Goal: Task Accomplishment & Management: Manage account settings

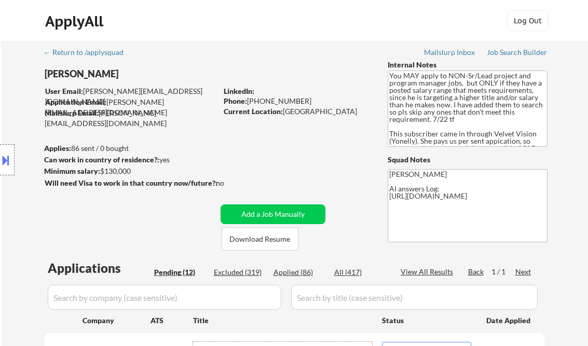
select select ""pending""
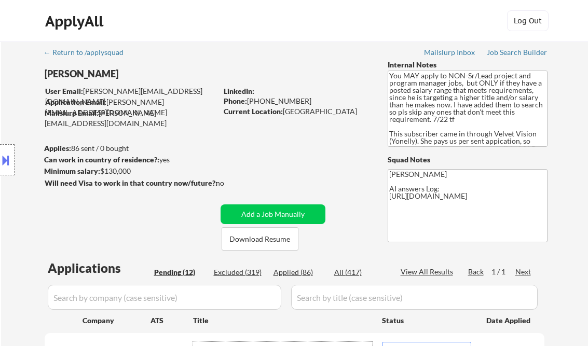
select select ""pending""
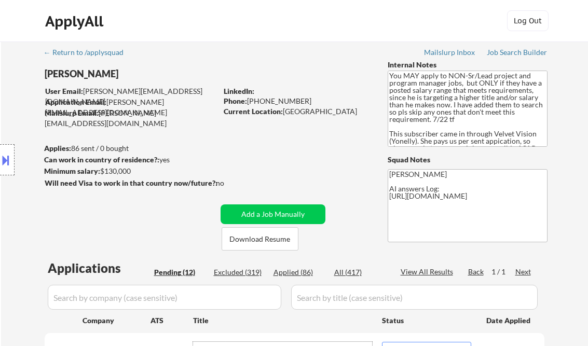
select select ""pending""
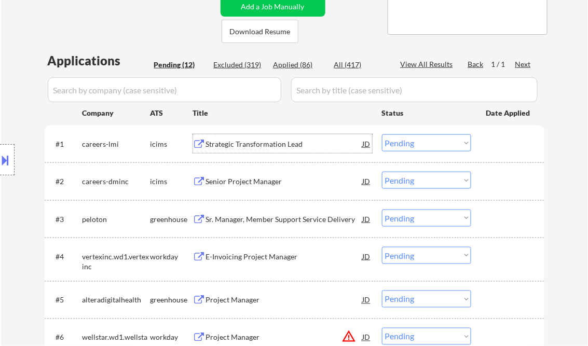
click at [409, 144] on select "Choose an option... Pending Applied Excluded (Questions) Excluded (Expired) Exc…" at bounding box center [426, 142] width 89 height 17
click at [382, 134] on select "Choose an option... Pending Applied Excluded (Questions) Excluded (Expired) Exc…" at bounding box center [426, 142] width 89 height 17
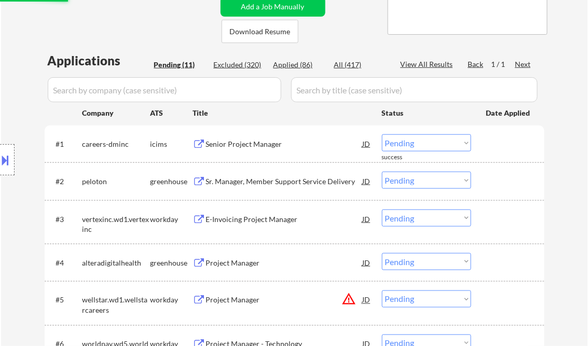
click at [245, 144] on div "Senior Project Manager" at bounding box center [284, 144] width 157 height 10
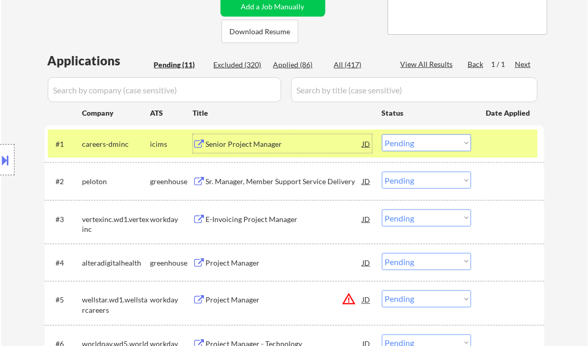
drag, startPoint x: 413, startPoint y: 141, endPoint x: 418, endPoint y: 153, distance: 12.5
click at [413, 141] on select "Choose an option... Pending Applied Excluded (Questions) Excluded (Expired) Exc…" at bounding box center [426, 142] width 89 height 17
click at [382, 134] on select "Choose an option... Pending Applied Excluded (Questions) Excluded (Expired) Exc…" at bounding box center [426, 142] width 89 height 17
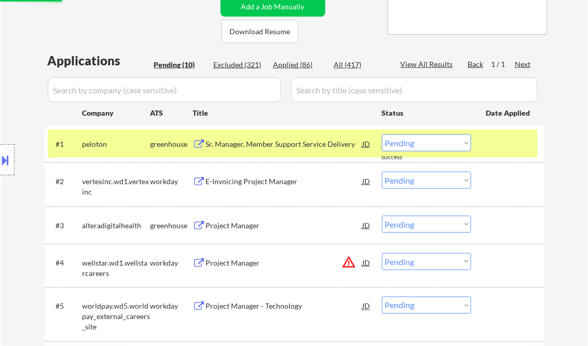
click at [261, 146] on div "Sr. Manager, Member Support Service Delivery" at bounding box center [284, 144] width 157 height 10
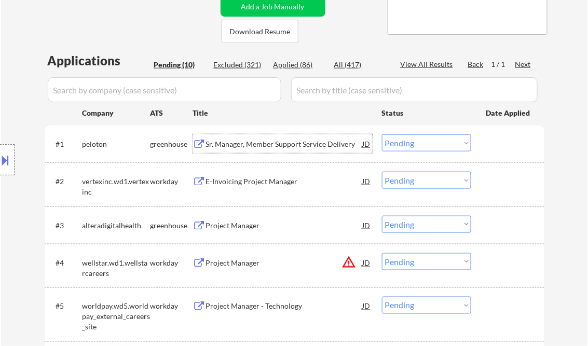
drag, startPoint x: 413, startPoint y: 141, endPoint x: 434, endPoint y: 149, distance: 23.0
click at [414, 141] on select "Choose an option... Pending Applied Excluded (Questions) Excluded (Expired) Exc…" at bounding box center [426, 142] width 89 height 17
click at [382, 134] on select "Choose an option... Pending Applied Excluded (Questions) Excluded (Expired) Exc…" at bounding box center [426, 142] width 89 height 17
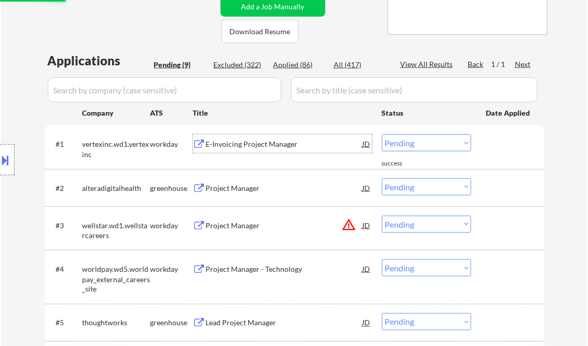
click at [233, 146] on div "E-Invoicing Project Manager" at bounding box center [284, 144] width 157 height 10
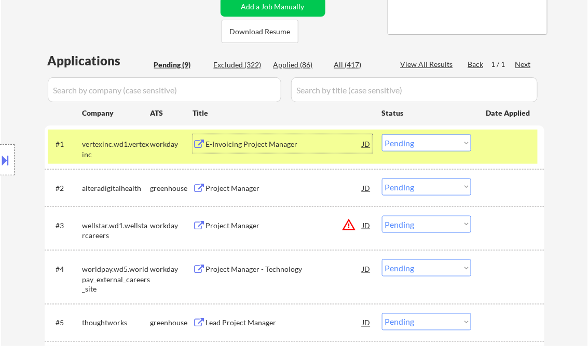
click at [425, 141] on select "Choose an option... Pending Applied Excluded (Questions) Excluded (Expired) Exc…" at bounding box center [426, 142] width 89 height 17
click at [382, 134] on select "Choose an option... Pending Applied Excluded (Questions) Excluded (Expired) Exc…" at bounding box center [426, 142] width 89 height 17
click at [262, 187] on div "Project Manager" at bounding box center [284, 188] width 157 height 10
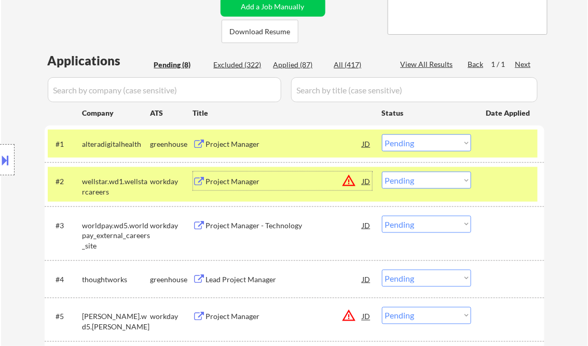
click at [495, 177] on div at bounding box center [509, 181] width 46 height 19
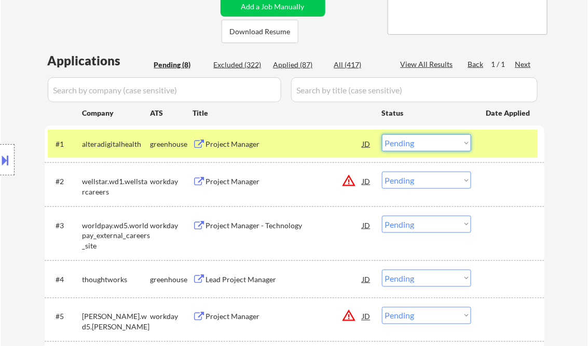
drag, startPoint x: 460, startPoint y: 146, endPoint x: 458, endPoint y: 152, distance: 5.6
click at [460, 146] on select "Choose an option... Pending Applied Excluded (Questions) Excluded (Expired) Exc…" at bounding box center [426, 142] width 89 height 17
click at [382, 134] on select "Choose an option... Pending Applied Excluded (Questions) Excluded (Expired) Exc…" at bounding box center [426, 142] width 89 height 17
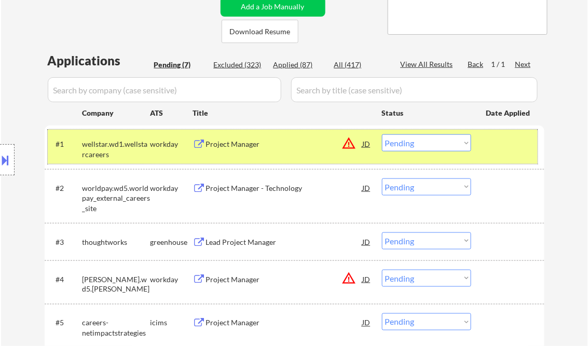
click at [254, 154] on div "#1 wellstar.wd1.wellstarcareers workday Project Manager JD warning_amber Choose…" at bounding box center [293, 147] width 490 height 34
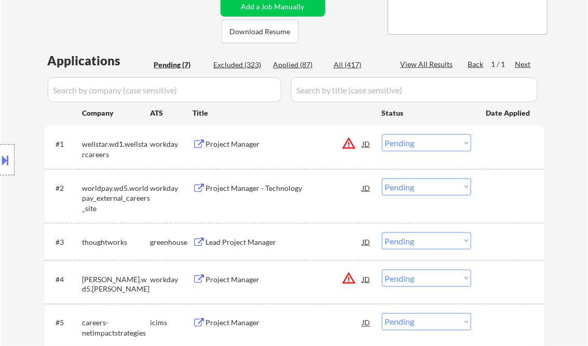
click at [258, 146] on div "Project Manager" at bounding box center [284, 144] width 157 height 10
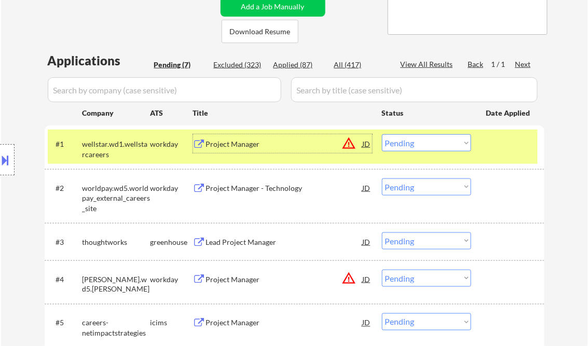
click at [429, 153] on div "#1 wellstar.wd1.wellstarcareers workday Project Manager JD warning_amber Choose…" at bounding box center [293, 147] width 490 height 34
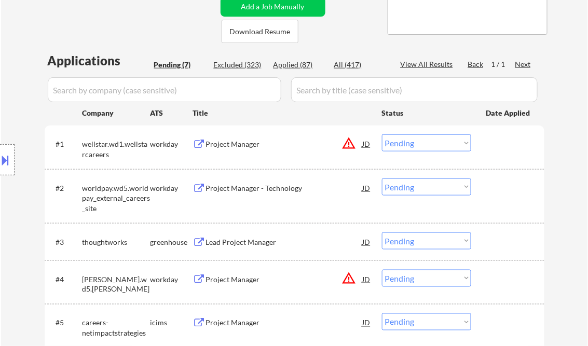
click at [431, 147] on select "Choose an option... Pending Applied Excluded (Questions) Excluded (Expired) Exc…" at bounding box center [426, 142] width 89 height 17
click at [382, 134] on select "Choose an option... Pending Applied Excluded (Questions) Excluded (Expired) Exc…" at bounding box center [426, 142] width 89 height 17
click at [243, 184] on div "Project Manager - Technology" at bounding box center [284, 188] width 157 height 10
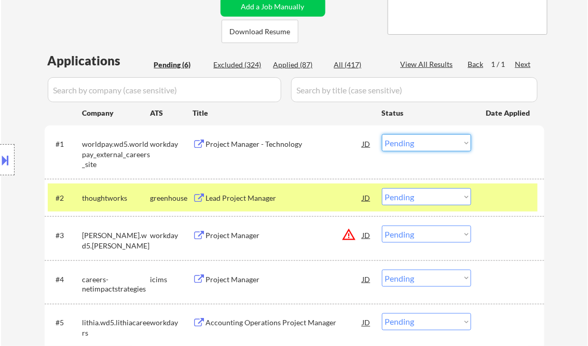
drag, startPoint x: 442, startPoint y: 141, endPoint x: 447, endPoint y: 153, distance: 12.5
click at [442, 141] on select "Choose an option... Pending Applied Excluded (Questions) Excluded (Expired) Exc…" at bounding box center [426, 142] width 89 height 17
click at [382, 134] on select "Choose an option... Pending Applied Excluded (Questions) Excluded (Expired) Exc…" at bounding box center [426, 142] width 89 height 17
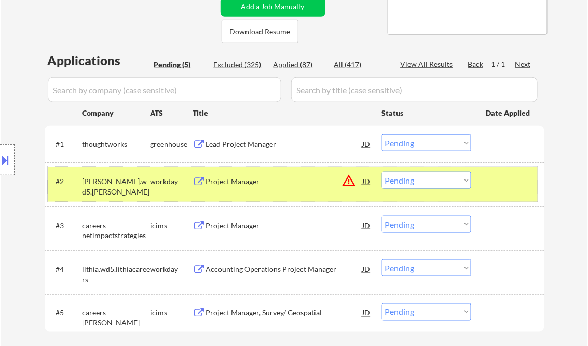
click at [532, 186] on div "#2 suddath.wd5.suddath workday Project Manager JD warning_amber Choose an optio…" at bounding box center [293, 184] width 490 height 34
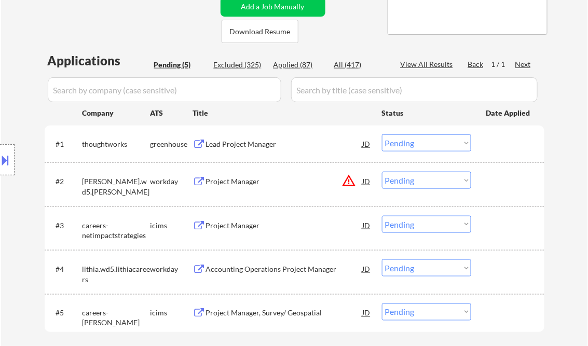
click at [241, 147] on div "Lead Project Manager" at bounding box center [284, 144] width 157 height 10
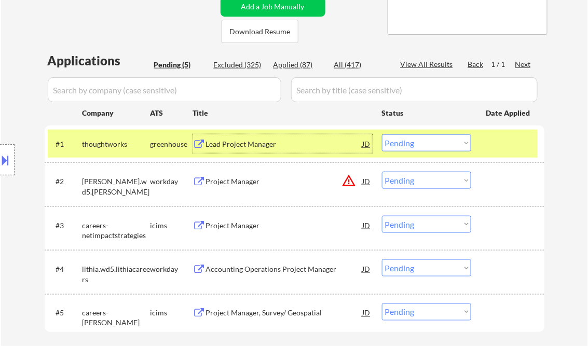
click at [10, 157] on button at bounding box center [5, 160] width 11 height 17
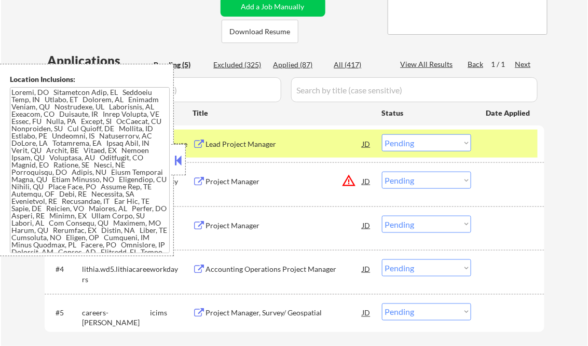
click at [179, 160] on button at bounding box center [178, 161] width 11 height 16
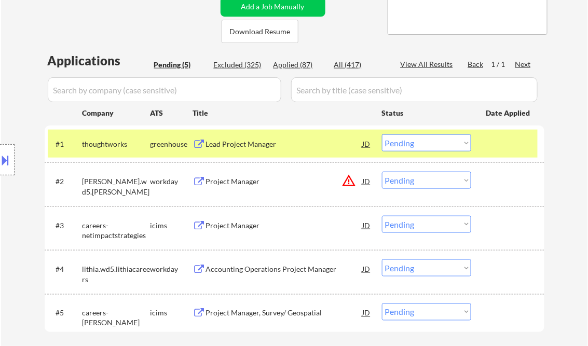
click at [7, 157] on button at bounding box center [5, 160] width 11 height 17
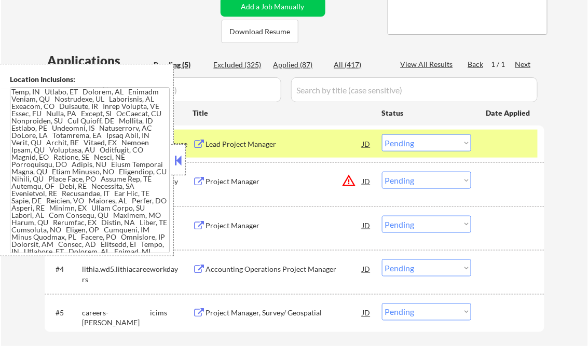
scroll to position [0, 0]
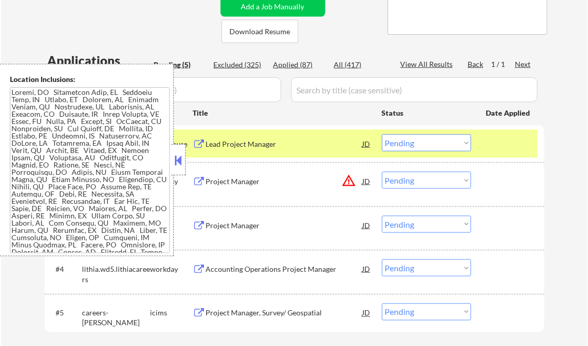
click at [181, 154] on button at bounding box center [178, 161] width 11 height 16
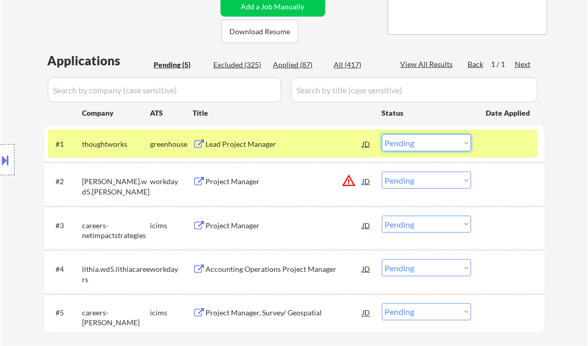
click at [423, 140] on select "Choose an option... Pending Applied Excluded (Questions) Excluded (Expired) Exc…" at bounding box center [426, 142] width 89 height 17
click at [382, 134] on select "Choose an option... Pending Applied Excluded (Questions) Excluded (Expired) Exc…" at bounding box center [426, 142] width 89 height 17
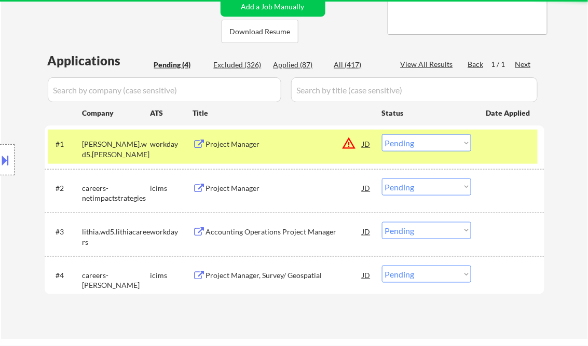
click at [241, 152] on div "Project Manager" at bounding box center [284, 143] width 157 height 19
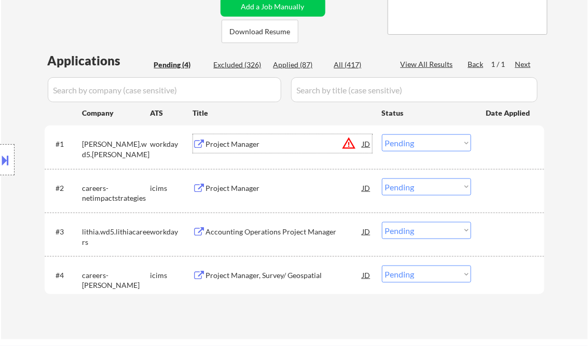
drag, startPoint x: 407, startPoint y: 135, endPoint x: 410, endPoint y: 148, distance: 13.3
click at [407, 135] on select "Choose an option... Pending Applied Excluded (Questions) Excluded (Expired) Exc…" at bounding box center [426, 142] width 89 height 17
click at [382, 134] on select "Choose an option... Pending Applied Excluded (Questions) Excluded (Expired) Exc…" at bounding box center [426, 142] width 89 height 17
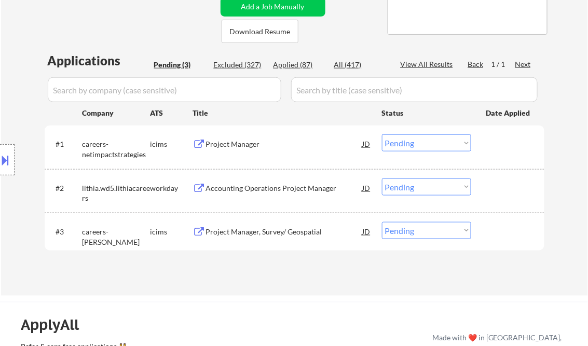
click at [256, 147] on div "Project Manager" at bounding box center [284, 144] width 157 height 10
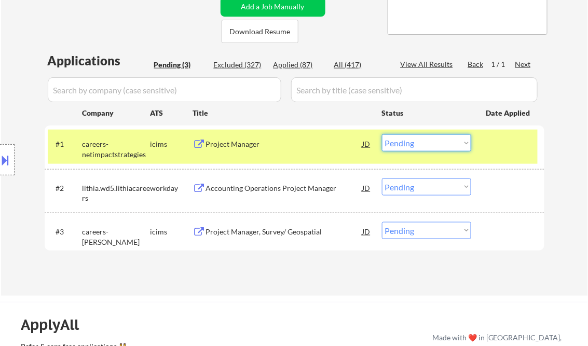
drag, startPoint x: 421, startPoint y: 138, endPoint x: 441, endPoint y: 148, distance: 21.8
click at [421, 138] on select "Choose an option... Pending Applied Excluded (Questions) Excluded (Expired) Exc…" at bounding box center [426, 142] width 89 height 17
click at [382, 134] on select "Choose an option... Pending Applied Excluded (Questions) Excluded (Expired) Exc…" at bounding box center [426, 142] width 89 height 17
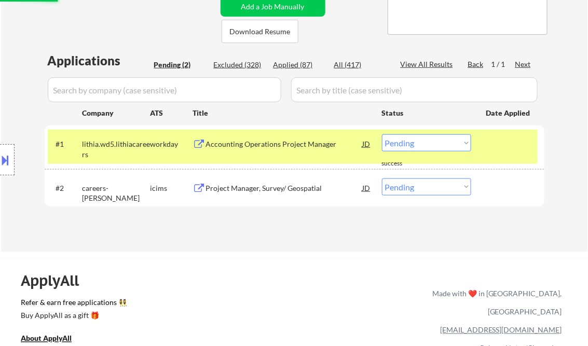
click at [264, 149] on div "Accounting Operations Project Manager" at bounding box center [284, 144] width 157 height 10
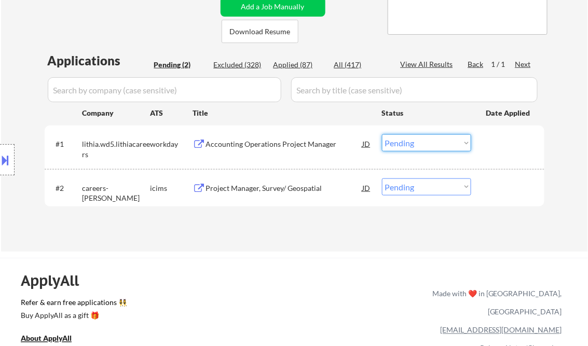
drag, startPoint x: 421, startPoint y: 145, endPoint x: 424, endPoint y: 152, distance: 7.4
click at [421, 145] on select "Choose an option... Pending Applied Excluded (Questions) Excluded (Expired) Exc…" at bounding box center [426, 142] width 89 height 17
click at [382, 134] on select "Choose an option... Pending Applied Excluded (Questions) Excluded (Expired) Exc…" at bounding box center [426, 142] width 89 height 17
click at [277, 187] on div "Project Manager, Survey/ Geospatial" at bounding box center [284, 188] width 157 height 10
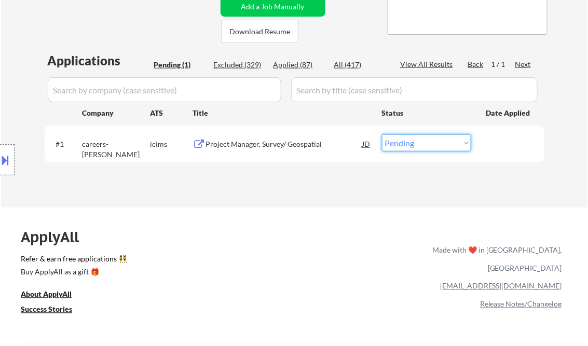
click at [416, 146] on select "Choose an option... Pending Applied Excluded (Questions) Excluded (Expired) Exc…" at bounding box center [426, 142] width 89 height 17
select select ""excluded__bad_match_""
click at [382, 134] on select "Choose an option... Pending Applied Excluded (Questions) Excluded (Expired) Exc…" at bounding box center [426, 142] width 89 height 17
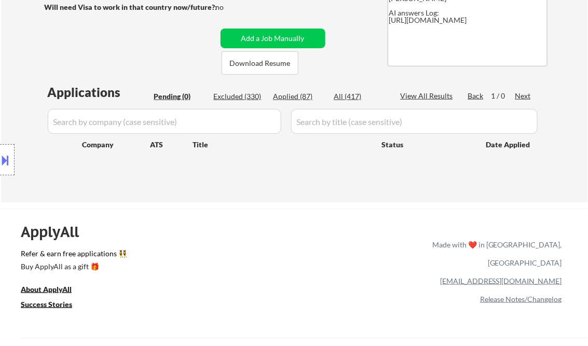
scroll to position [166, 0]
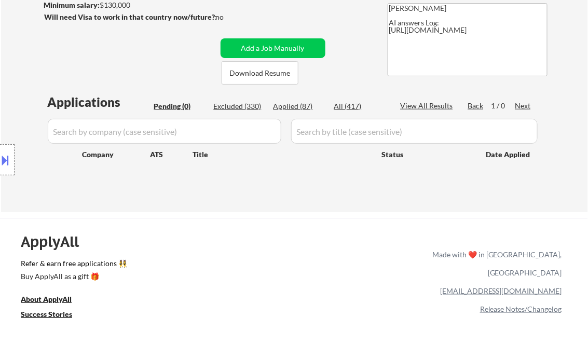
click at [249, 109] on div "Excluded (330)" at bounding box center [240, 106] width 52 height 10
click at [429, 105] on div "View All Results" at bounding box center [429, 106] width 56 height 10
select select ""excluded__bad_match_""
select select ""excluded__other_""
select select ""excluded__expired_""
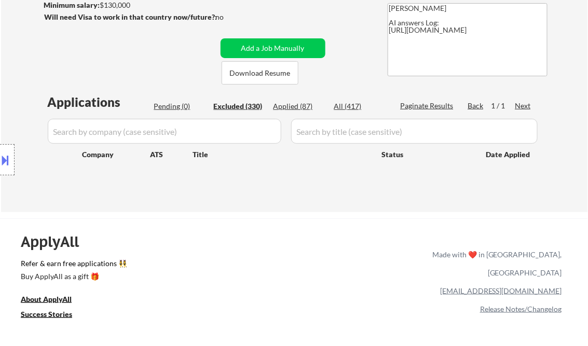
select select ""excluded__bad_match_""
select select ""excluded__salary_""
select select ""excluded__other_""
select select ""excluded__salary_""
select select ""excluded__bad_match_""
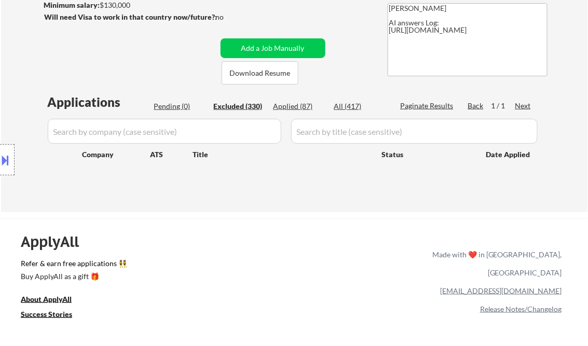
select select ""excluded__location_""
select select ""excluded__salary_""
select select ""excluded__location_""
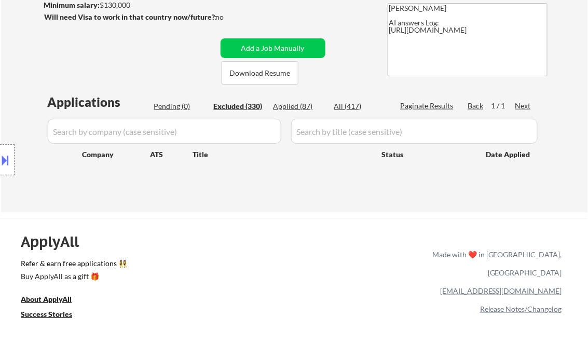
select select ""excluded__expired_""
select select ""excluded__bad_match_""
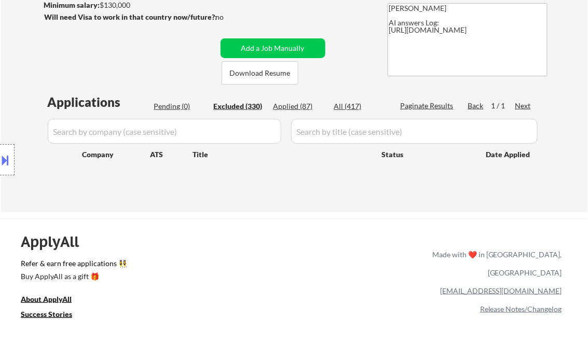
select select ""excluded__expired_""
select select ""excluded__bad_match_""
select select ""excluded__other_""
select select ""excluded__salary_""
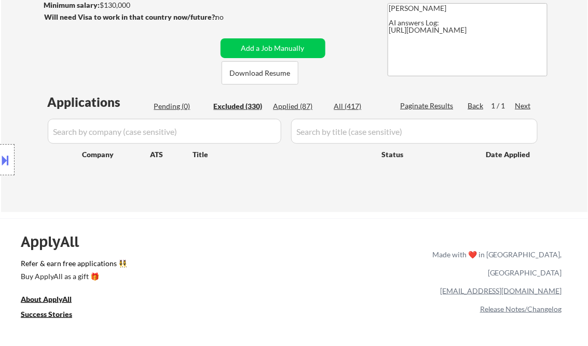
select select ""excluded__bad_match_""
select select ""excluded__other_""
select select ""excluded""
select select ""excluded__location_""
select select ""excluded__bad_match_""
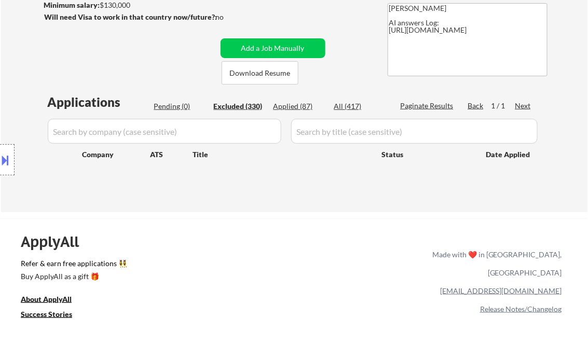
select select ""excluded__bad_match_""
select select ""excluded__expired_""
select select ""excluded__location_""
select select ""excluded__expired_""
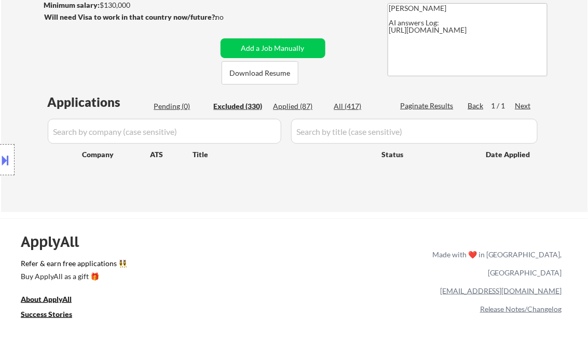
select select ""excluded__bad_match_""
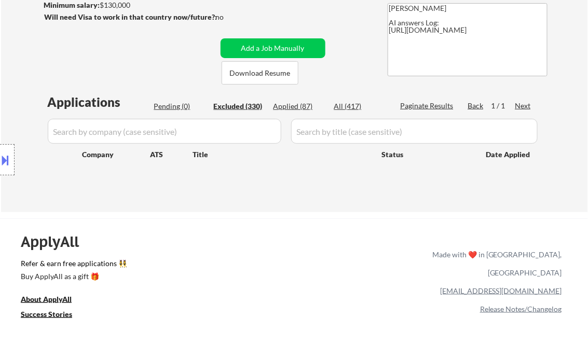
select select ""excluded__expired_""
select select ""excluded__other_""
select select ""excluded__salary_""
select select ""excluded__expired_""
select select ""excluded__salary_""
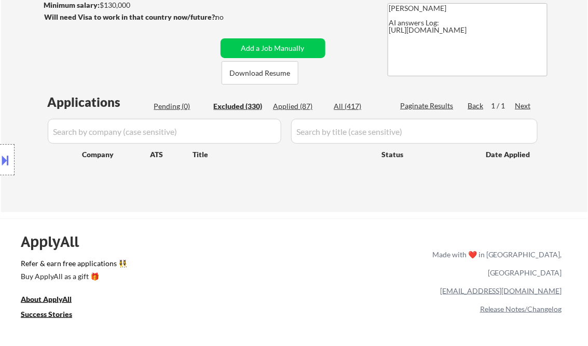
select select ""excluded""
select select ""excluded__location_""
select select ""excluded__salary_""
select select ""excluded__bad_match_""
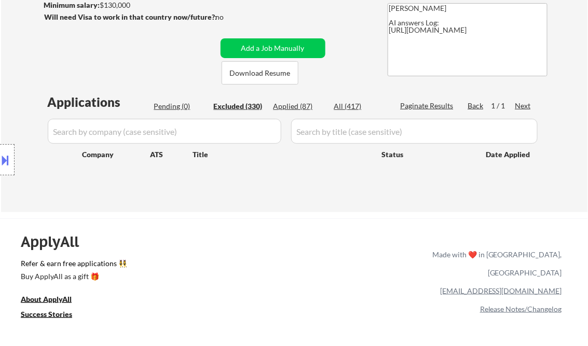
select select ""excluded__expired_""
select select ""excluded__bad_match_""
select select ""excluded__other_""
select select ""excluded__salary_""
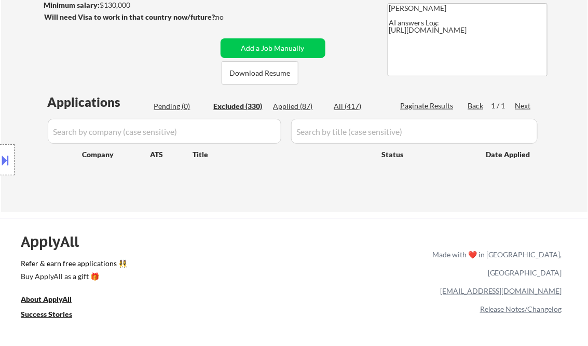
select select ""excluded__salary_""
select select ""excluded__bad_match_""
select select ""excluded__salary_""
select select ""excluded__bad_match_""
select select ""excluded__expired_""
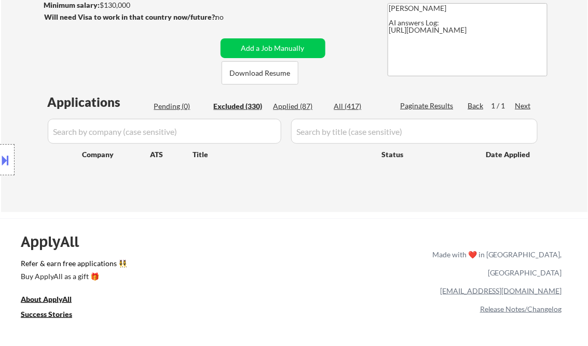
select select ""excluded__salary_""
select select ""excluded__expired_""
select select ""excluded__other_""
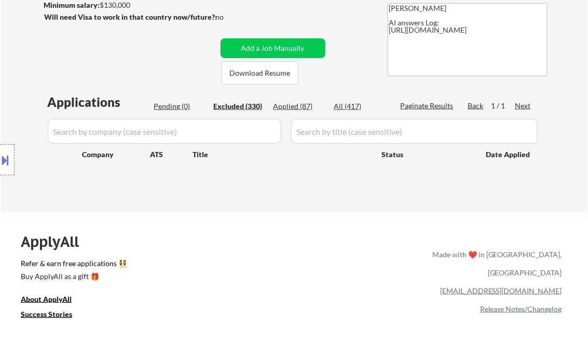
select select ""excluded__salary_""
select select ""excluded__expired_""
select select ""excluded__salary_""
select select ""excluded__bad_match_""
select select ""excluded__location_""
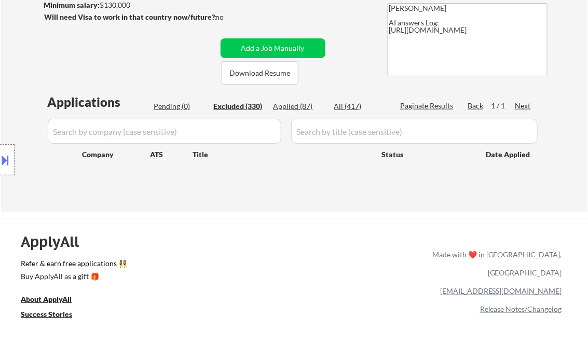
select select ""excluded__bad_match_""
select select ""excluded__other_""
select select ""excluded__location_""
select select ""excluded__other_""
select select ""excluded__location_""
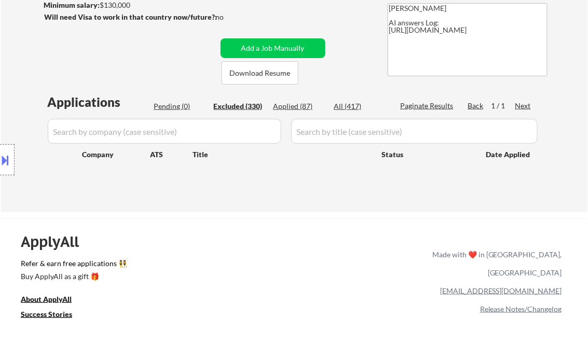
select select ""excluded__other_""
select select ""excluded__bad_match_""
select select ""excluded__other_""
select select ""excluded__expired_""
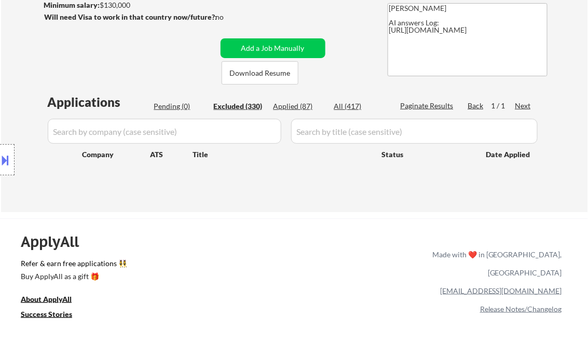
select select ""excluded__location_""
select select ""excluded__expired_""
select select ""excluded__salary_""
select select ""excluded__bad_match_""
select select ""excluded__salary_""
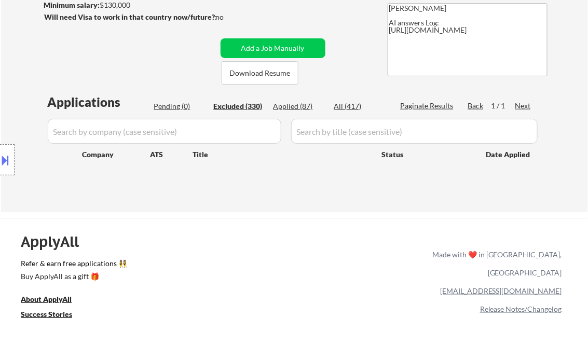
select select ""excluded__expired_""
select select ""excluded__salary_""
select select ""excluded__expired_""
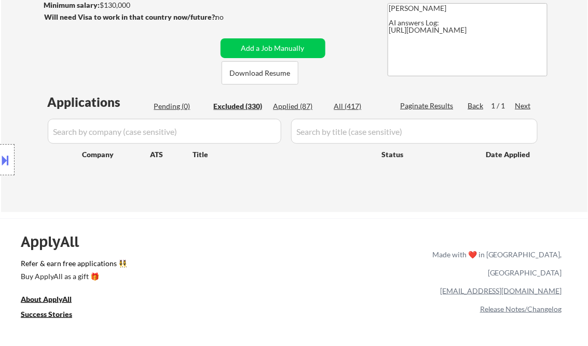
select select ""excluded__other_""
select select ""excluded__bad_match_""
select select ""excluded__expired_""
select select ""excluded__bad_match_""
select select ""excluded__salary_""
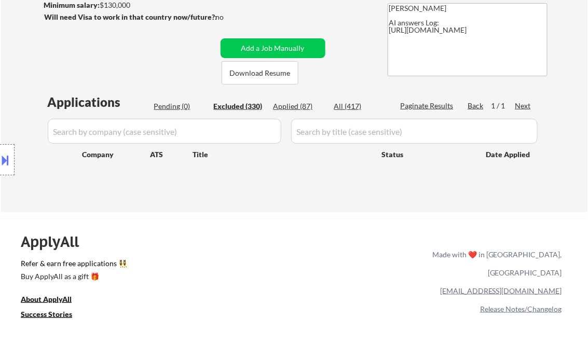
select select ""excluded__bad_match_""
select select ""excluded__salary_""
select select ""excluded__expired_""
select select ""excluded__bad_match_""
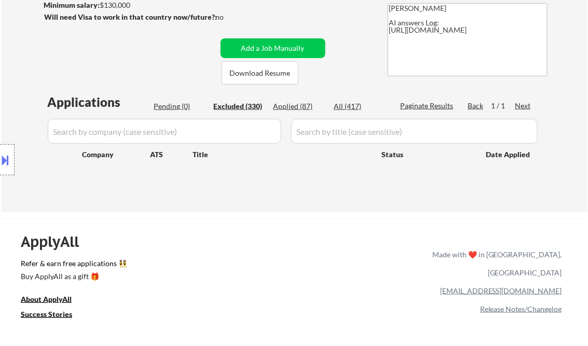
select select ""excluded__expired_""
select select ""excluded__bad_match_""
select select ""excluded__expired_""
select select ""excluded__salary_""
select select ""excluded__bad_match_""
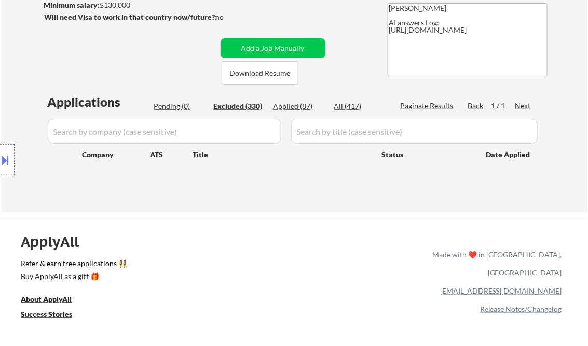
select select ""excluded__location_""
select select ""excluded__expired_""
select select ""excluded__other_""
select select ""excluded__location_""
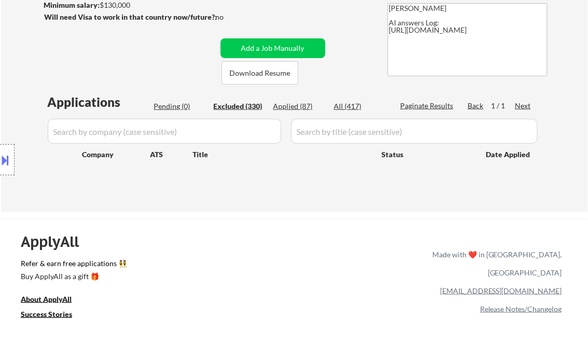
select select ""excluded__other_""
select select ""excluded__salary_""
select select ""excluded__expired_""
select select ""excluded__salary_""
select select ""excluded__expired_""
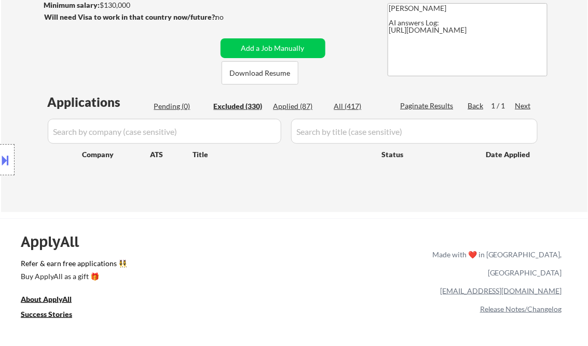
select select ""excluded__salary_""
select select ""excluded__other_""
select select ""excluded__bad_match_""
select select ""excluded__salary_""
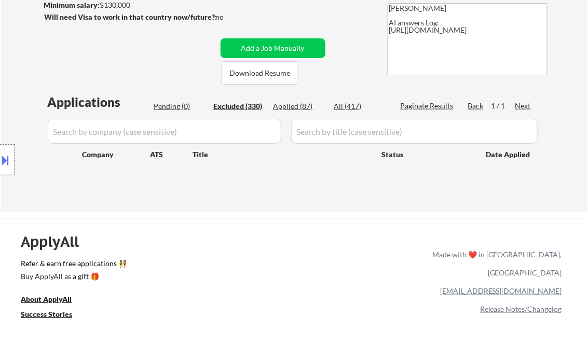
select select ""excluded__location_""
select select ""excluded__other_""
select select ""excluded__blocklist_""
select select ""excluded__bad_match_""
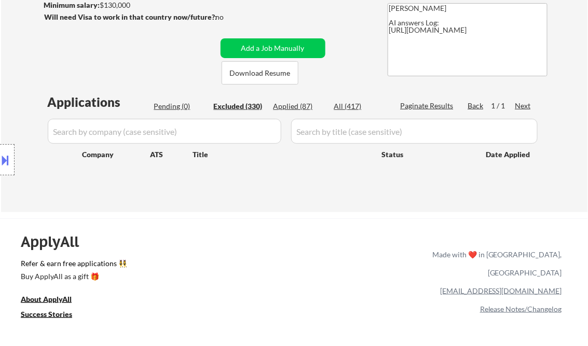
select select ""excluded__other_""
select select ""excluded__salary_""
select select ""excluded__bad_match_""
select select ""excluded""
select select ""excluded__expired_""
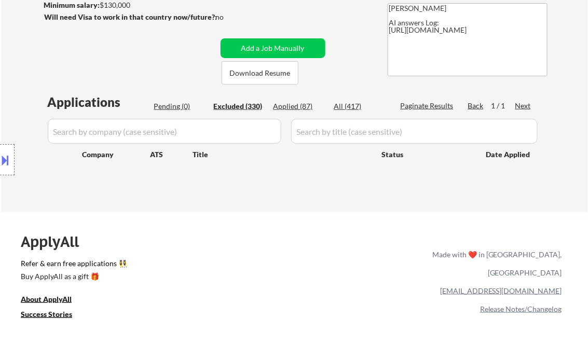
select select ""excluded__bad_match_""
select select ""excluded__salary_""
select select ""excluded__expired_""
select select ""excluded__bad_match_""
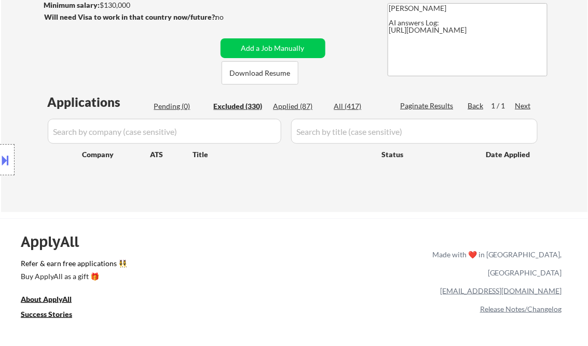
select select ""excluded__salary_""
select select ""excluded__expired_""
select select ""excluded__salary_""
select select ""excluded__expired_""
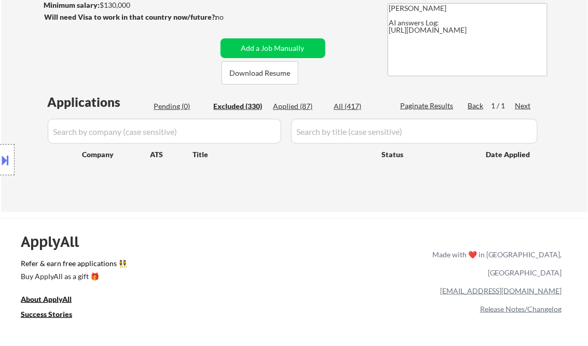
select select ""excluded""
select select ""excluded__salary_""
select select ""excluded__location_""
select select ""excluded__salary_""
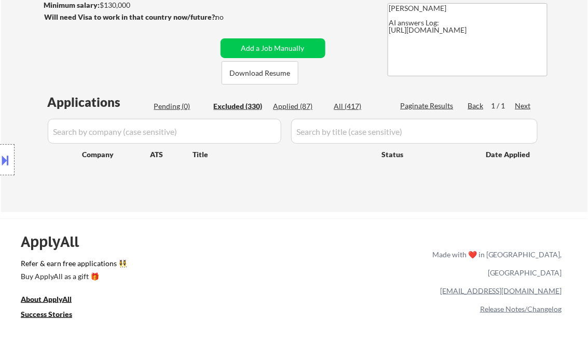
select select ""excluded__salary_""
select select ""excluded__expired_""
select select ""excluded__salary_""
select select ""excluded__expired_""
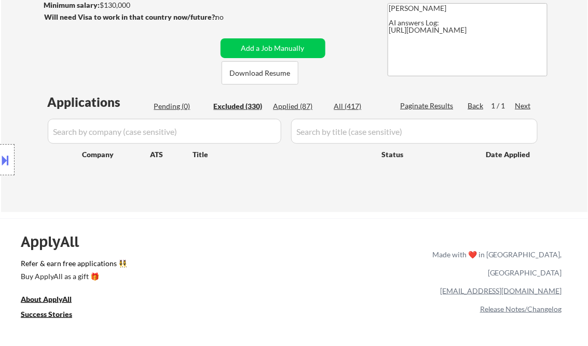
select select ""excluded__expired_""
select select ""excluded__bad_match_""
select select ""excluded__other_""
select select ""excluded__salary_""
select select ""excluded__location_""
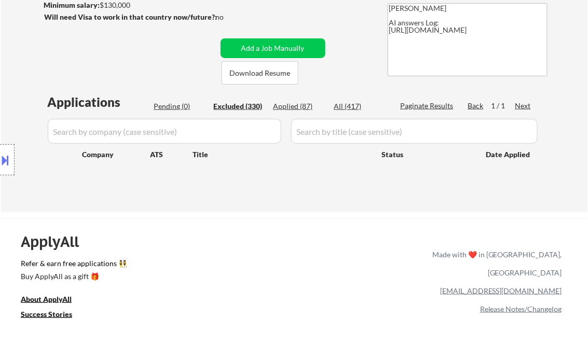
select select ""excluded__bad_match_""
select select ""excluded__other_""
select select ""excluded__salary_""
select select ""excluded__bad_match_""
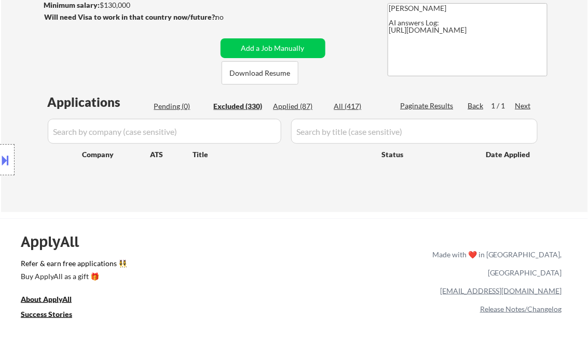
select select ""excluded__expired_""
select select ""excluded__bad_match_""
select select ""excluded""
select select ""excluded__expired_""
select select ""excluded__location_""
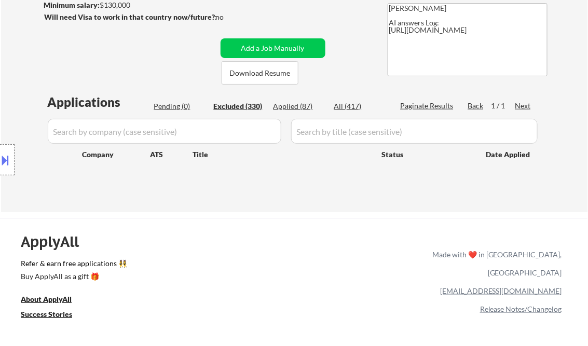
select select ""excluded__salary_""
select select ""excluded__location_""
select select ""excluded__expired_""
select select ""excluded""
select select ""excluded__bad_match_""
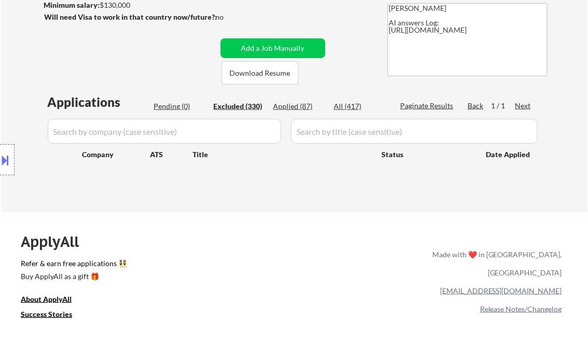
select select ""excluded__bad_match_""
select select ""excluded__expired_""
select select ""excluded__location_""
select select ""excluded__salary_""
select select ""excluded__bad_match_""
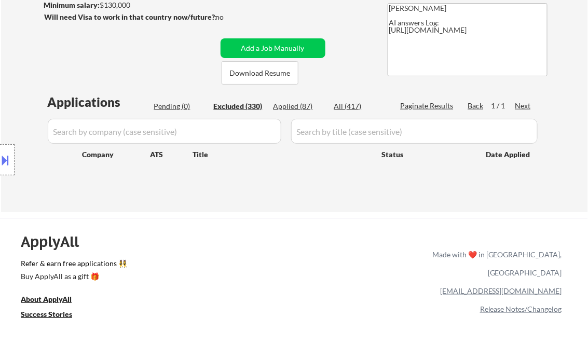
select select ""excluded__expired_""
select select ""excluded__location_""
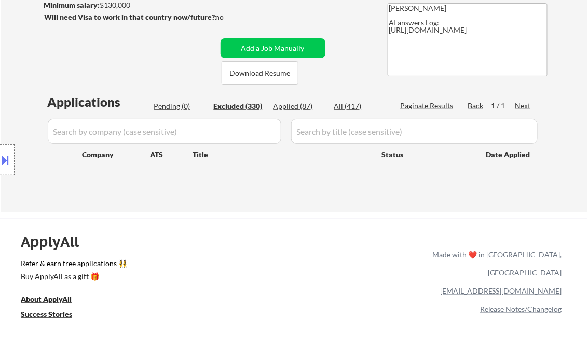
select select ""excluded__salary_""
select select ""excluded__location_""
select select ""excluded__salary_""
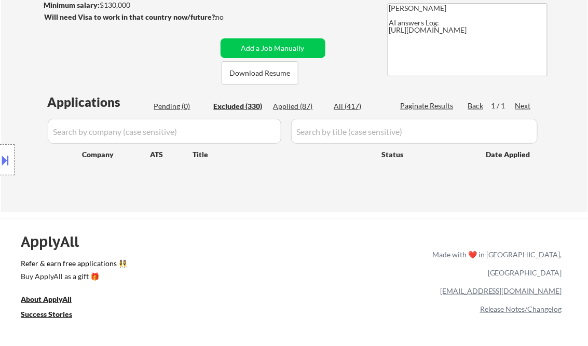
select select ""excluded__salary_""
select select ""excluded__bad_match_""
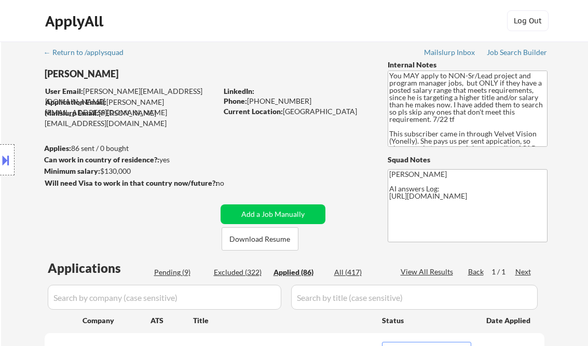
select select ""applied""
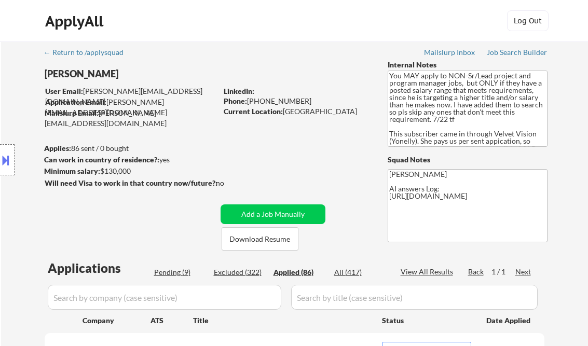
select select ""applied""
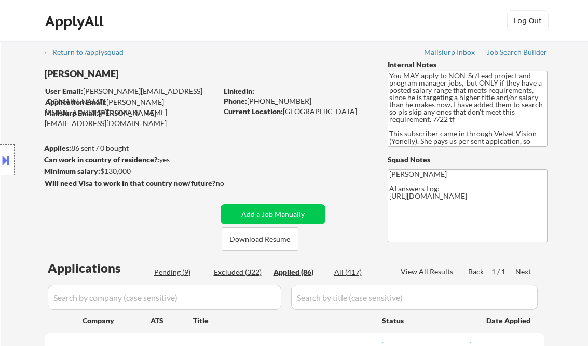
select select ""applied""
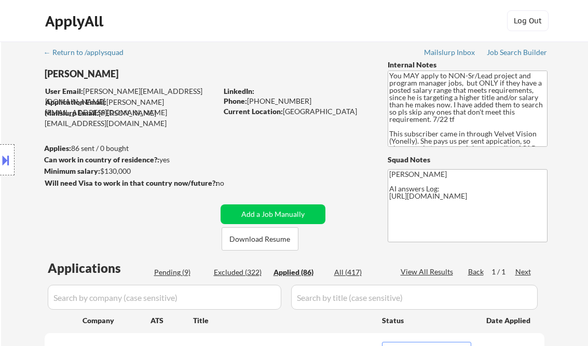
select select ""applied""
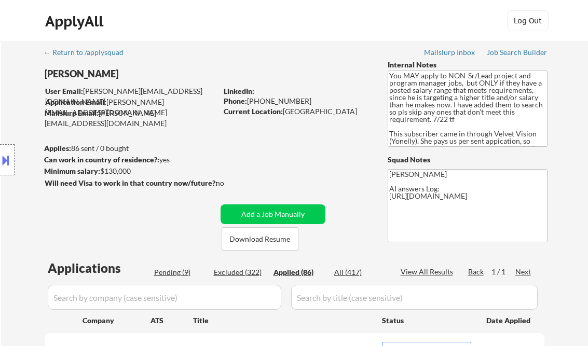
select select ""applied""
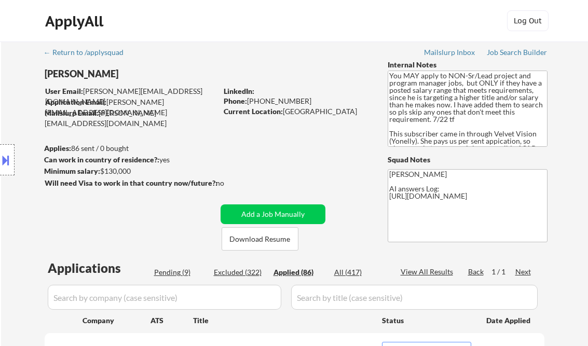
select select ""applied""
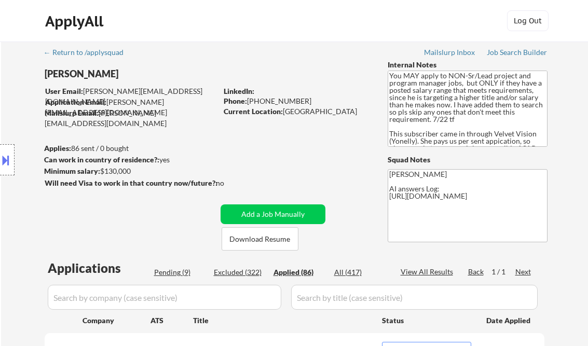
select select ""applied""
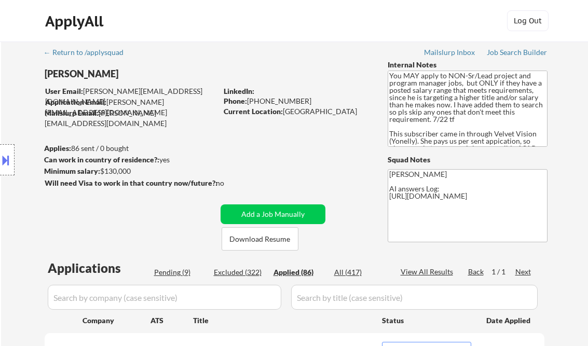
select select ""applied""
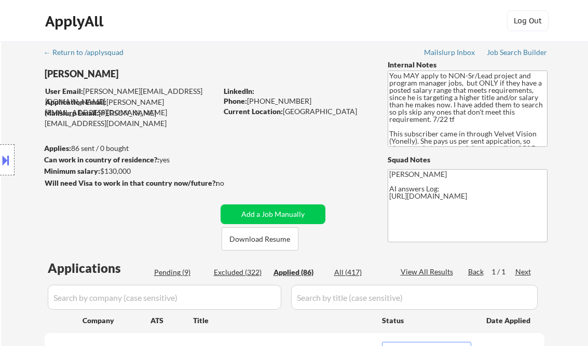
select select ""applied""
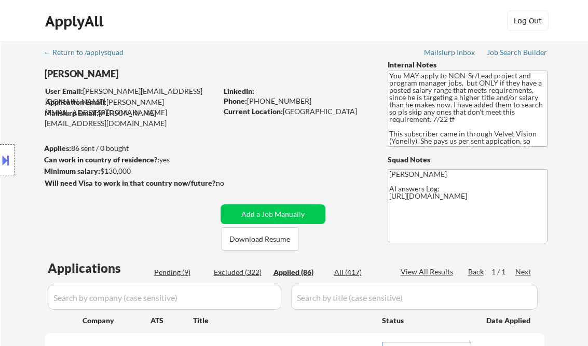
select select ""applied""
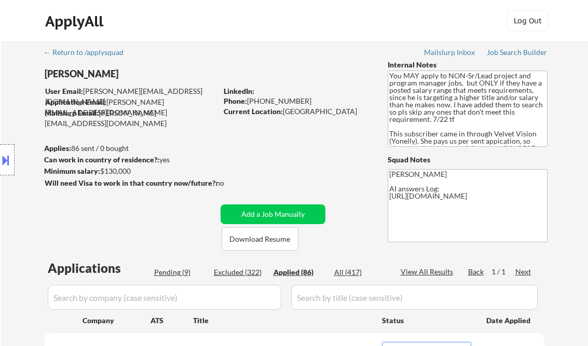
select select ""applied""
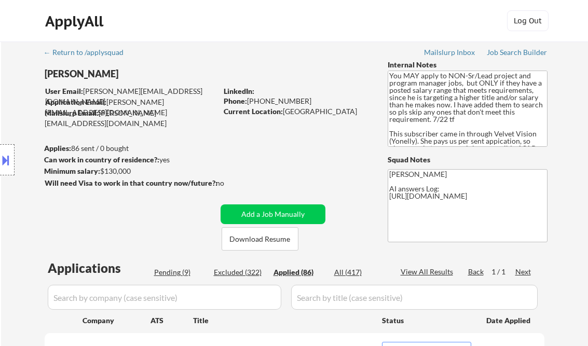
select select ""applied""
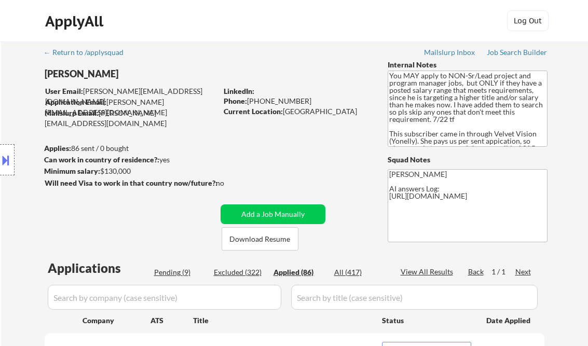
select select ""applied""
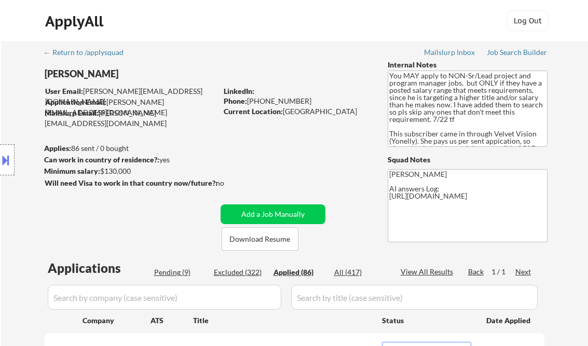
select select ""applied""
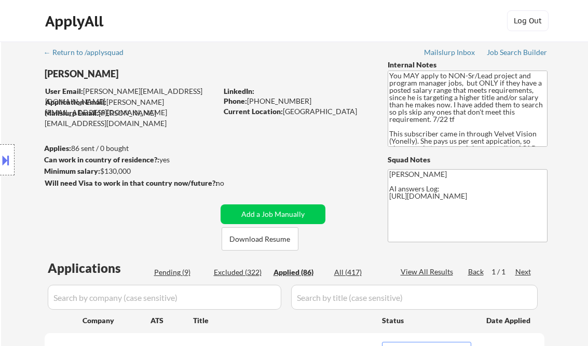
select select ""applied""
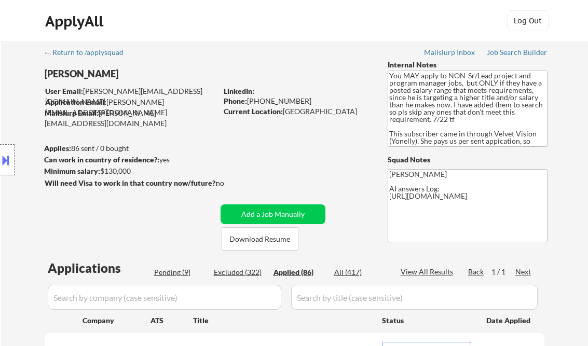
select select ""applied""
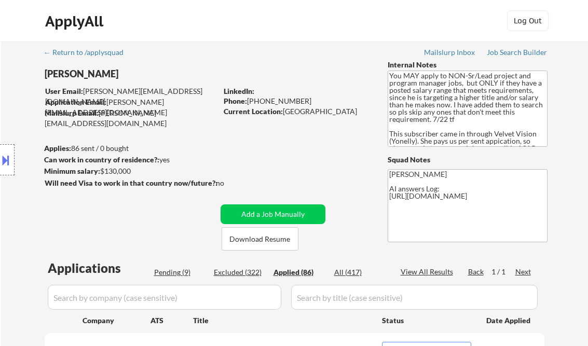
select select ""applied""
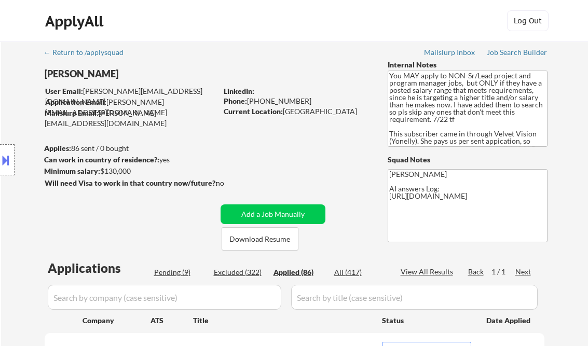
select select ""applied""
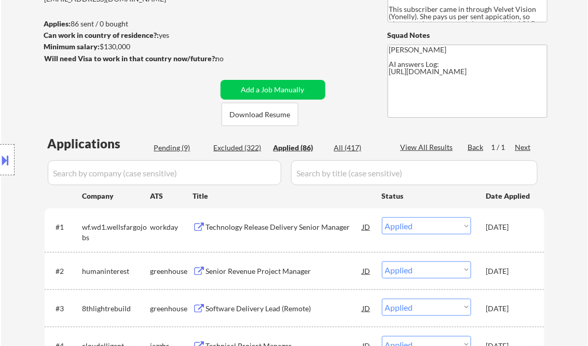
select select ""applied""
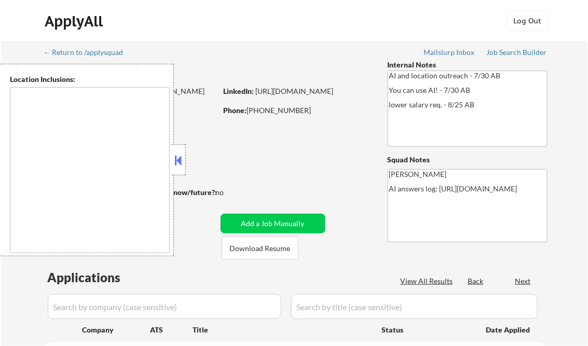
type textarea "remote"
select select ""pending""
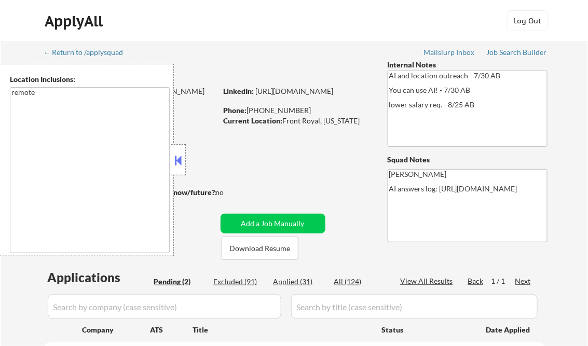
click at [176, 160] on button at bounding box center [178, 161] width 11 height 16
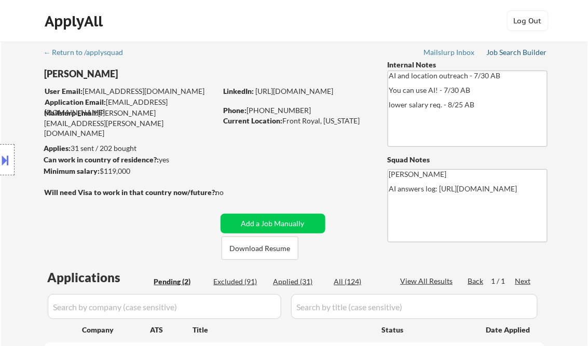
click at [517, 50] on div "Job Search Builder" at bounding box center [517, 52] width 61 height 7
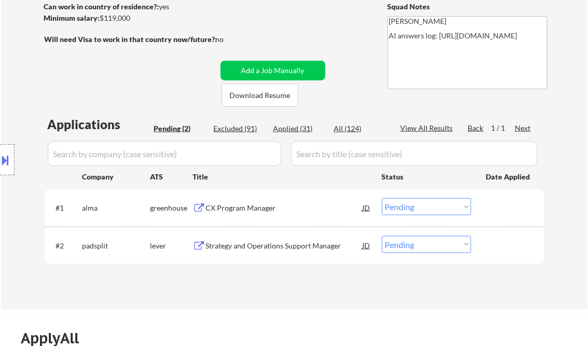
scroll to position [208, 0]
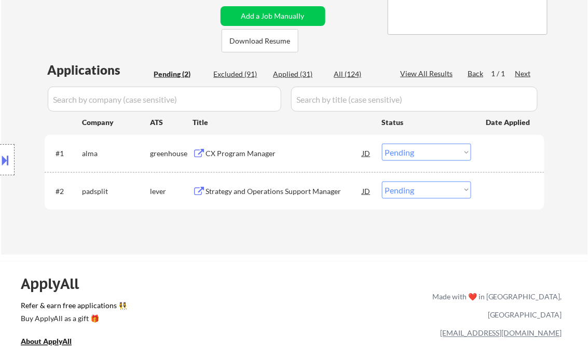
click at [245, 154] on div "CX Program Manager" at bounding box center [284, 153] width 157 height 10
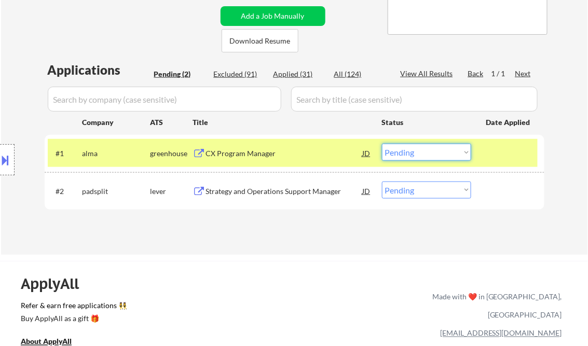
click at [414, 152] on select "Choose an option... Pending Applied Excluded (Questions) Excluded (Expired) Exc…" at bounding box center [426, 152] width 89 height 17
click at [382, 144] on select "Choose an option... Pending Applied Excluded (Questions) Excluded (Expired) Exc…" at bounding box center [426, 152] width 89 height 17
click at [275, 198] on div "Strategy and Operations Support Manager" at bounding box center [284, 191] width 157 height 19
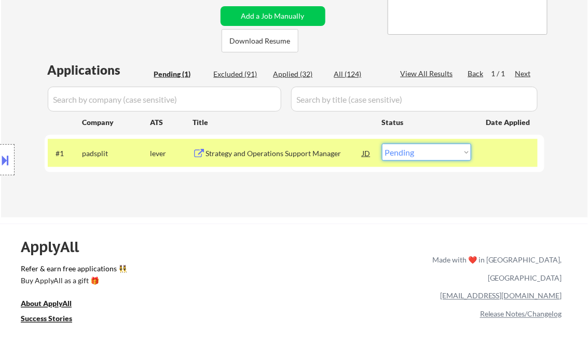
drag, startPoint x: 414, startPoint y: 157, endPoint x: 420, endPoint y: 162, distance: 7.8
click at [414, 157] on select "Choose an option... Pending Applied Excluded (Questions) Excluded (Expired) Exc…" at bounding box center [426, 152] width 89 height 17
select select ""excluded__salary_""
click at [382, 144] on select "Choose an option... Pending Applied Excluded (Questions) Excluded (Expired) Exc…" at bounding box center [426, 152] width 89 height 17
click at [278, 218] on div "← Return to /applysquad Mailslurp Inbox Job Search Builder [PERSON_NAME] User E…" at bounding box center [294, 270] width 588 height 957
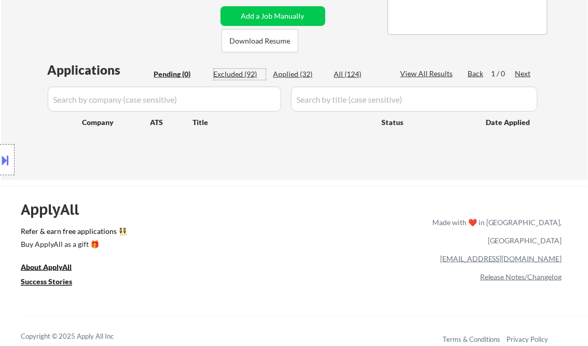
click at [237, 73] on div "Excluded (92)" at bounding box center [240, 74] width 52 height 10
select select ""excluded__other_""
select select ""excluded__bad_match_""
select select ""excluded__expired_""
select select ""excluded__other_""
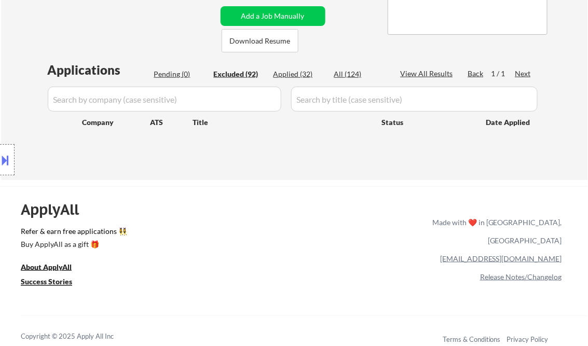
select select ""excluded__location_""
select select ""excluded""
select select ""excluded__location_""
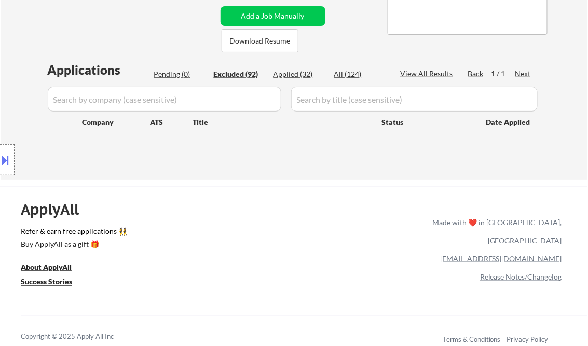
select select ""excluded__bad_match_""
select select ""excluded__other_""
select select ""excluded__location_""
select select ""excluded__bad_match_""
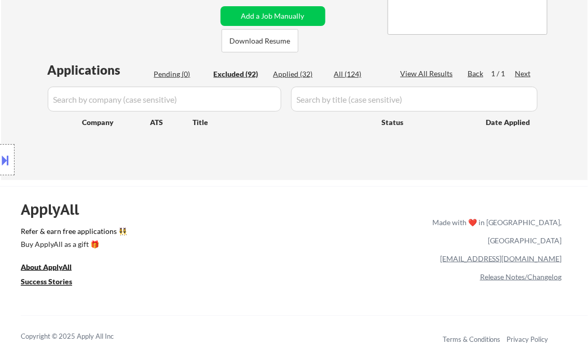
select select ""excluded__bad_match_""
select select ""excluded__salary_""
select select ""excluded__bad_match_""
select select ""excluded__salary_""
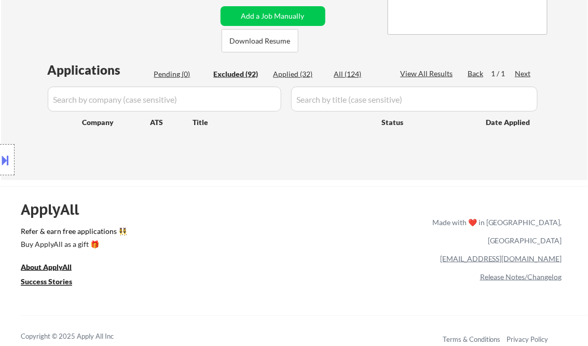
select select ""excluded__salary_""
select select ""excluded__location_""
select select ""excluded__salary_""
select select ""excluded__expired_""
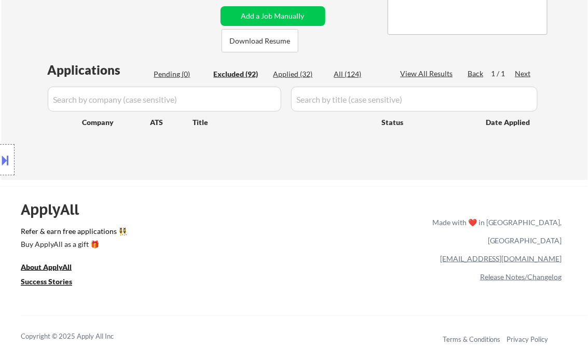
select select ""excluded__expired_""
select select ""excluded__salary_""
select select ""excluded__other_""
select select ""excluded__bad_match_""
select select ""excluded__salary_""
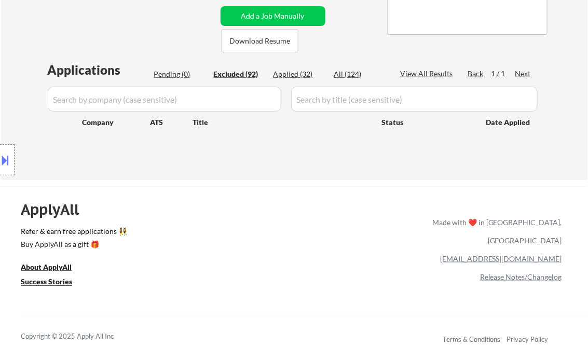
select select ""excluded__bad_match_""
select select ""excluded__salary_""
select select ""excluded__other_""
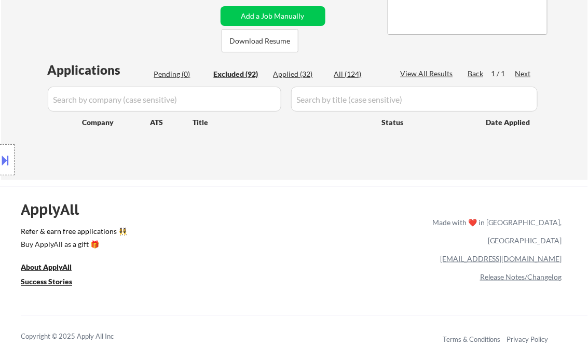
select select ""excluded__salary_""
select select ""excluded__expired_""
select select ""excluded__location_""
select select ""excluded__bad_match_""
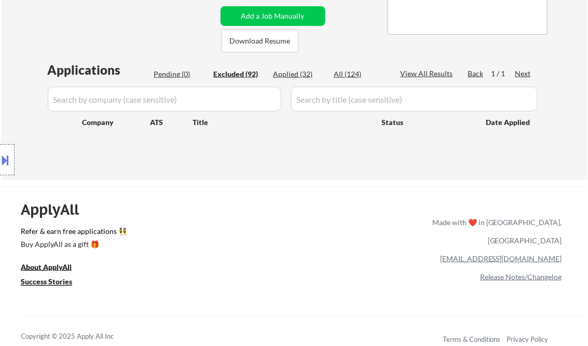
select select ""excluded__location_""
select select ""excluded__salary_""
select select ""excluded__other_""
select select ""excluded__salary_""
select select ""excluded__bad_match_""
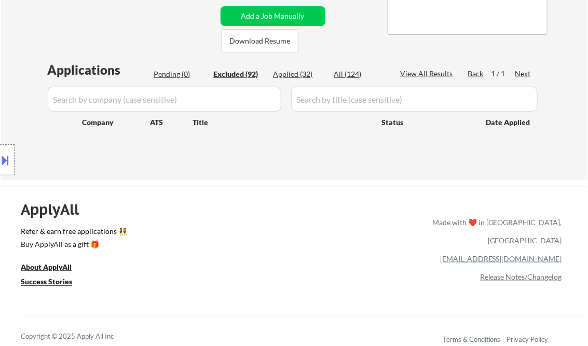
select select ""excluded__other_""
select select ""excluded__location_""
select select ""excluded__salary_""
select select ""excluded__bad_match_""
select select ""excluded__expired_""
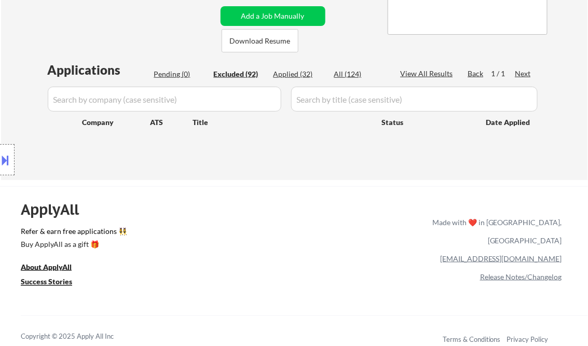
select select ""excluded__location_""
select select ""excluded__expired_""
select select ""excluded__salary_""
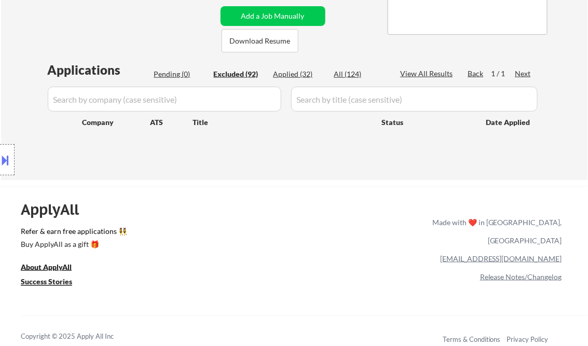
select select ""excluded__location_""
select select ""excluded__bad_match_""
select select ""excluded__salary_""
select select ""excluded__location_""
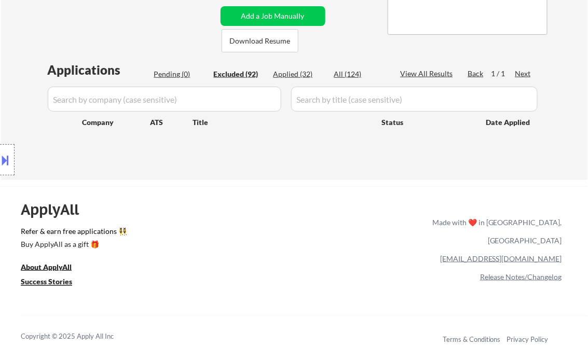
select select ""excluded__bad_match_""
select select ""excluded__other_""
select select ""excluded__bad_match_""
select select ""excluded__location_""
select select ""excluded__expired_""
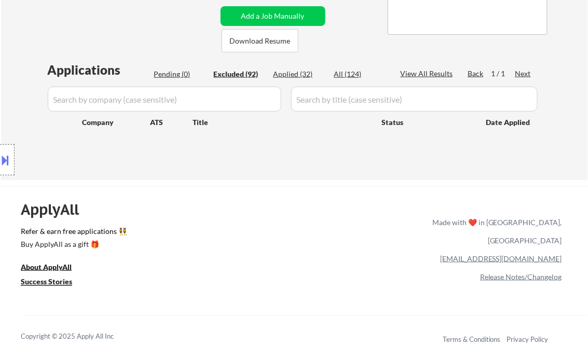
select select ""excluded__salary_""
select select ""excluded__other_""
select select ""excluded__expired_""
select select ""excluded__other_""
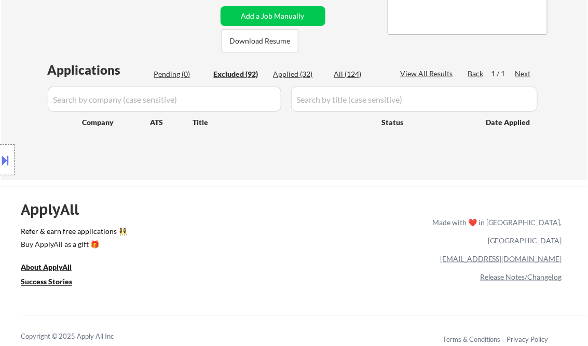
select select ""excluded__location_""
select select ""excluded__expired_""
select select ""excluded__salary_""
select select ""excluded__bad_match_""
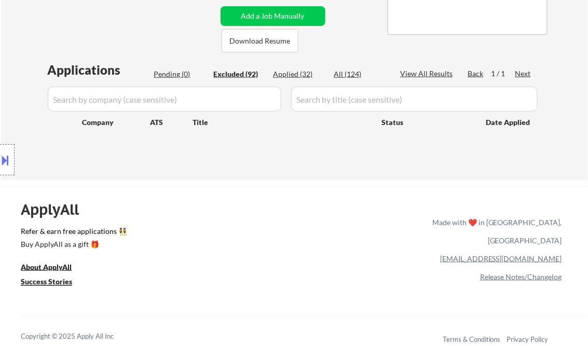
select select ""excluded__salary_""
select select ""excluded__expired_""
select select ""excluded__location_""
select select ""excluded__expired_""
select select ""excluded__salary_""
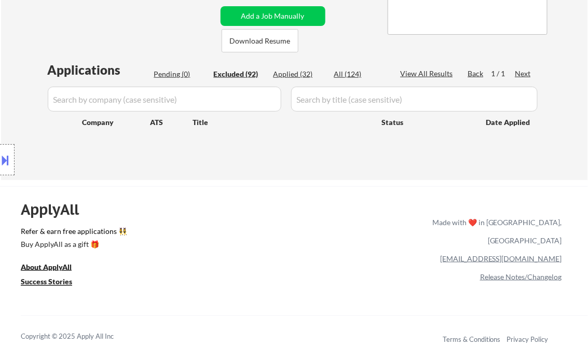
select select ""excluded__expired_""
select select ""excluded__other_""
select select ""excluded__expired_""
select select ""excluded__bad_match_""
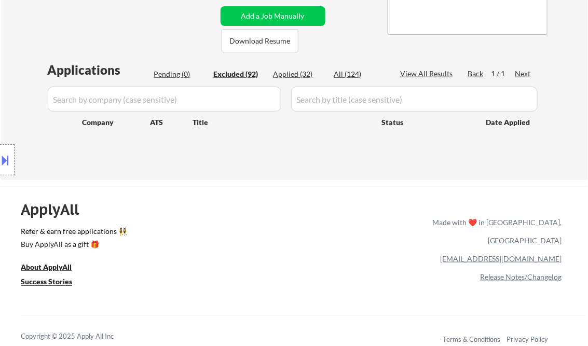
select select ""excluded__salary_""
select select ""excluded__expired_""
select select ""excluded__bad_match_""
select select ""excluded__expired_""
select select ""excluded__bad_match_""
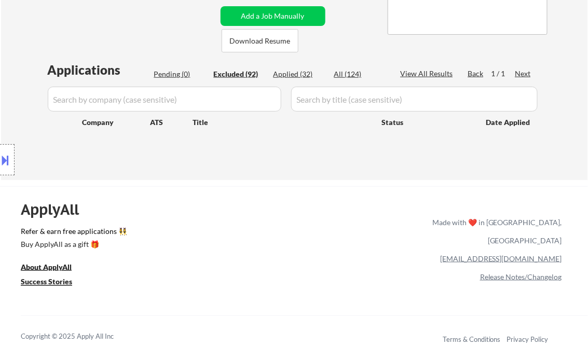
select select ""excluded__bad_match_""
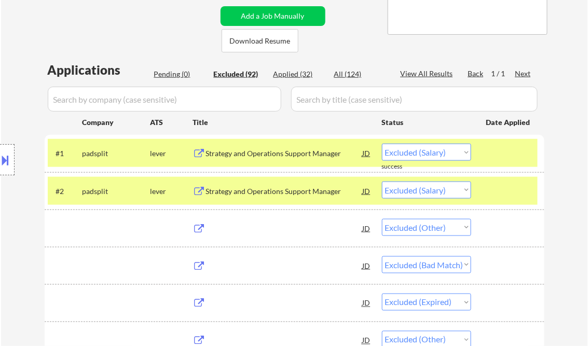
select select ""excluded__bad_match_""
select select ""excluded__location_""
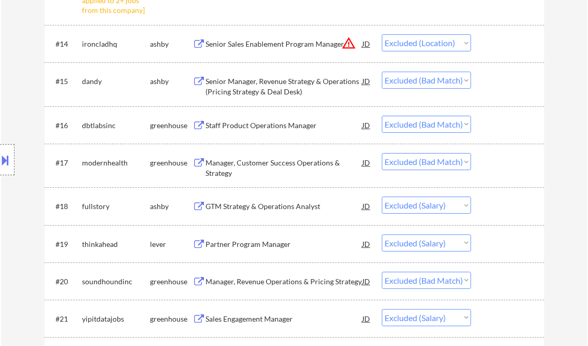
scroll to position [872, 0]
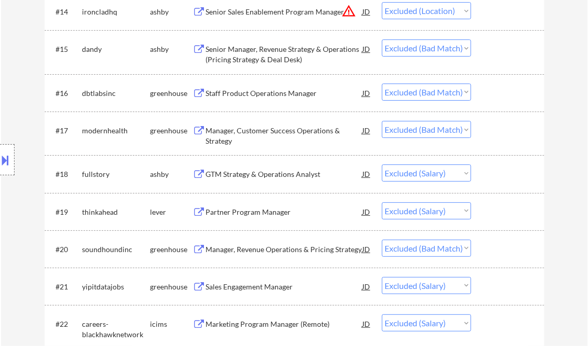
click at [466, 177] on select "Choose an option... Pending Applied Excluded (Questions) Excluded (Expired) Exc…" at bounding box center [426, 173] width 89 height 17
click at [382, 165] on select "Choose an option... Pending Applied Excluded (Questions) Excluded (Expired) Exc…" at bounding box center [426, 173] width 89 height 17
select select ""excluded__salary_""
select select ""excluded__bad_match_""
select select ""excluded__salary_""
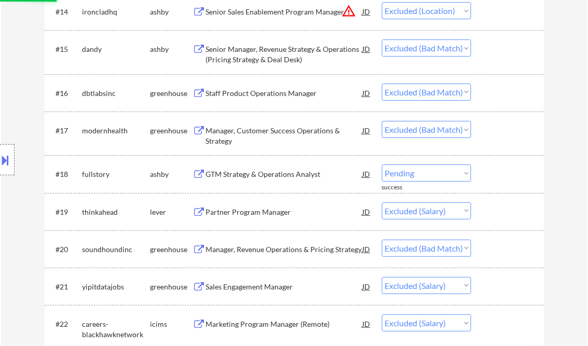
select select ""excluded__location_""
select select ""excluded__salary_""
select select ""excluded__expired_""
select select ""excluded__salary_""
select select ""excluded__other_""
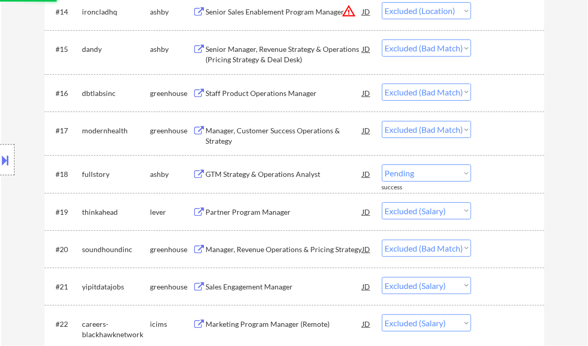
select select ""excluded__bad_match_""
select select ""excluded__salary_""
select select ""excluded__bad_match_""
select select ""excluded__salary_""
select select ""excluded__other_""
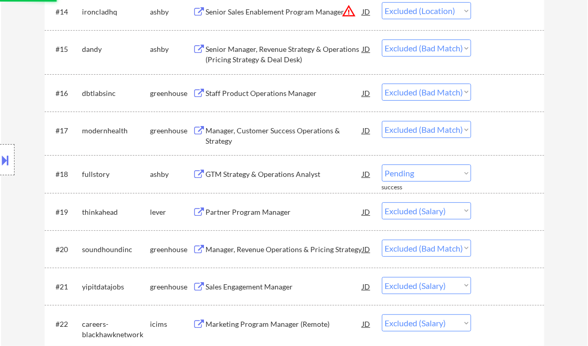
select select ""excluded__salary_""
select select ""excluded__expired_""
select select ""excluded__location_""
select select ""excluded__bad_match_""
select select ""excluded__location_""
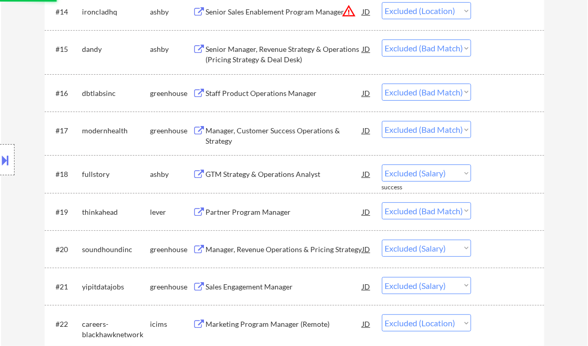
select select ""excluded__salary_""
select select ""excluded__other_""
select select ""excluded__salary_""
select select ""excluded__bad_match_""
select select ""excluded__other_""
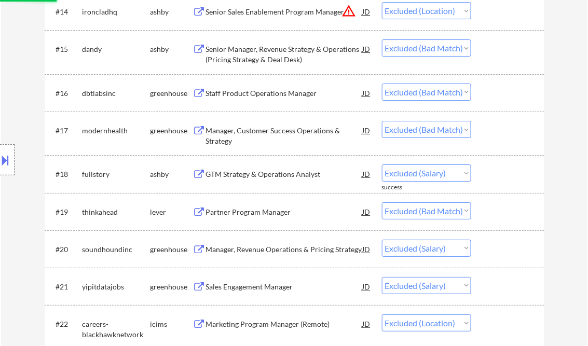
select select ""excluded__location_""
select select ""excluded__salary_""
select select ""excluded__bad_match_""
select select ""excluded__expired_""
select select ""excluded__location_""
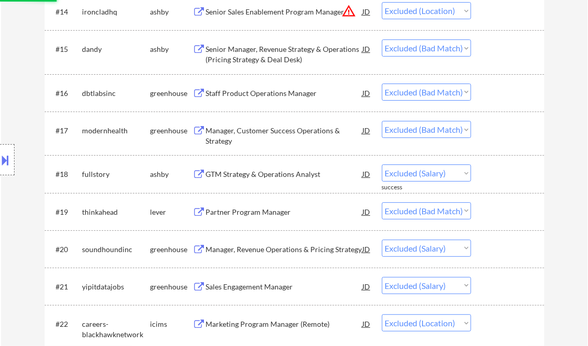
select select ""excluded__expired_""
select select ""excluded__salary_""
select select ""excluded__location_""
select select ""excluded__bad_match_""
select select ""excluded__salary_""
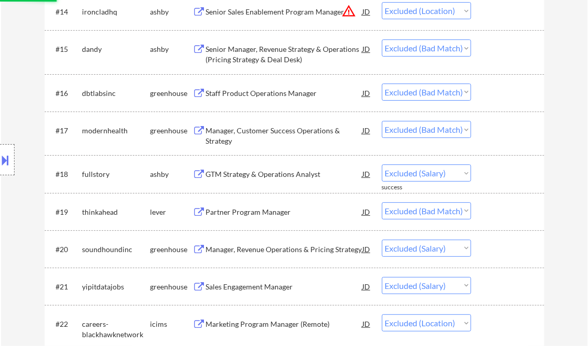
select select ""excluded__location_""
select select ""excluded__bad_match_""
select select ""excluded__other_""
select select ""excluded__bad_match_""
select select ""excluded__location_""
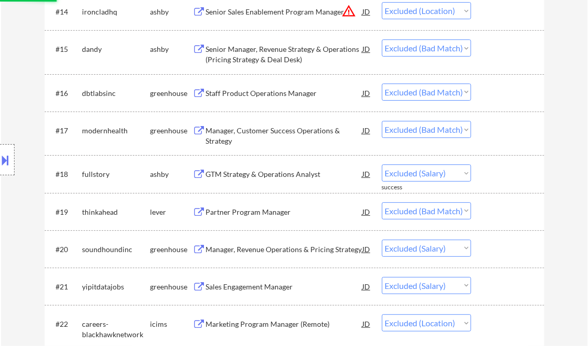
select select ""excluded__expired_""
select select ""excluded__salary_""
select select ""excluded__other_""
select select ""excluded__expired_""
select select ""excluded__other_""
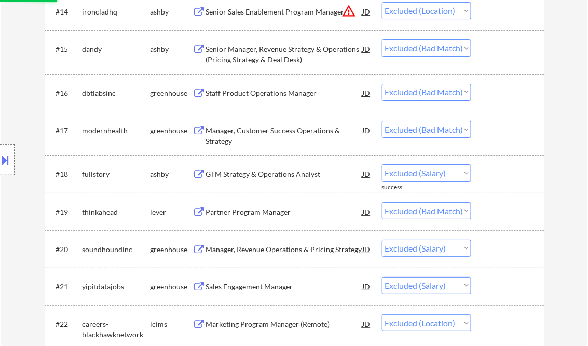
select select ""excluded__location_""
select select ""excluded__expired_""
select select ""excluded__salary_""
select select ""excluded__bad_match_""
select select ""excluded__salary_""
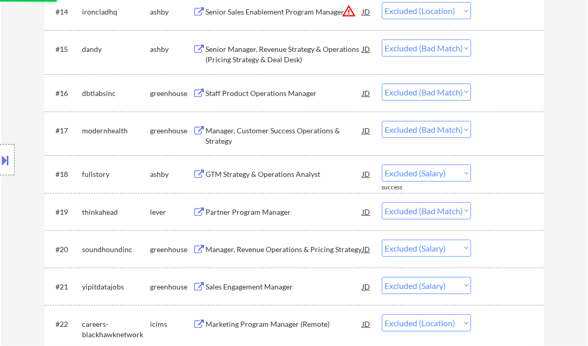
select select ""excluded__expired_""
select select ""excluded__location_""
select select ""excluded__expired_""
select select ""excluded__salary_""
select select ""excluded__expired_""
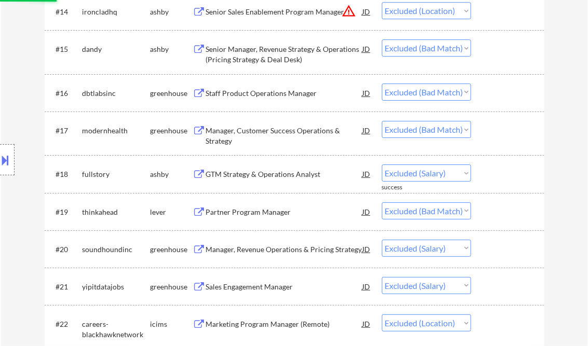
select select ""excluded__other_""
select select ""excluded__expired_""
select select ""excluded__bad_match_""
select select ""excluded__salary_""
select select ""excluded__expired_""
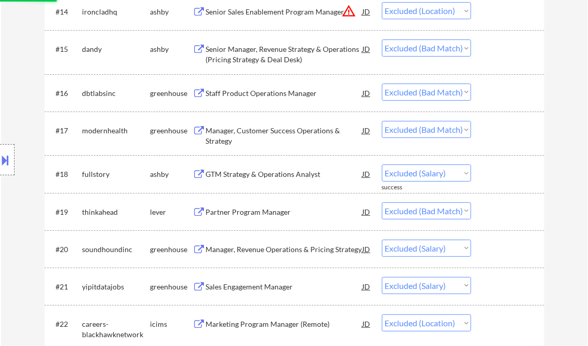
select select ""excluded__bad_match_""
select select ""excluded__expired_""
select select ""excluded__bad_match_""
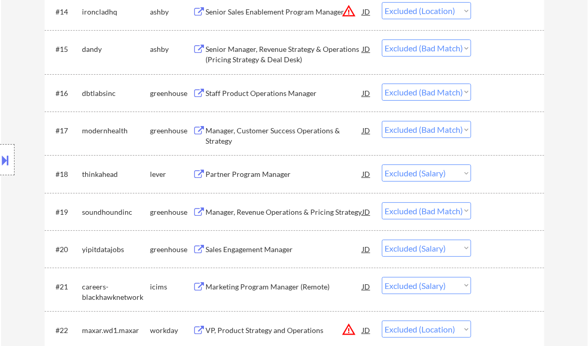
click at [463, 174] on select "Choose an option... Pending Applied Excluded (Questions) Excluded (Expired) Exc…" at bounding box center [426, 173] width 89 height 17
click at [382, 165] on select "Choose an option... Pending Applied Excluded (Questions) Excluded (Expired) Exc…" at bounding box center [426, 173] width 89 height 17
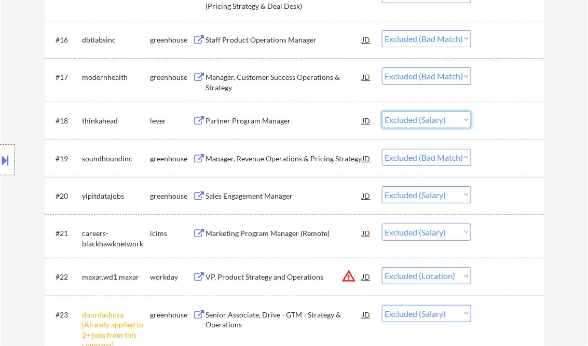
scroll to position [955, 0]
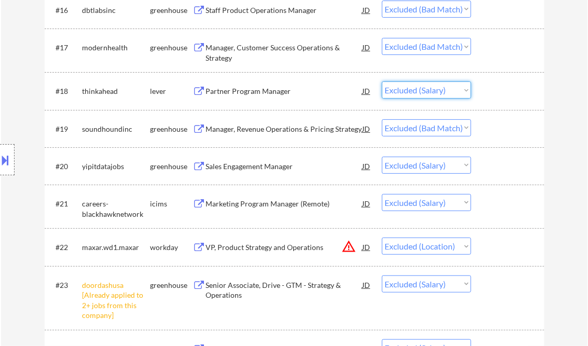
drag, startPoint x: 466, startPoint y: 167, endPoint x: 468, endPoint y: 174, distance: 7.7
click at [466, 167] on select "Choose an option... Pending Applied Excluded (Questions) Excluded (Expired) Exc…" at bounding box center [426, 165] width 89 height 17
click at [382, 157] on select "Choose an option... Pending Applied Excluded (Questions) Excluded (Expired) Exc…" at bounding box center [426, 165] width 89 height 17
select select ""excluded__salary_""
select select ""excluded__location_""
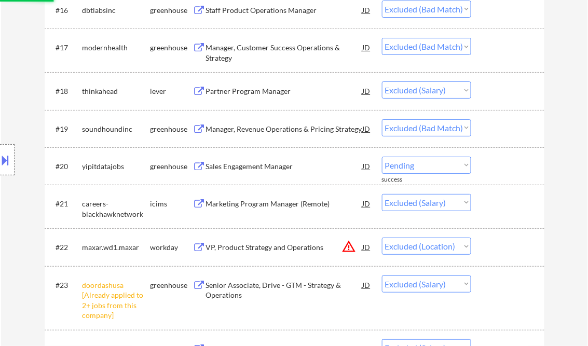
select select ""excluded__salary_""
select select ""excluded__expired_""
select select ""excluded__salary_""
select select ""excluded__other_""
select select ""excluded__bad_match_""
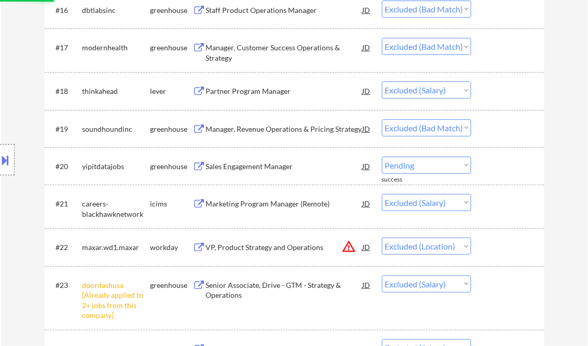
select select ""excluded__salary_""
select select ""excluded__bad_match_""
select select ""excluded__salary_""
select select ""excluded__other_""
select select ""excluded__salary_""
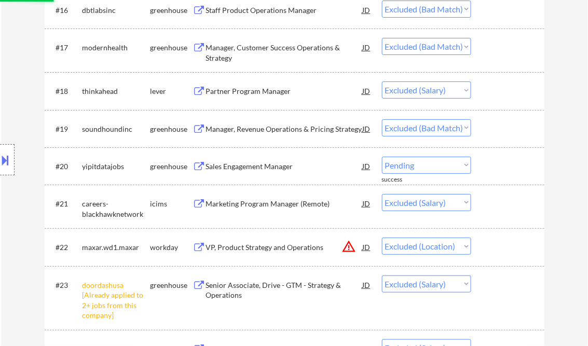
select select ""excluded__expired_""
select select ""excluded__location_""
select select ""excluded__bad_match_""
select select ""excluded__location_""
select select ""excluded__salary_""
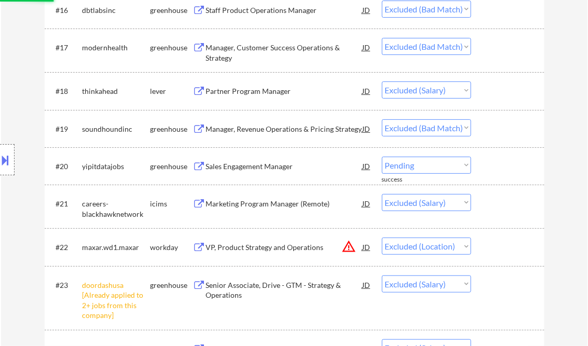
select select ""excluded__other_""
select select ""excluded__salary_""
select select ""excluded__bad_match_""
select select ""excluded__other_""
select select ""excluded__location_""
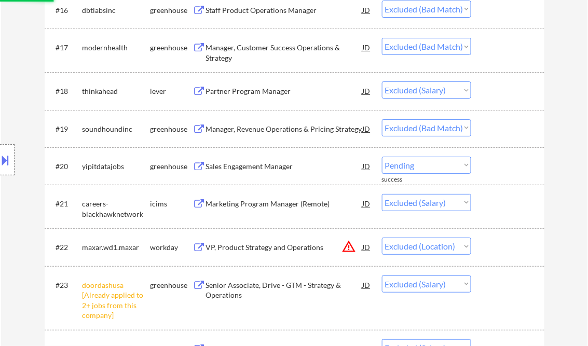
select select ""excluded__salary_""
select select ""excluded__bad_match_""
select select ""excluded__expired_""
select select ""excluded__location_""
select select ""excluded__expired_""
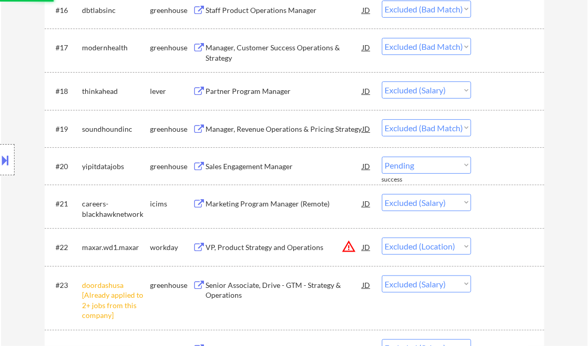
select select ""excluded__salary_""
select select ""excluded__location_""
select select ""excluded__bad_match_""
select select ""excluded__salary_""
select select ""excluded__location_""
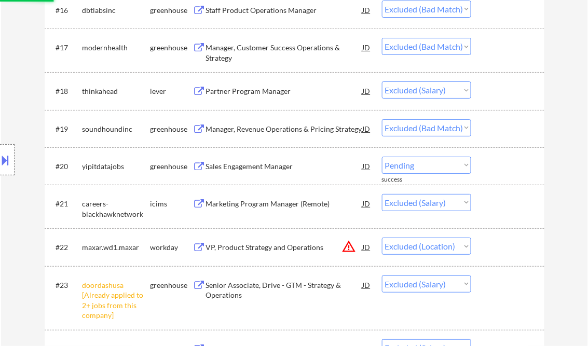
select select ""excluded__bad_match_""
select select ""excluded__other_""
select select ""excluded__bad_match_""
select select ""excluded__location_""
select select ""excluded__expired_""
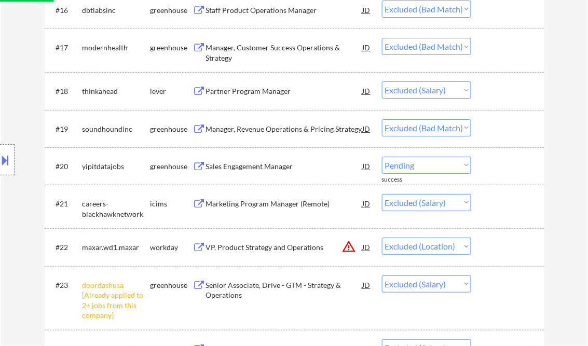
select select ""excluded__salary_""
select select ""excluded__other_""
select select ""excluded__expired_""
select select ""excluded__other_""
select select ""excluded__location_""
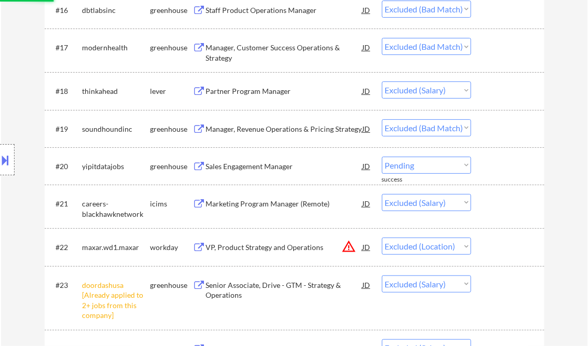
select select ""excluded__expired_""
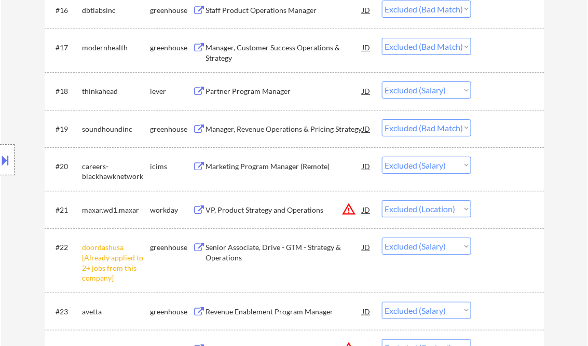
click at [464, 167] on select "Choose an option... Pending Applied Excluded (Questions) Excluded (Expired) Exc…" at bounding box center [426, 165] width 89 height 17
click at [382, 157] on select "Choose an option... Pending Applied Excluded (Questions) Excluded (Expired) Exc…" at bounding box center [426, 165] width 89 height 17
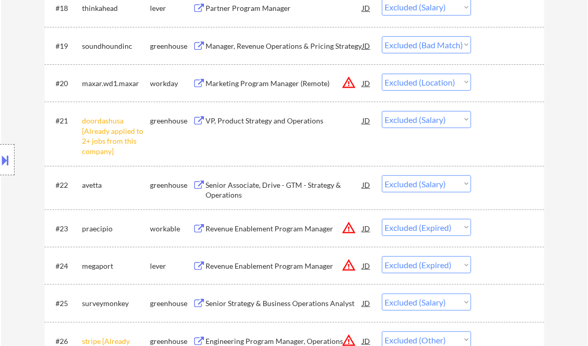
click at [466, 120] on select "Choose an option... Pending Applied Excluded (Questions) Excluded (Expired) Exc…" at bounding box center [426, 119] width 89 height 17
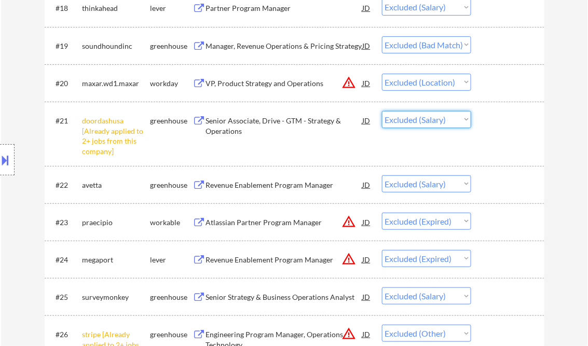
click at [531, 126] on div at bounding box center [509, 120] width 46 height 19
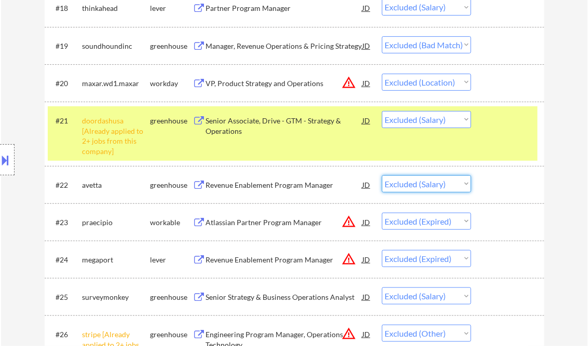
click at [467, 181] on select "Choose an option... Pending Applied Excluded (Questions) Excluded (Expired) Exc…" at bounding box center [426, 183] width 89 height 17
click at [382, 175] on select "Choose an option... Pending Applied Excluded (Questions) Excluded (Expired) Exc…" at bounding box center [426, 183] width 89 height 17
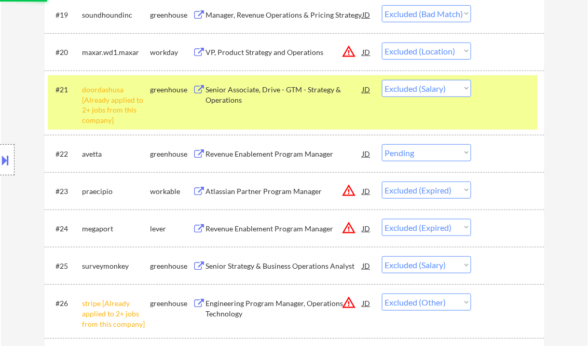
scroll to position [1079, 0]
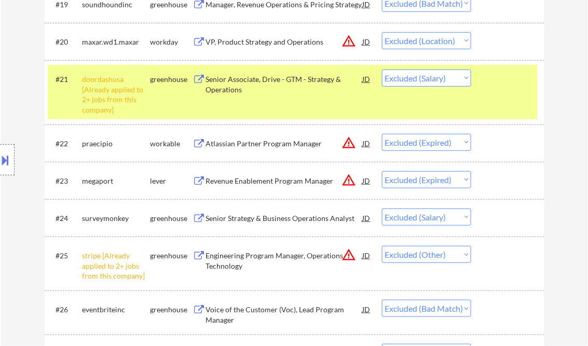
click at [465, 217] on select "Choose an option... Pending Applied Excluded (Questions) Excluded (Expired) Exc…" at bounding box center [426, 217] width 89 height 17
click at [382, 209] on select "Choose an option... Pending Applied Excluded (Questions) Excluded (Expired) Exc…" at bounding box center [426, 217] width 89 height 17
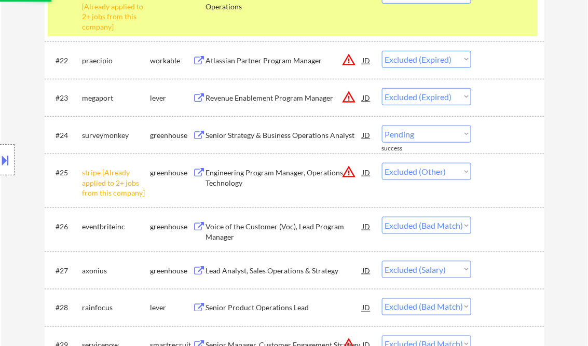
scroll to position [1204, 0]
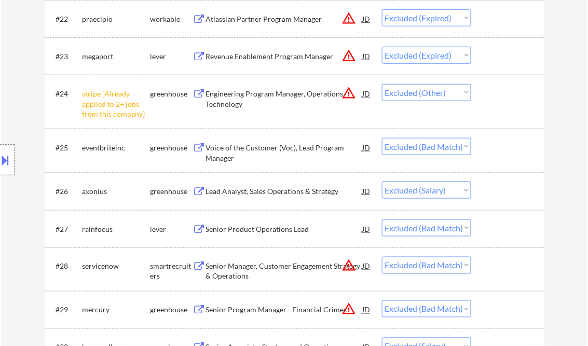
click at [466, 190] on select "Choose an option... Pending Applied Excluded (Questions) Excluded (Expired) Exc…" at bounding box center [426, 190] width 89 height 17
click at [382, 182] on select "Choose an option... Pending Applied Excluded (Questions) Excluded (Expired) Exc…" at bounding box center [426, 190] width 89 height 17
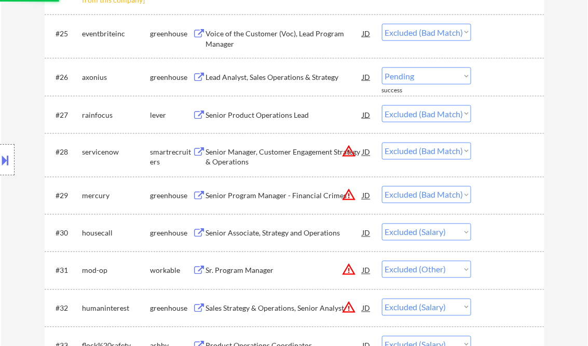
scroll to position [1329, 0]
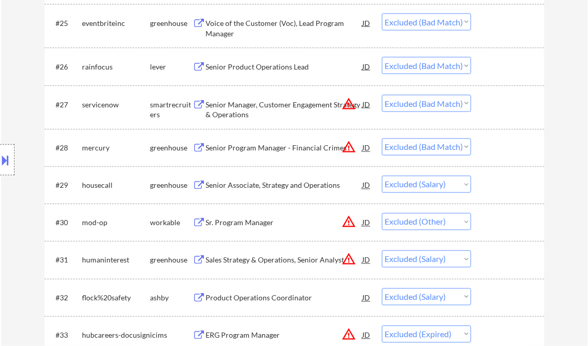
click at [469, 184] on select "Choose an option... Pending Applied Excluded (Questions) Excluded (Expired) Exc…" at bounding box center [426, 184] width 89 height 17
click at [382, 176] on select "Choose an option... Pending Applied Excluded (Questions) Excluded (Expired) Exc…" at bounding box center [426, 184] width 89 height 17
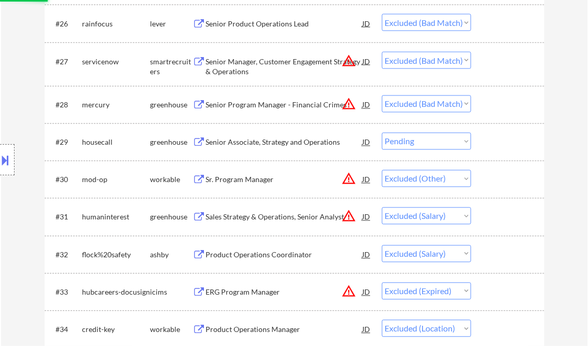
scroll to position [1412, 0]
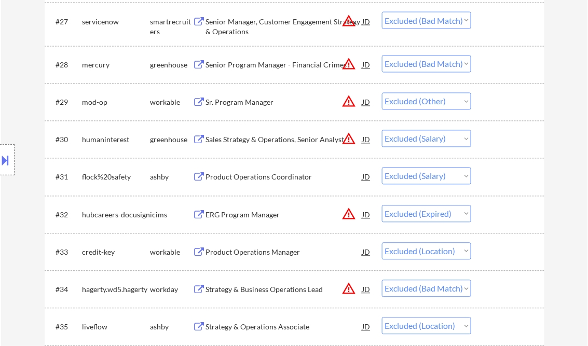
click at [467, 139] on select "Choose an option... Pending Applied Excluded (Questions) Excluded (Expired) Exc…" at bounding box center [426, 138] width 89 height 17
click at [382, 130] on select "Choose an option... Pending Applied Excluded (Questions) Excluded (Expired) Exc…" at bounding box center [426, 138] width 89 height 17
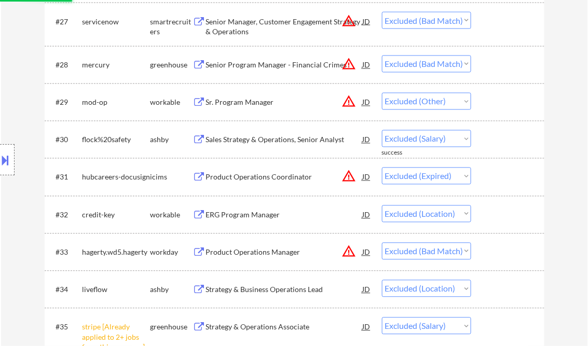
click at [464, 138] on select "Choose an option... Pending Applied Excluded (Questions) Excluded (Expired) Exc…" at bounding box center [426, 138] width 89 height 17
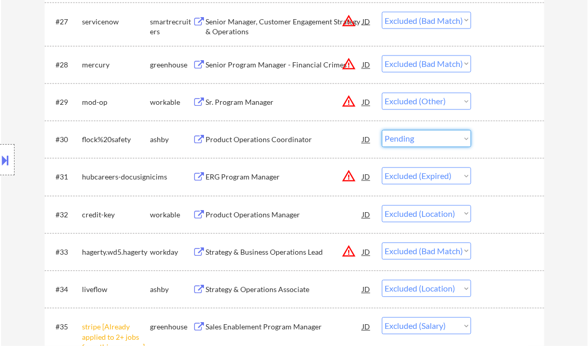
click at [382, 130] on select "Choose an option... Pending Applied Excluded (Questions) Excluded (Expired) Exc…" at bounding box center [426, 138] width 89 height 17
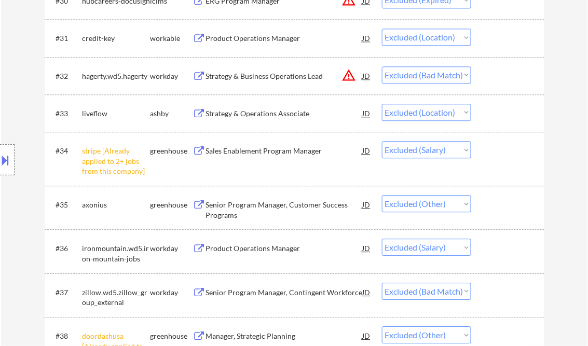
scroll to position [1619, 0]
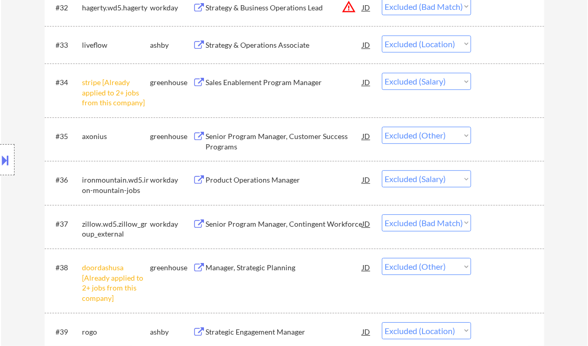
click at [466, 179] on select "Choose an option... Pending Applied Excluded (Questions) Excluded (Expired) Exc…" at bounding box center [426, 178] width 89 height 17
click at [382, 170] on select "Choose an option... Pending Applied Excluded (Questions) Excluded (Expired) Exc…" at bounding box center [426, 178] width 89 height 17
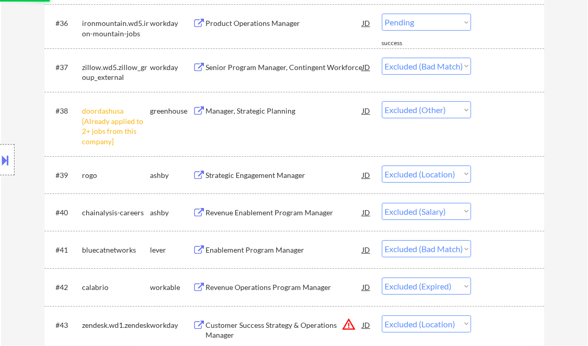
scroll to position [1785, 0]
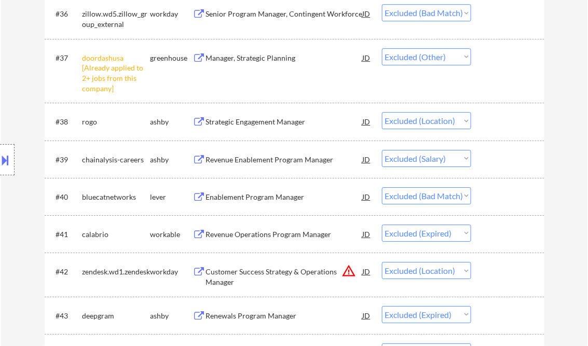
click at [465, 160] on select "Choose an option... Pending Applied Excluded (Questions) Excluded (Expired) Exc…" at bounding box center [426, 158] width 89 height 17
click at [382, 150] on select "Choose an option... Pending Applied Excluded (Questions) Excluded (Expired) Exc…" at bounding box center [426, 158] width 89 height 17
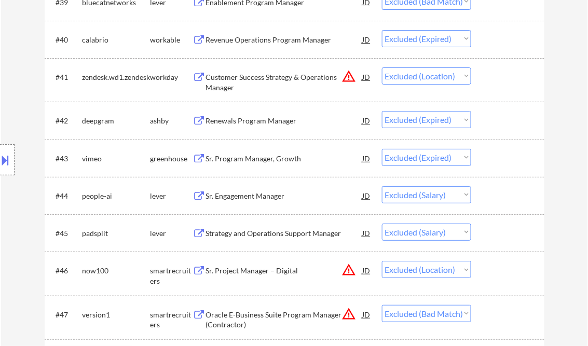
scroll to position [1951, 0]
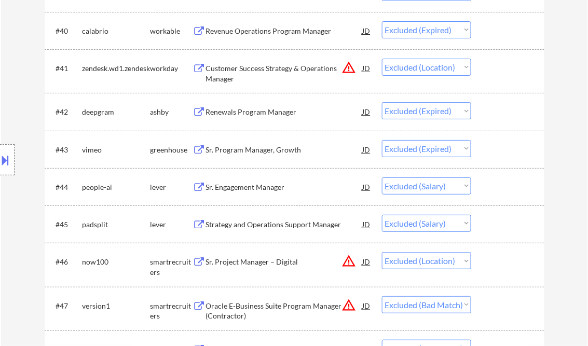
click at [466, 189] on select "Choose an option... Pending Applied Excluded (Questions) Excluded (Expired) Exc…" at bounding box center [426, 185] width 89 height 17
click at [382, 177] on select "Choose an option... Pending Applied Excluded (Questions) Excluded (Expired) Exc…" at bounding box center [426, 185] width 89 height 17
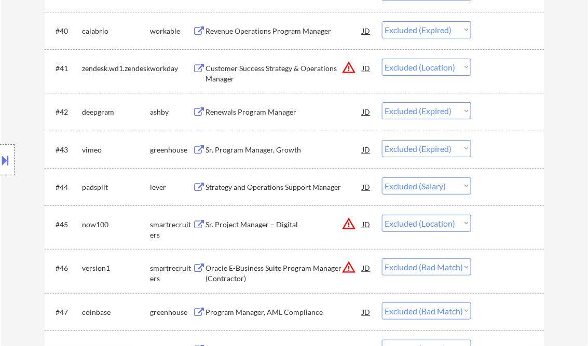
click at [464, 185] on select "Choose an option... Pending Applied Excluded (Questions) Excluded (Expired) Exc…" at bounding box center [426, 185] width 89 height 17
click at [382, 177] on select "Choose an option... Pending Applied Excluded (Questions) Excluded (Expired) Exc…" at bounding box center [426, 185] width 89 height 17
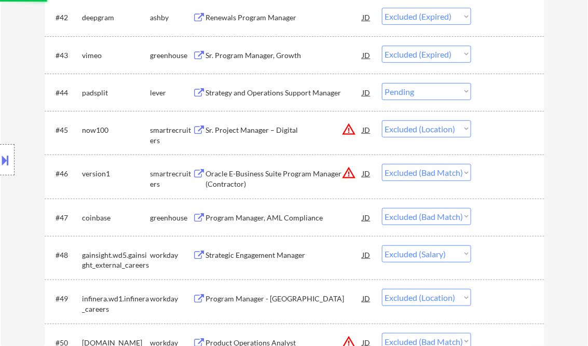
scroll to position [2117, 0]
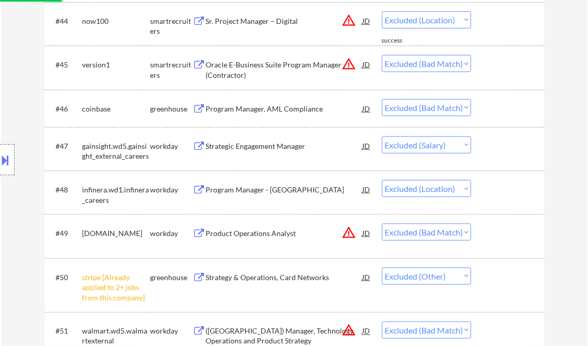
click at [463, 147] on select "Choose an option... Pending Applied Excluded (Questions) Excluded (Expired) Exc…" at bounding box center [426, 144] width 89 height 17
click at [382, 136] on select "Choose an option... Pending Applied Excluded (Questions) Excluded (Expired) Exc…" at bounding box center [426, 144] width 89 height 17
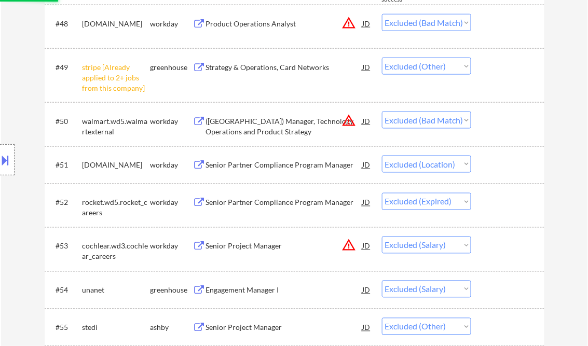
scroll to position [2408, 0]
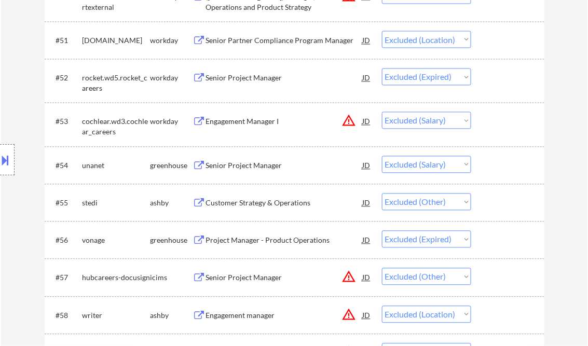
drag, startPoint x: 464, startPoint y: 120, endPoint x: 464, endPoint y: 130, distance: 10.4
click at [464, 120] on select "Choose an option... Pending Applied Excluded (Questions) Excluded (Expired) Exc…" at bounding box center [426, 120] width 89 height 17
click at [382, 112] on select "Choose an option... Pending Applied Excluded (Questions) Excluded (Expired) Exc…" at bounding box center [426, 120] width 89 height 17
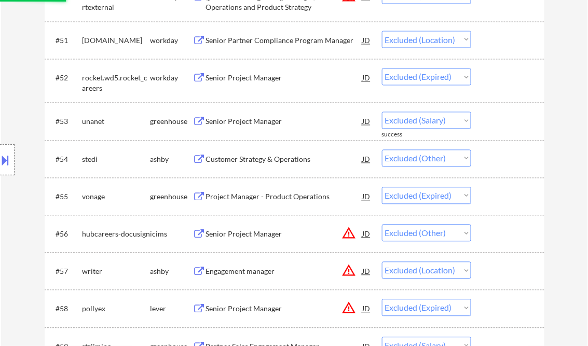
drag, startPoint x: 464, startPoint y: 124, endPoint x: 465, endPoint y: 129, distance: 5.3
click at [464, 124] on select "Choose an option... Pending Applied Excluded (Questions) Excluded (Expired) Exc…" at bounding box center [426, 120] width 89 height 17
click at [382, 112] on select "Choose an option... Pending Applied Excluded (Questions) Excluded (Expired) Exc…" at bounding box center [426, 120] width 89 height 17
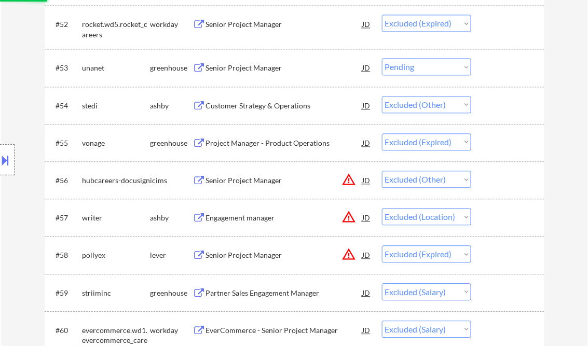
scroll to position [2491, 0]
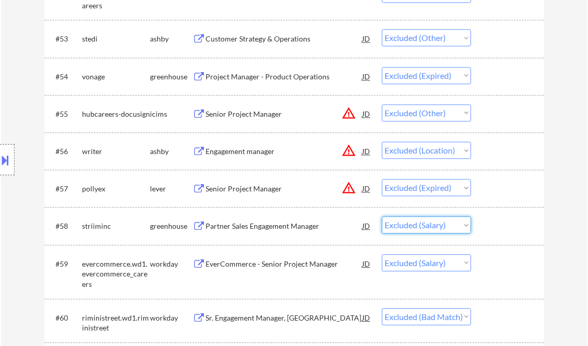
click at [464, 224] on select "Choose an option... Pending Applied Excluded (Questions) Excluded (Expired) Exc…" at bounding box center [426, 224] width 89 height 17
click at [382, 216] on select "Choose an option... Pending Applied Excluded (Questions) Excluded (Expired) Exc…" at bounding box center [426, 224] width 89 height 17
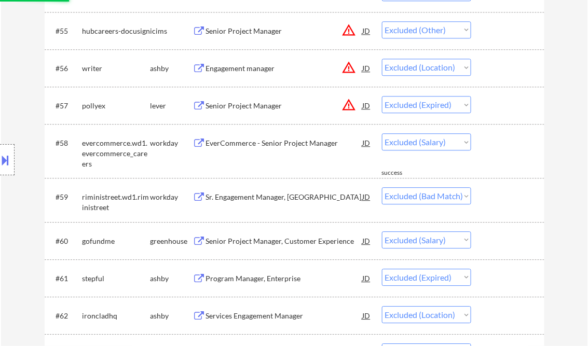
drag, startPoint x: 465, startPoint y: 144, endPoint x: 466, endPoint y: 150, distance: 6.2
click at [465, 144] on select "Choose an option... Pending Applied Excluded (Questions) Excluded (Expired) Exc…" at bounding box center [426, 141] width 89 height 17
click at [382, 133] on select "Choose an option... Pending Applied Excluded (Questions) Excluded (Expired) Exc…" at bounding box center [426, 141] width 89 height 17
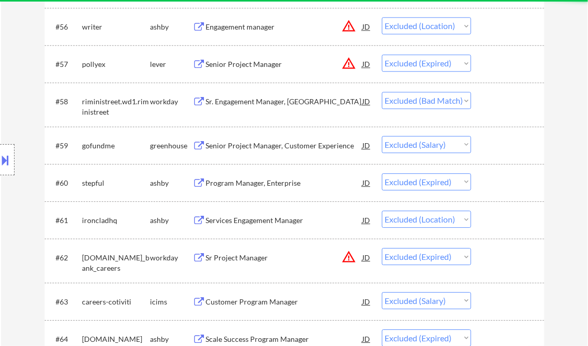
click at [466, 144] on select "Choose an option... Pending Applied Excluded (Questions) Excluded (Expired) Exc…" at bounding box center [426, 144] width 89 height 17
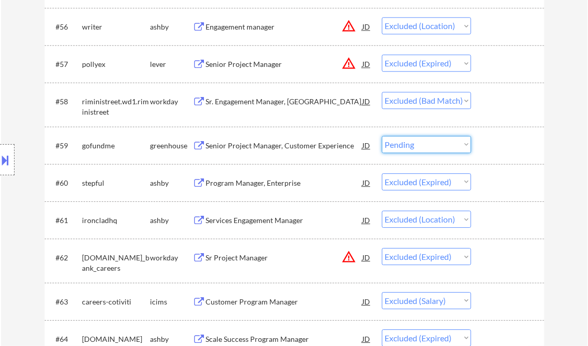
click at [382, 136] on select "Choose an option... Pending Applied Excluded (Questions) Excluded (Expired) Exc…" at bounding box center [426, 144] width 89 height 17
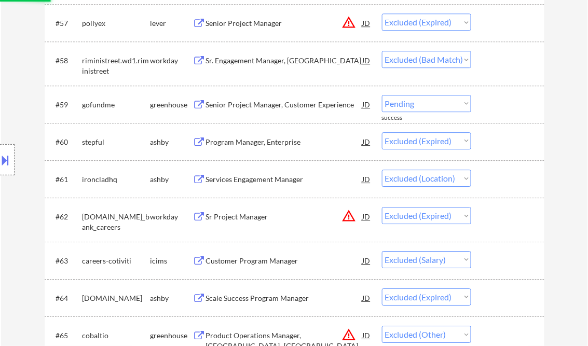
scroll to position [2699, 0]
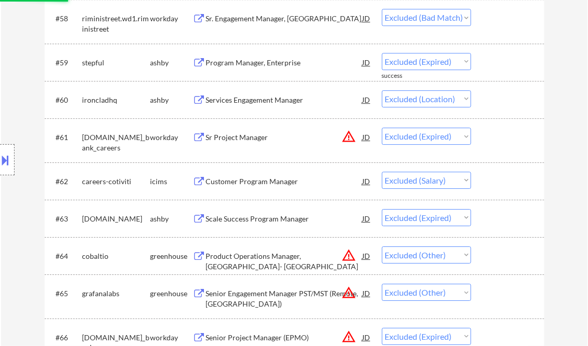
click at [463, 184] on select "Choose an option... Pending Applied Excluded (Questions) Excluded (Expired) Exc…" at bounding box center [426, 180] width 89 height 17
click at [382, 172] on select "Choose an option... Pending Applied Excluded (Questions) Excluded (Expired) Exc…" at bounding box center [426, 180] width 89 height 17
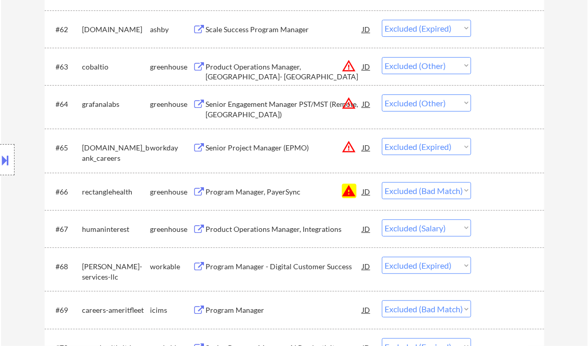
scroll to position [2865, 0]
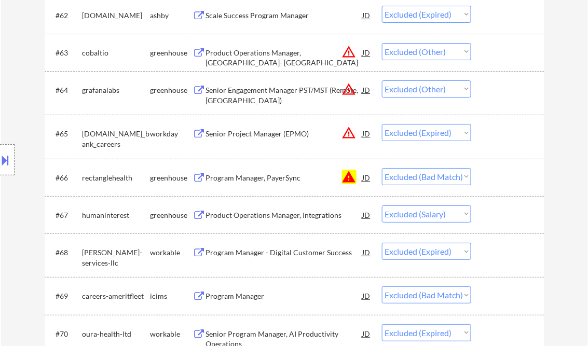
click at [463, 211] on select "Choose an option... Pending Applied Excluded (Questions) Excluded (Expired) Exc…" at bounding box center [426, 214] width 89 height 17
click at [382, 206] on select "Choose an option... Pending Applied Excluded (Questions) Excluded (Expired) Exc…" at bounding box center [426, 214] width 89 height 17
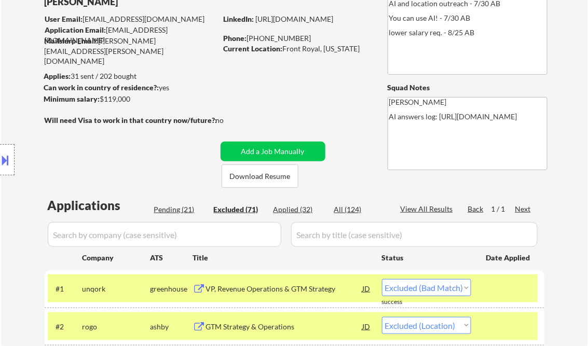
scroll to position [83, 0]
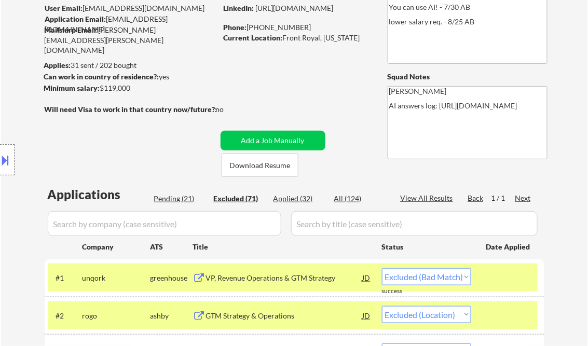
click at [171, 198] on div "Location Inclusions: remote" at bounding box center [93, 160] width 186 height 193
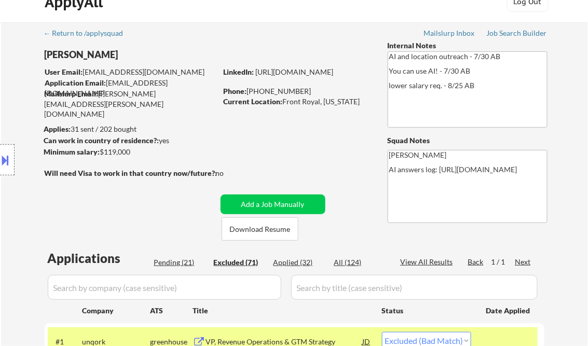
scroll to position [125, 0]
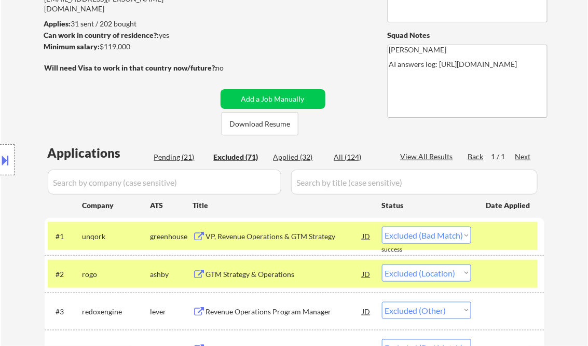
click at [176, 159] on div "Location Inclusions: remote" at bounding box center [93, 160] width 186 height 193
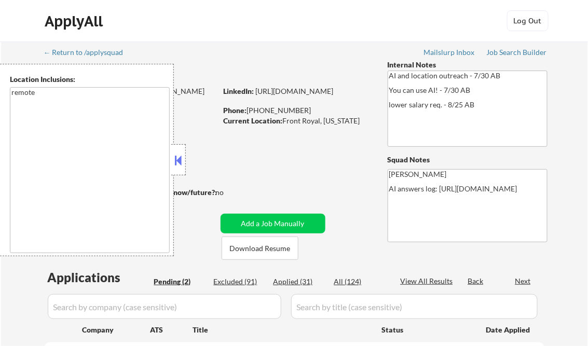
select select ""pending""
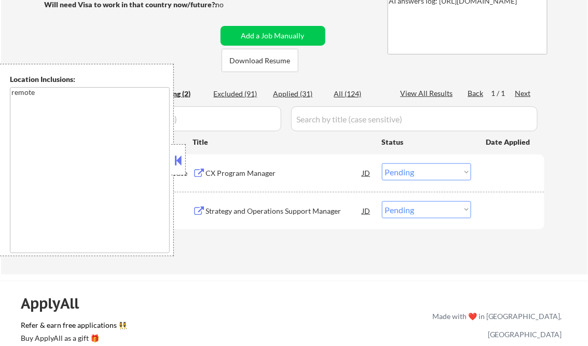
click at [175, 158] on button at bounding box center [178, 161] width 11 height 16
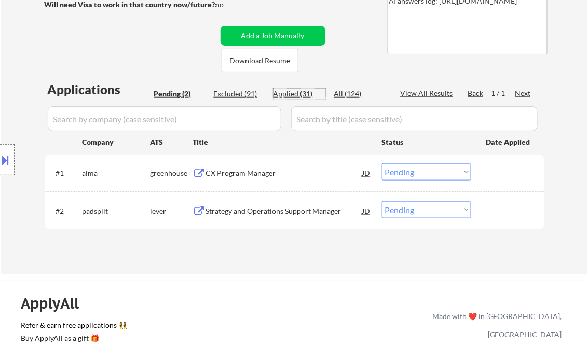
click at [293, 92] on div "Applied (31)" at bounding box center [299, 94] width 52 height 10
select select ""applied""
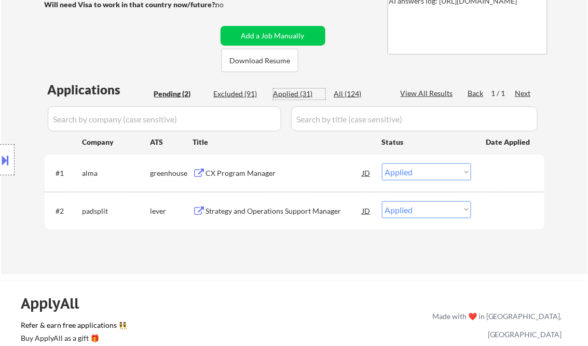
select select ""applied""
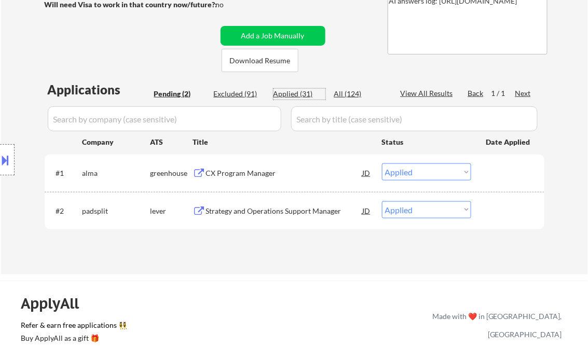
select select ""applied""
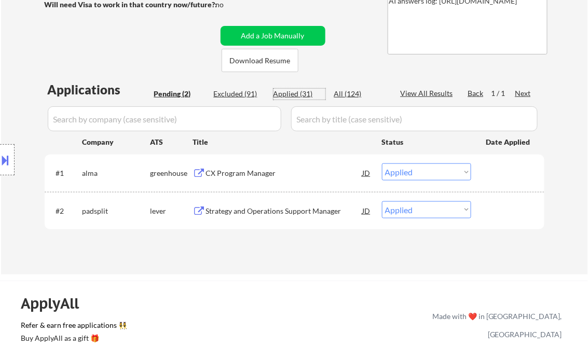
select select ""applied""
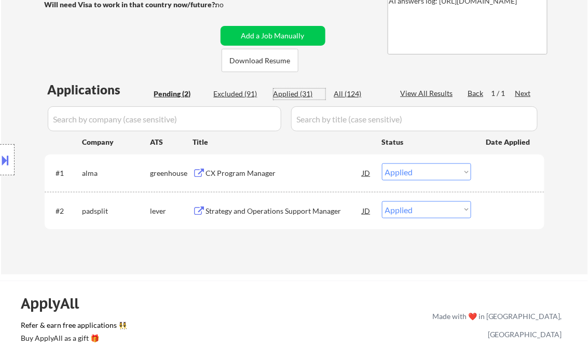
select select ""applied""
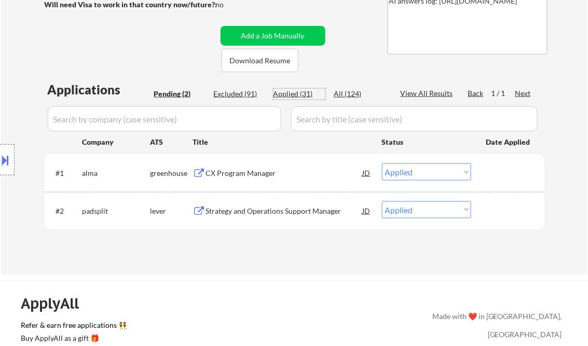
select select ""applied""
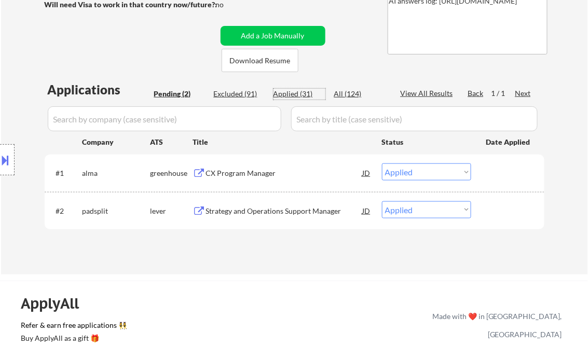
select select ""applied""
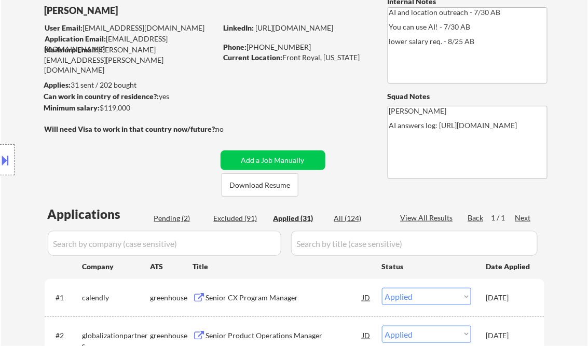
scroll to position [146, 0]
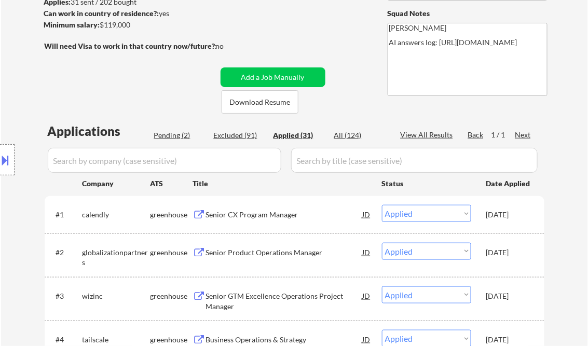
select select ""applied""
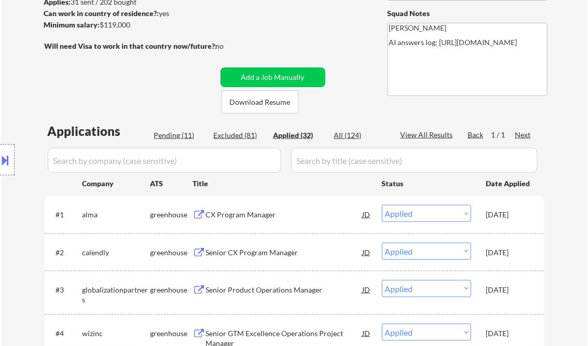
select select ""applied""
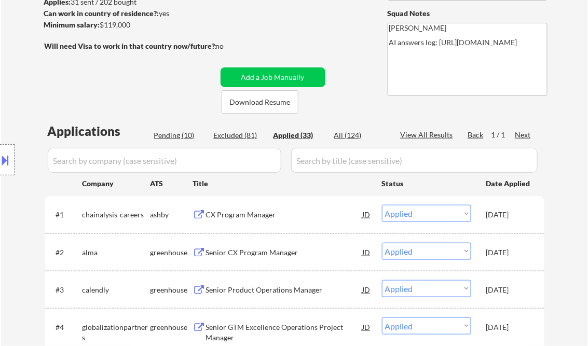
select select ""applied""
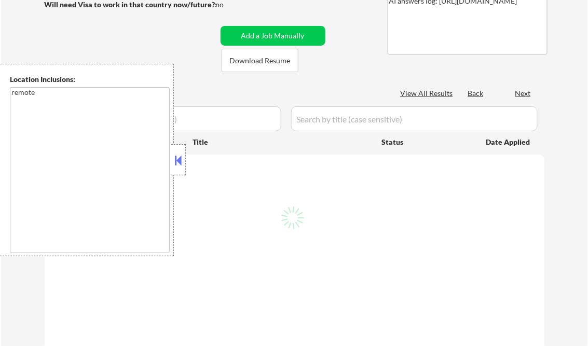
scroll to position [146, 0]
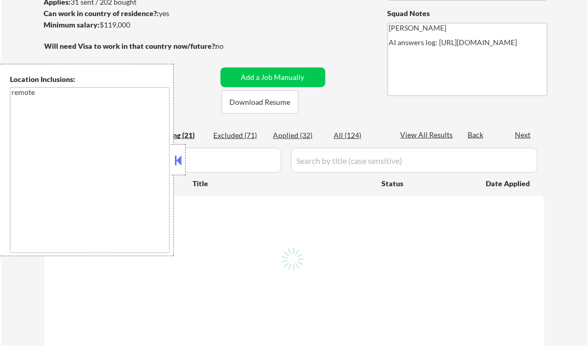
select select ""pending""
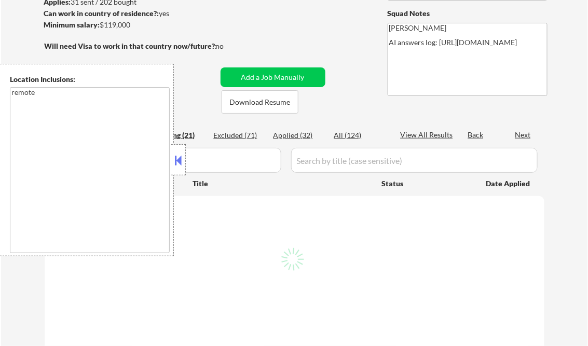
select select ""pending""
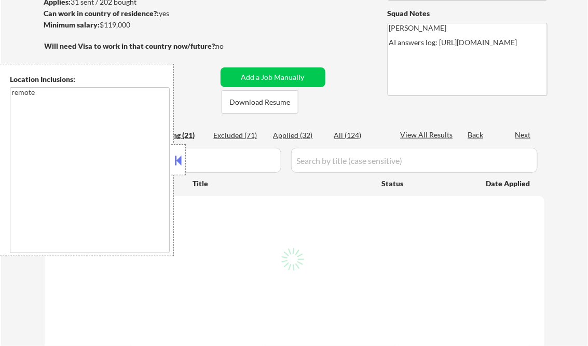
select select ""pending""
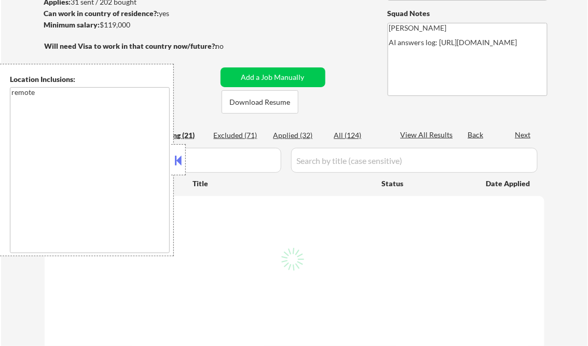
select select ""pending""
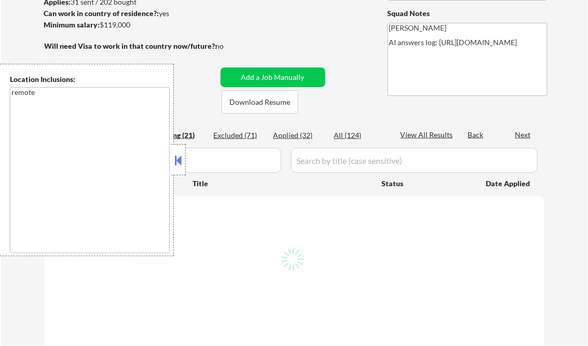
select select ""pending""
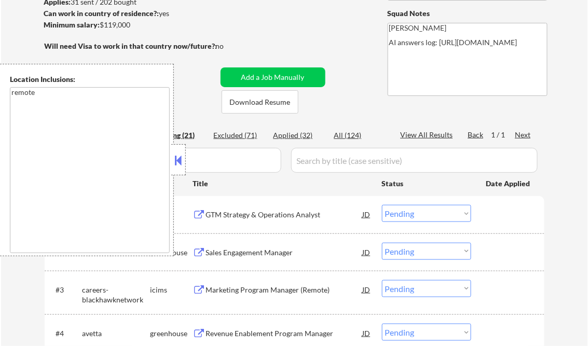
click at [184, 163] on button at bounding box center [178, 161] width 11 height 16
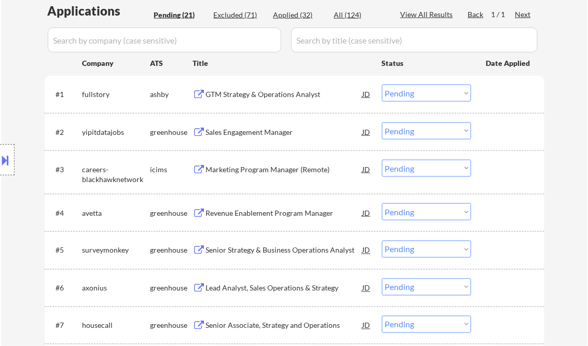
scroll to position [271, 0]
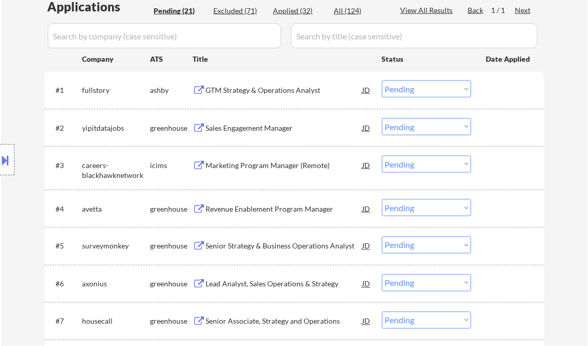
click at [276, 88] on div "GTM Strategy & Operations Analyst" at bounding box center [284, 90] width 157 height 10
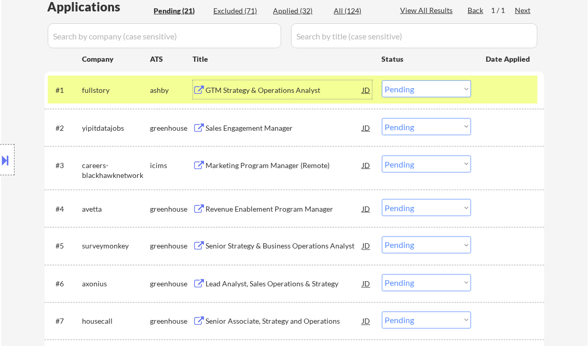
click at [418, 89] on select "Choose an option... Pending Applied Excluded (Questions) Excluded (Expired) Exc…" at bounding box center [426, 88] width 89 height 17
click at [382, 80] on select "Choose an option... Pending Applied Excluded (Questions) Excluded (Expired) Exc…" at bounding box center [426, 88] width 89 height 17
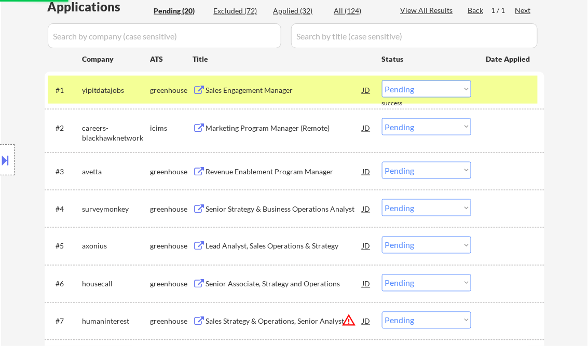
click at [280, 82] on div "Sales Engagement Manager" at bounding box center [284, 89] width 157 height 19
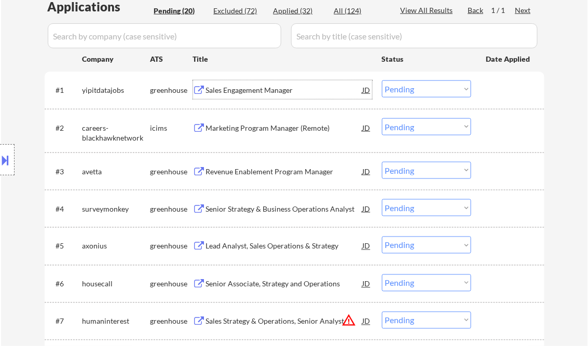
click at [405, 94] on select "Choose an option... Pending Applied Excluded (Questions) Excluded (Expired) Exc…" at bounding box center [426, 88] width 89 height 17
click at [382, 80] on select "Choose an option... Pending Applied Excluded (Questions) Excluded (Expired) Exc…" at bounding box center [426, 88] width 89 height 17
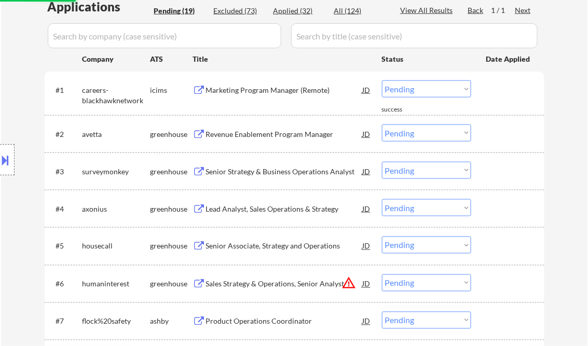
click at [276, 90] on div "Marketing Program Manager (Remote)" at bounding box center [284, 90] width 157 height 10
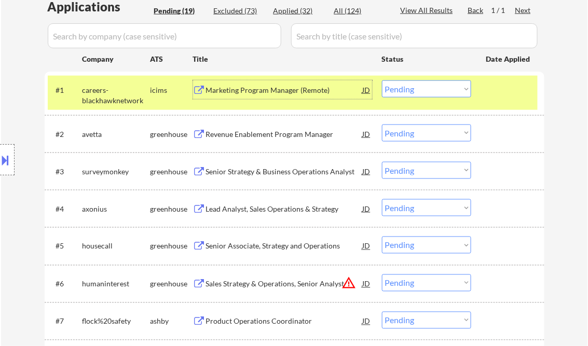
drag, startPoint x: 437, startPoint y: 92, endPoint x: 442, endPoint y: 98, distance: 7.0
click at [437, 92] on select "Choose an option... Pending Applied Excluded (Questions) Excluded (Expired) Exc…" at bounding box center [426, 88] width 89 height 17
click at [382, 80] on select "Choose an option... Pending Applied Excluded (Questions) Excluded (Expired) Exc…" at bounding box center [426, 88] width 89 height 17
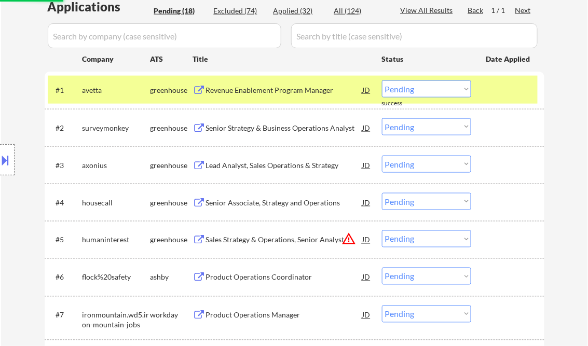
click at [269, 95] on div "Revenue Enablement Program Manager" at bounding box center [284, 89] width 157 height 19
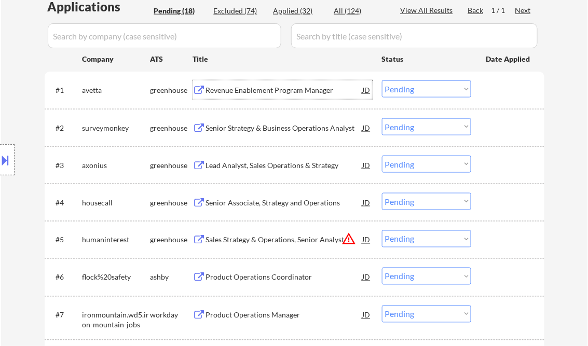
click at [427, 86] on select "Choose an option... Pending Applied Excluded (Questions) Excluded (Expired) Exc…" at bounding box center [426, 88] width 89 height 17
click at [382, 80] on select "Choose an option... Pending Applied Excluded (Questions) Excluded (Expired) Exc…" at bounding box center [426, 88] width 89 height 17
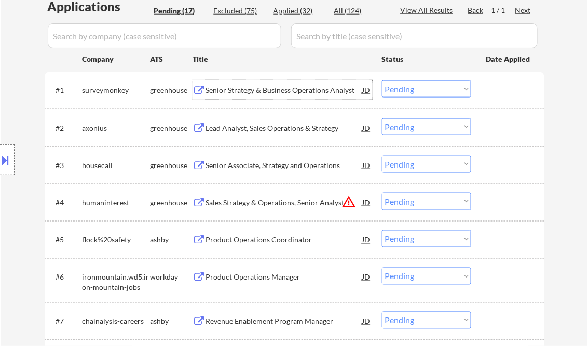
click at [286, 92] on div "Senior Strategy & Business Operations Analyst" at bounding box center [284, 90] width 157 height 10
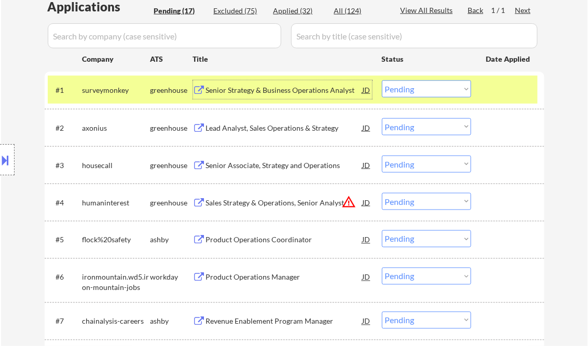
click at [426, 91] on select "Choose an option... Pending Applied Excluded (Questions) Excluded (Expired) Exc…" at bounding box center [426, 88] width 89 height 17
click at [382, 80] on select "Choose an option... Pending Applied Excluded (Questions) Excluded (Expired) Exc…" at bounding box center [426, 88] width 89 height 17
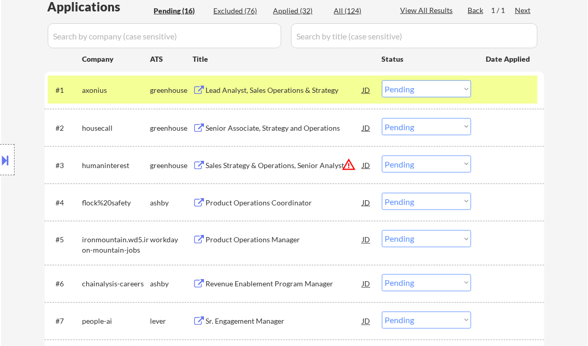
click at [275, 92] on div "Lead Analyst, Sales Operations & Strategy" at bounding box center [284, 90] width 157 height 10
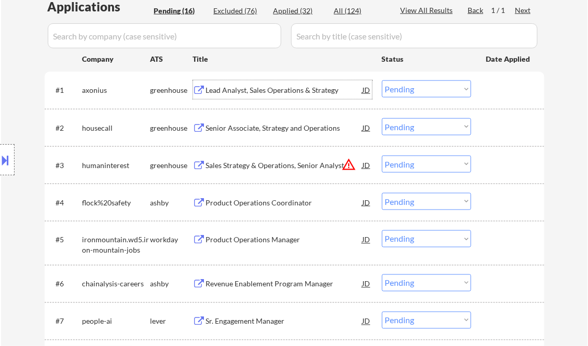
click at [420, 89] on select "Choose an option... Pending Applied Excluded (Questions) Excluded (Expired) Exc…" at bounding box center [426, 88] width 89 height 17
click at [382, 80] on select "Choose an option... Pending Applied Excluded (Questions) Excluded (Expired) Exc…" at bounding box center [426, 88] width 89 height 17
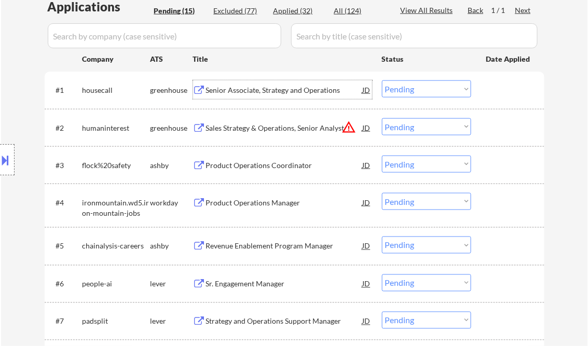
click at [250, 96] on div "Senior Associate, Strategy and Operations" at bounding box center [284, 89] width 157 height 19
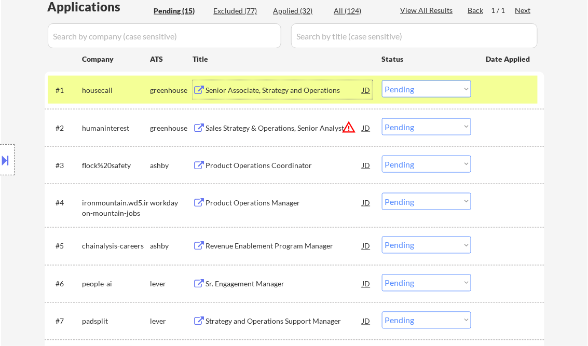
click at [427, 91] on select "Choose an option... Pending Applied Excluded (Questions) Excluded (Expired) Exc…" at bounding box center [426, 88] width 89 height 17
click at [382, 80] on select "Choose an option... Pending Applied Excluded (Questions) Excluded (Expired) Exc…" at bounding box center [426, 88] width 89 height 17
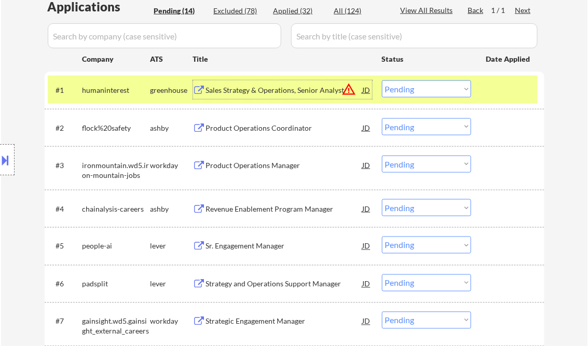
click at [264, 95] on div "Sales Strategy & Operations, Senior Analyst" at bounding box center [284, 90] width 157 height 10
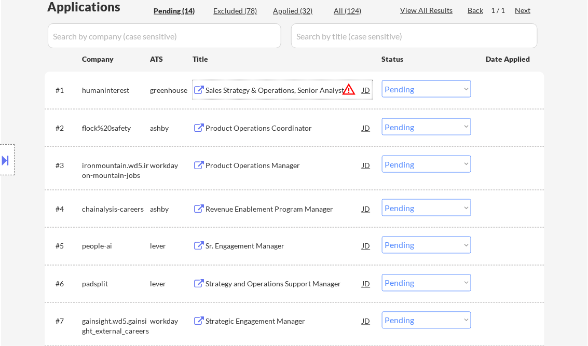
click at [421, 94] on select "Choose an option... Pending Applied Excluded (Questions) Excluded (Expired) Exc…" at bounding box center [426, 88] width 89 height 17
click at [382, 80] on select "Choose an option... Pending Applied Excluded (Questions) Excluded (Expired) Exc…" at bounding box center [426, 88] width 89 height 17
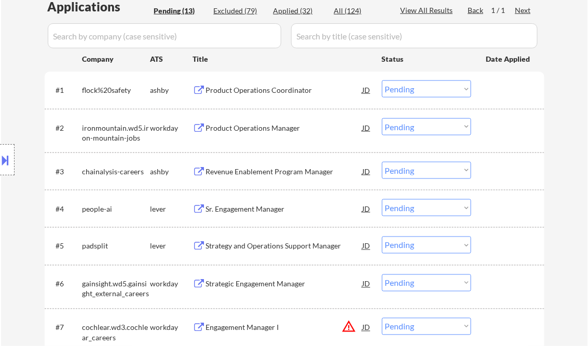
click at [256, 86] on div "Product Operations Coordinator" at bounding box center [284, 90] width 157 height 10
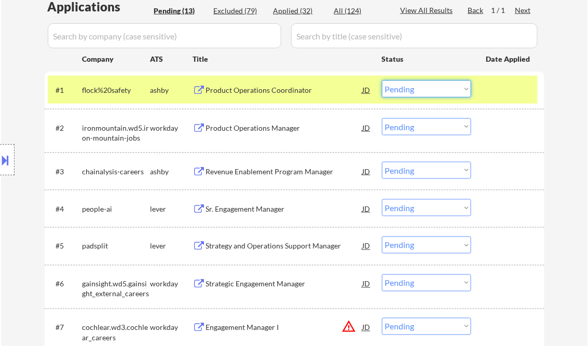
drag, startPoint x: 421, startPoint y: 90, endPoint x: 426, endPoint y: 95, distance: 7.7
click at [421, 90] on select "Choose an option... Pending Applied Excluded (Questions) Excluded (Expired) Exc…" at bounding box center [426, 88] width 89 height 17
click at [382, 80] on select "Choose an option... Pending Applied Excluded (Questions) Excluded (Expired) Exc…" at bounding box center [426, 88] width 89 height 17
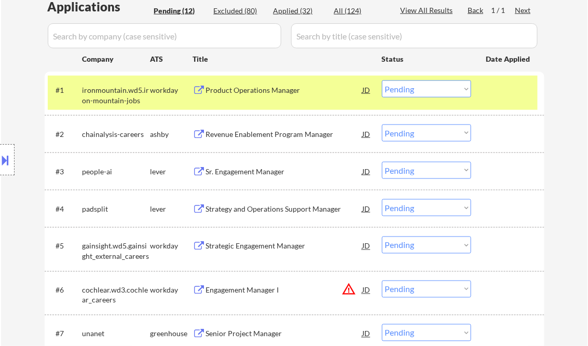
click at [257, 92] on div "Product Operations Manager" at bounding box center [284, 90] width 157 height 10
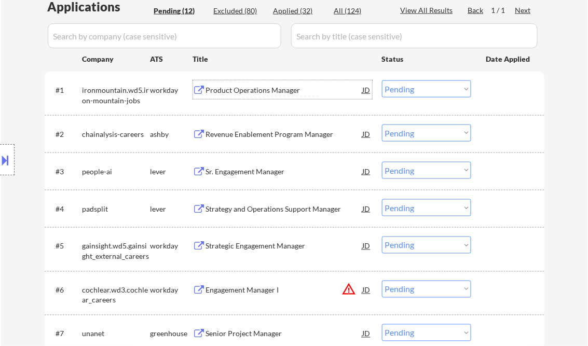
click at [406, 93] on select "Choose an option... Pending Applied Excluded (Questions) Excluded (Expired) Exc…" at bounding box center [426, 88] width 89 height 17
click at [382, 80] on select "Choose an option... Pending Applied Excluded (Questions) Excluded (Expired) Exc…" at bounding box center [426, 88] width 89 height 17
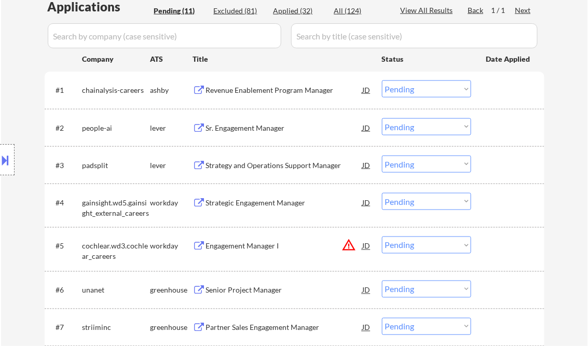
click at [270, 93] on div "Revenue Enablement Program Manager" at bounding box center [284, 90] width 157 height 10
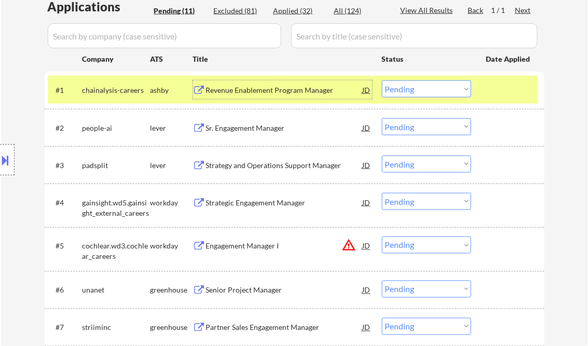
click at [396, 92] on select "Choose an option... Pending Applied Excluded (Questions) Excluded (Expired) Exc…" at bounding box center [426, 88] width 89 height 17
click at [382, 80] on select "Choose an option... Pending Applied Excluded (Questions) Excluded (Expired) Exc…" at bounding box center [426, 88] width 89 height 17
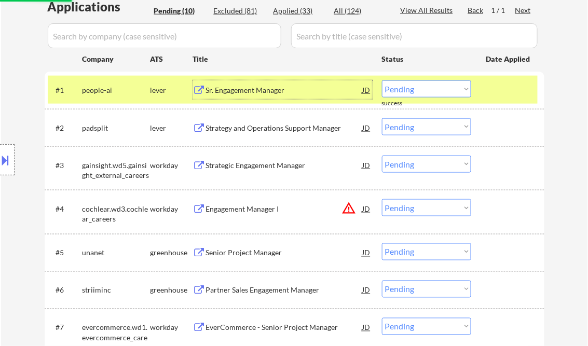
click at [253, 85] on div "Sr. Engagement Manager" at bounding box center [284, 90] width 157 height 10
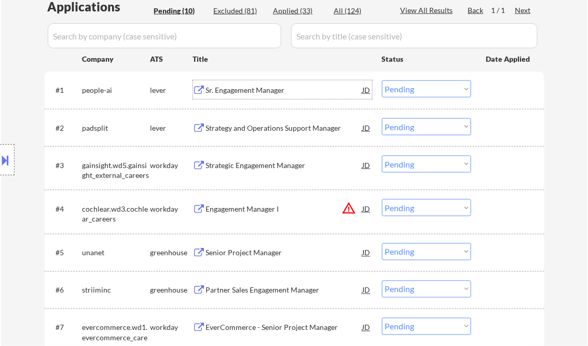
drag, startPoint x: 421, startPoint y: 90, endPoint x: 425, endPoint y: 98, distance: 8.4
click at [421, 90] on select "Choose an option... Pending Applied Excluded (Questions) Excluded (Expired) Exc…" at bounding box center [426, 88] width 89 height 17
click at [382, 80] on select "Choose an option... Pending Applied Excluded (Questions) Excluded (Expired) Exc…" at bounding box center [426, 88] width 89 height 17
click at [288, 127] on div "Strategy and Operations Support Manager" at bounding box center [284, 128] width 157 height 10
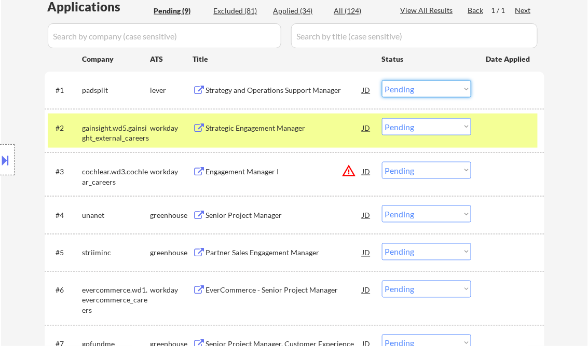
drag, startPoint x: 427, startPoint y: 87, endPoint x: 435, endPoint y: 98, distance: 14.0
click at [427, 87] on select "Choose an option... Pending Applied Excluded (Questions) Excluded (Expired) Exc…" at bounding box center [426, 88] width 89 height 17
click at [382, 80] on select "Choose an option... Pending Applied Excluded (Questions) Excluded (Expired) Exc…" at bounding box center [426, 88] width 89 height 17
click at [512, 90] on div at bounding box center [509, 89] width 46 height 19
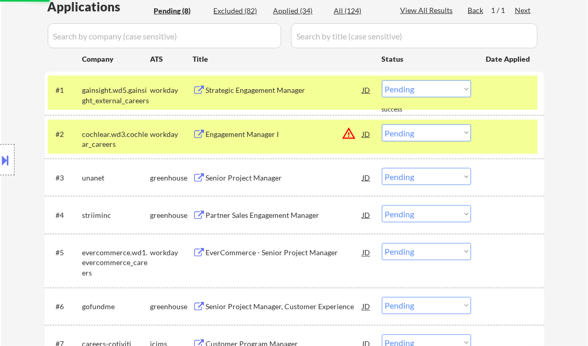
click at [510, 128] on div at bounding box center [509, 134] width 46 height 19
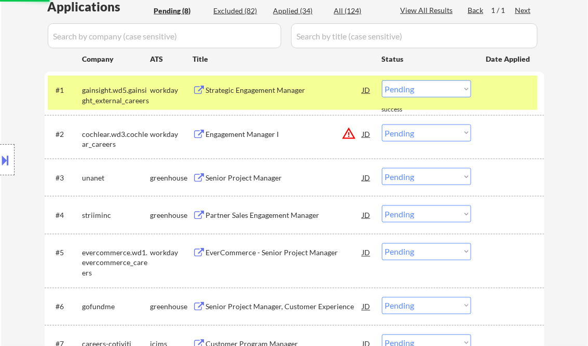
click at [509, 99] on div at bounding box center [509, 89] width 46 height 19
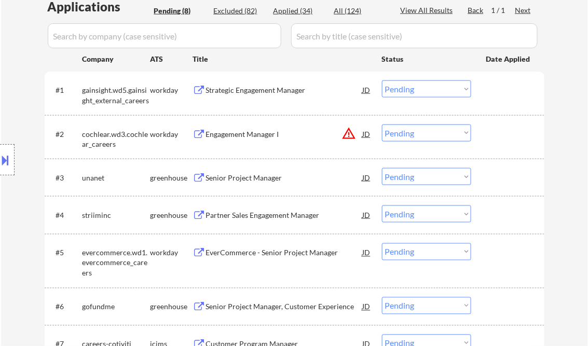
click at [259, 91] on div "Strategic Engagement Manager" at bounding box center [284, 90] width 157 height 10
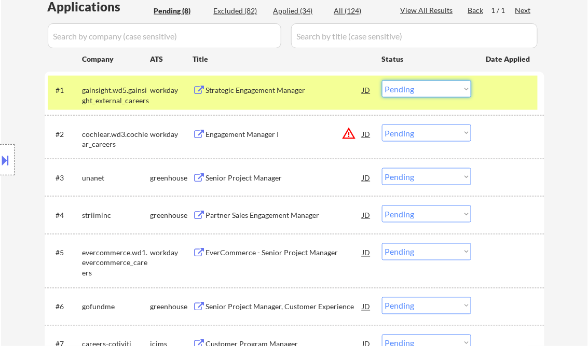
drag, startPoint x: 407, startPoint y: 84, endPoint x: 419, endPoint y: 97, distance: 17.6
click at [407, 84] on select "Choose an option... Pending Applied Excluded (Questions) Excluded (Expired) Exc…" at bounding box center [426, 88] width 89 height 17
click at [382, 80] on select "Choose an option... Pending Applied Excluded (Questions) Excluded (Expired) Exc…" at bounding box center [426, 88] width 89 height 17
click at [259, 135] on div "Engagement Manager I" at bounding box center [284, 134] width 157 height 10
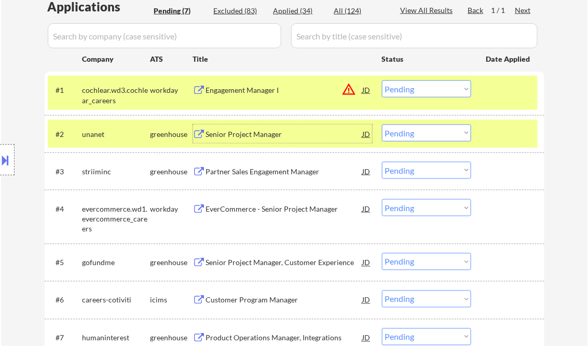
click at [7, 159] on button at bounding box center [5, 160] width 11 height 17
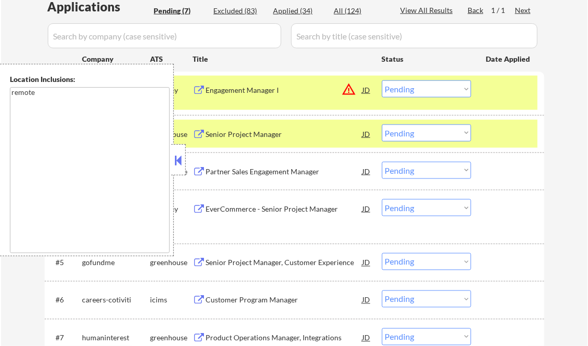
click at [181, 159] on button at bounding box center [178, 161] width 11 height 16
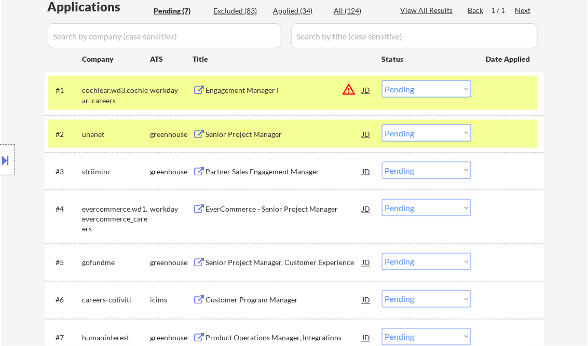
click at [496, 126] on div at bounding box center [509, 134] width 46 height 19
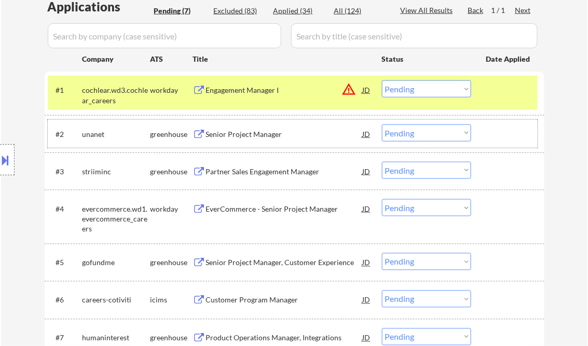
drag, startPoint x: 409, startPoint y: 93, endPoint x: 417, endPoint y: 98, distance: 8.8
click at [411, 93] on select "Choose an option... Pending Applied Excluded (Questions) Excluded (Expired) Exc…" at bounding box center [426, 88] width 89 height 17
click at [382, 80] on select "Choose an option... Pending Applied Excluded (Questions) Excluded (Expired) Exc…" at bounding box center [426, 88] width 89 height 17
click at [255, 134] on div "Senior Project Manager" at bounding box center [284, 134] width 157 height 10
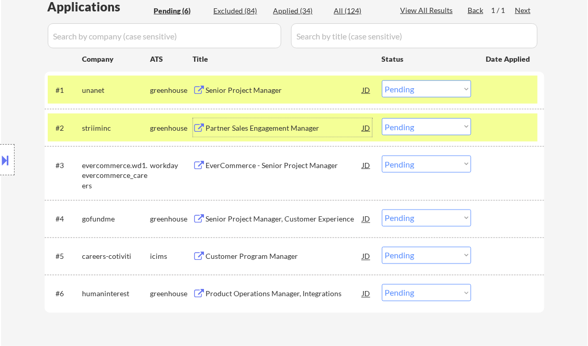
click at [502, 122] on div at bounding box center [509, 127] width 46 height 19
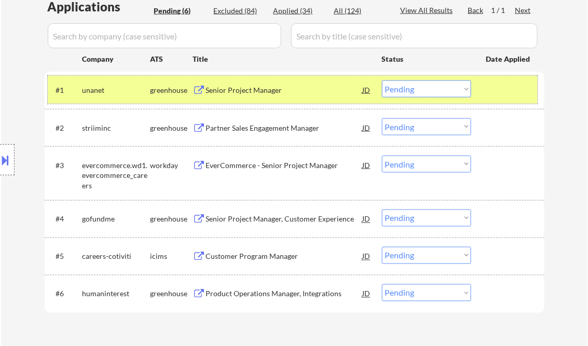
click at [496, 89] on div at bounding box center [509, 89] width 46 height 19
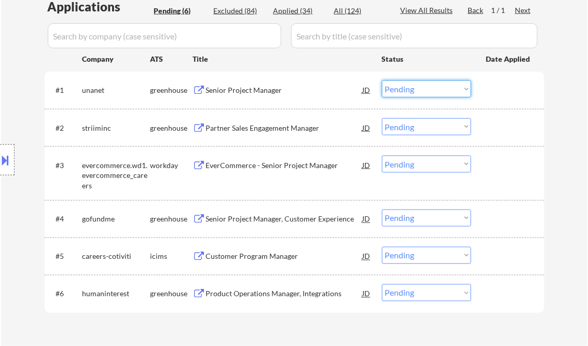
click at [469, 88] on select "Choose an option... Pending Applied Excluded (Questions) Excluded (Expired) Exc…" at bounding box center [426, 88] width 89 height 17
click at [382, 80] on select "Choose an option... Pending Applied Excluded (Questions) Excluded (Expired) Exc…" at bounding box center [426, 88] width 89 height 17
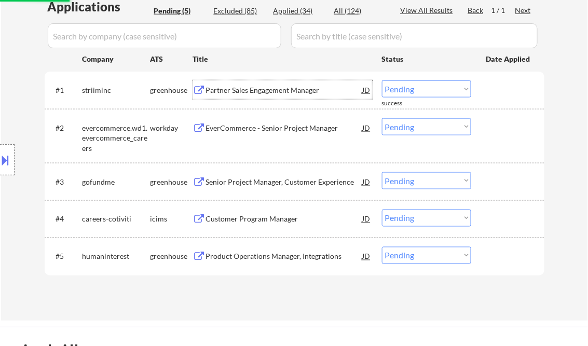
click at [276, 93] on div "Partner Sales Engagement Manager" at bounding box center [284, 90] width 157 height 10
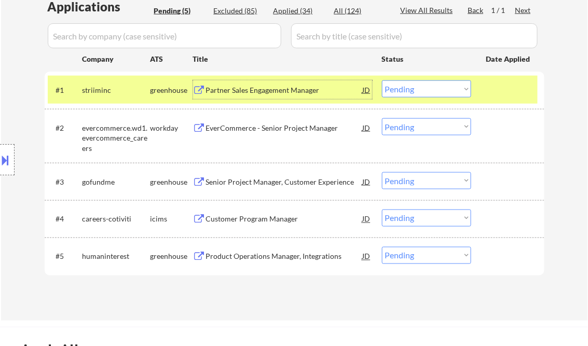
click at [439, 87] on select "Choose an option... Pending Applied Excluded (Questions) Excluded (Expired) Exc…" at bounding box center [426, 88] width 89 height 17
click at [382, 80] on select "Choose an option... Pending Applied Excluded (Questions) Excluded (Expired) Exc…" at bounding box center [426, 88] width 89 height 17
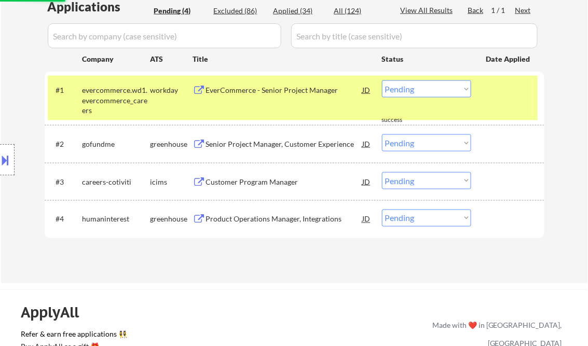
click at [274, 93] on div "EverCommerce - Senior Project Manager" at bounding box center [284, 90] width 157 height 10
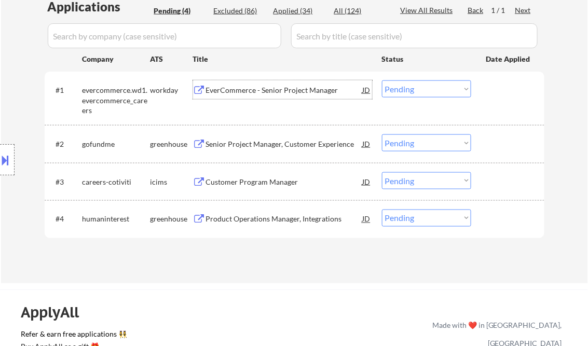
click at [419, 91] on select "Choose an option... Pending Applied Excluded (Questions) Excluded (Expired) Exc…" at bounding box center [426, 88] width 89 height 17
click at [382, 80] on select "Choose an option... Pending Applied Excluded (Questions) Excluded (Expired) Exc…" at bounding box center [426, 88] width 89 height 17
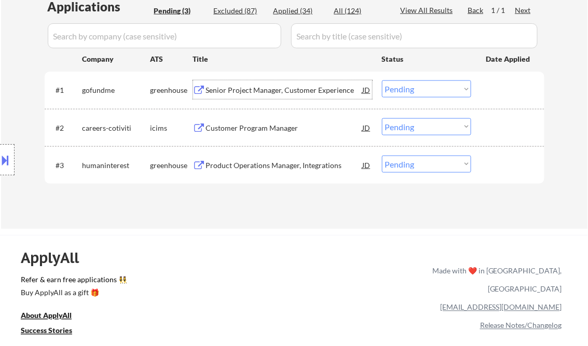
click at [267, 88] on div "Senior Project Manager, Customer Experience" at bounding box center [284, 90] width 157 height 10
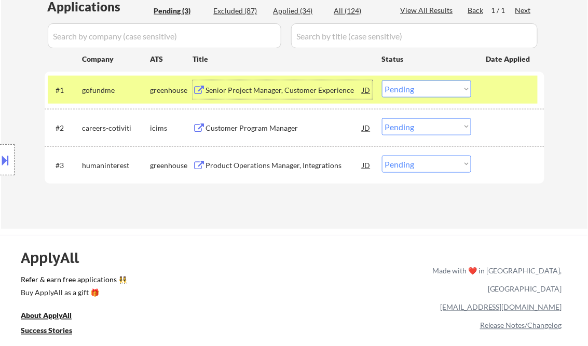
click at [423, 91] on select "Choose an option... Pending Applied Excluded (Questions) Excluded (Expired) Exc…" at bounding box center [426, 88] width 89 height 17
click at [382, 80] on select "Choose an option... Pending Applied Excluded (Questions) Excluded (Expired) Exc…" at bounding box center [426, 88] width 89 height 17
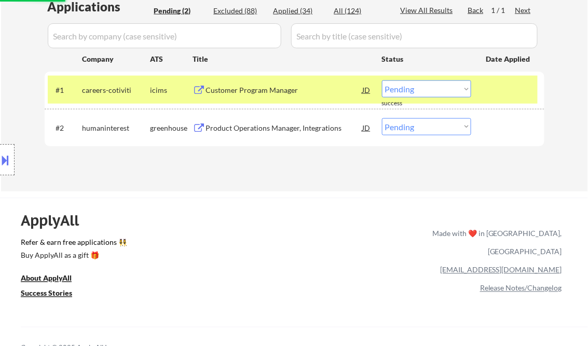
click at [257, 94] on div "Customer Program Manager" at bounding box center [284, 90] width 157 height 10
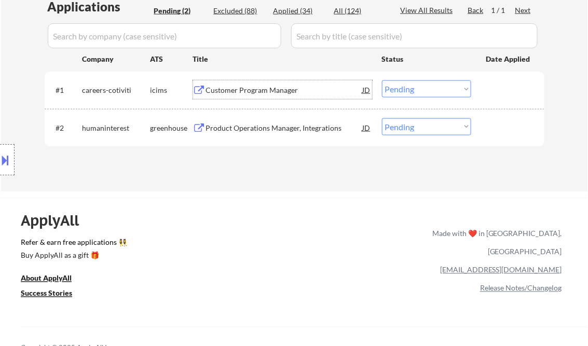
drag, startPoint x: 415, startPoint y: 87, endPoint x: 420, endPoint y: 98, distance: 11.4
click at [415, 87] on select "Choose an option... Pending Applied Excluded (Questions) Excluded (Expired) Exc…" at bounding box center [426, 88] width 89 height 17
click at [382, 80] on select "Choose an option... Pending Applied Excluded (Questions) Excluded (Expired) Exc…" at bounding box center [426, 88] width 89 height 17
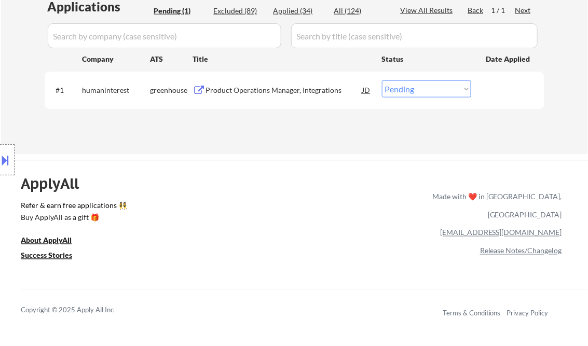
click at [256, 91] on div "Product Operations Manager, Integrations" at bounding box center [284, 90] width 157 height 10
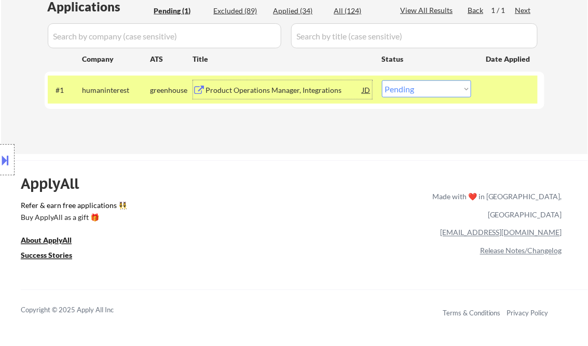
click at [420, 94] on select "Choose an option... Pending Applied Excluded (Questions) Excluded (Expired) Exc…" at bounding box center [426, 88] width 89 height 17
select select ""excluded__expired_""
click at [382, 80] on select "Choose an option... Pending Applied Excluded (Questions) Excluded (Expired) Exc…" at bounding box center [426, 88] width 89 height 17
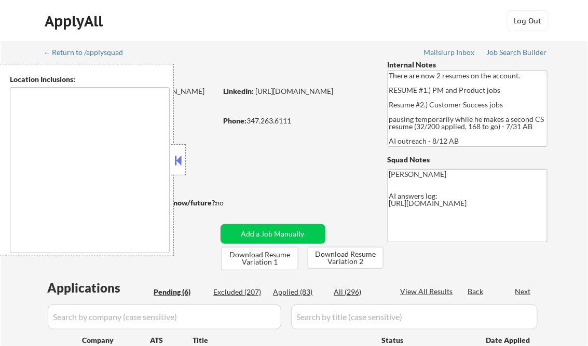
select select ""pending""
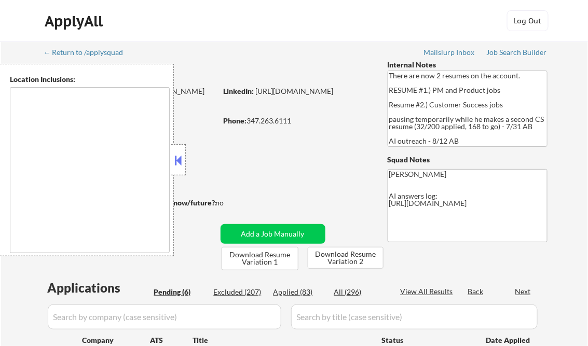
select select ""pending""
type textarea "[GEOGRAPHIC_DATA], [GEOGRAPHIC_DATA] [GEOGRAPHIC_DATA], [GEOGRAPHIC_DATA] [GEOG…"
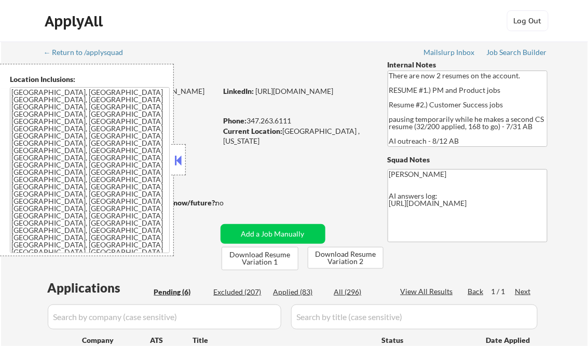
click at [181, 154] on button at bounding box center [178, 161] width 11 height 16
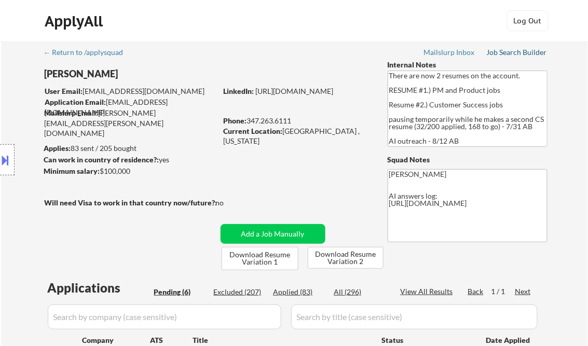
click at [531, 49] on div "Job Search Builder" at bounding box center [517, 52] width 61 height 7
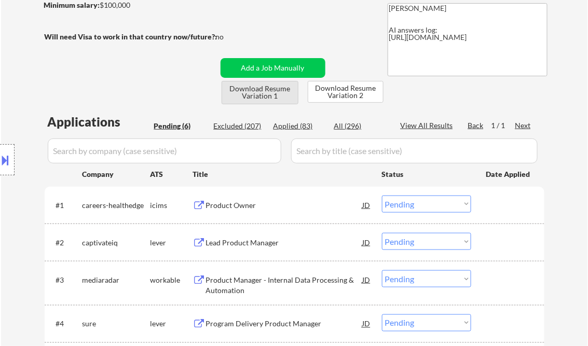
scroll to position [291, 0]
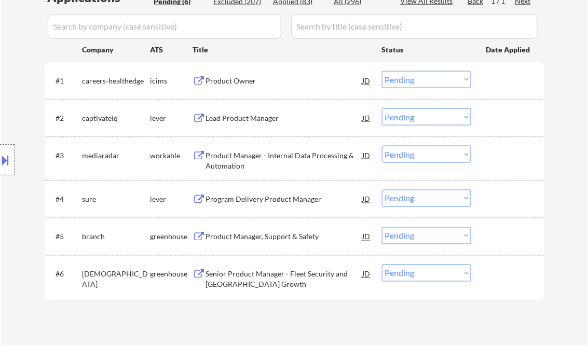
click at [243, 80] on div "Product Owner" at bounding box center [284, 81] width 157 height 10
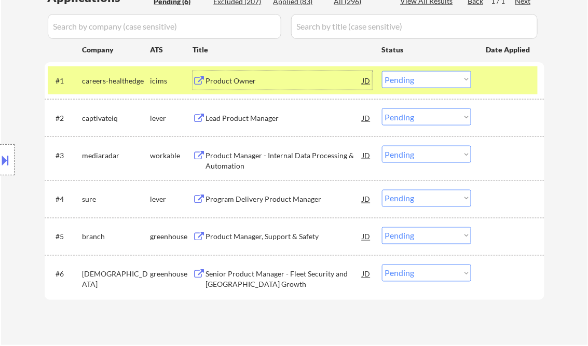
click at [428, 84] on select "Choose an option... Pending Applied Excluded (Questions) Excluded (Expired) Exc…" at bounding box center [426, 79] width 89 height 17
click at [382, 71] on select "Choose an option... Pending Applied Excluded (Questions) Excluded (Expired) Exc…" at bounding box center [426, 79] width 89 height 17
click at [252, 122] on div "Lead Product Manager" at bounding box center [284, 118] width 157 height 10
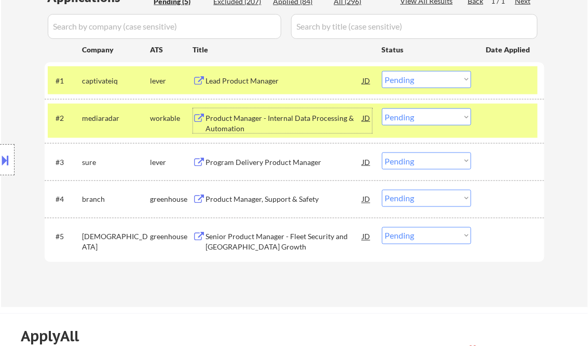
click at [420, 77] on select "Choose an option... Pending Applied Excluded (Questions) Excluded (Expired) Exc…" at bounding box center [426, 79] width 89 height 17
click at [382, 71] on select "Choose an option... Pending Applied Excluded (Questions) Excluded (Expired) Exc…" at bounding box center [426, 79] width 89 height 17
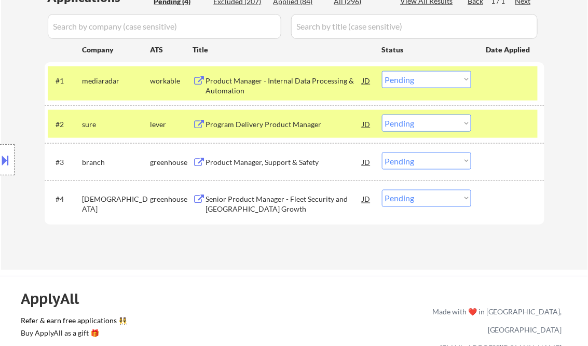
click at [273, 89] on div "Product Manager - Internal Data Processing & Automation" at bounding box center [284, 86] width 157 height 20
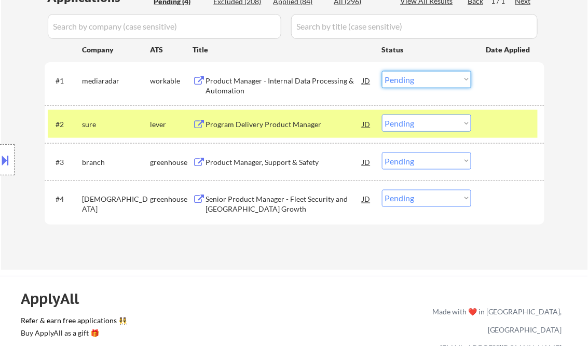
click at [422, 80] on select "Choose an option... Pending Applied Excluded (Questions) Excluded (Expired) Exc…" at bounding box center [426, 79] width 89 height 17
click at [382, 71] on select "Choose an option... Pending Applied Excluded (Questions) Excluded (Expired) Exc…" at bounding box center [426, 79] width 89 height 17
click at [269, 120] on div "Program Delivery Product Manager" at bounding box center [284, 124] width 157 height 10
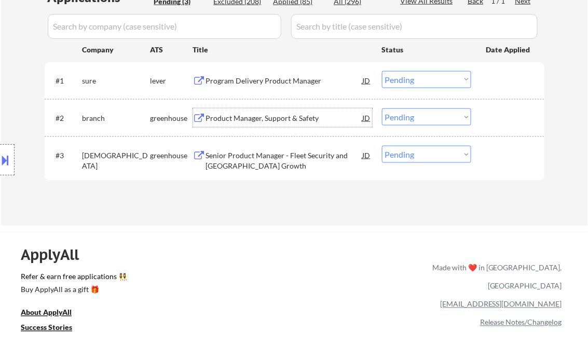
click at [400, 80] on select "Choose an option... Pending Applied Excluded (Questions) Excluded (Expired) Exc…" at bounding box center [426, 79] width 89 height 17
click at [382, 71] on select "Choose an option... Pending Applied Excluded (Questions) Excluded (Expired) Exc…" at bounding box center [426, 79] width 89 height 17
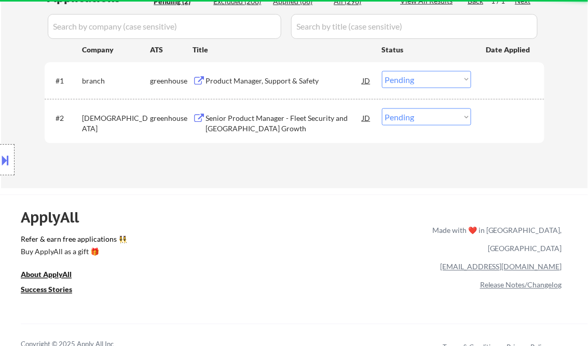
click at [246, 87] on div "Product Manager, Support & Safety" at bounding box center [284, 80] width 157 height 19
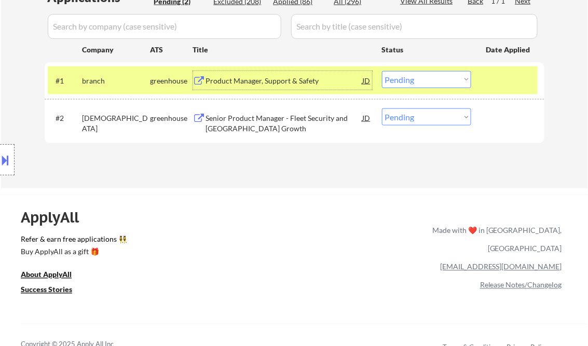
click at [426, 78] on select "Choose an option... Pending Applied Excluded (Questions) Excluded (Expired) Exc…" at bounding box center [426, 79] width 89 height 17
click at [382, 71] on select "Choose an option... Pending Applied Excluded (Questions) Excluded (Expired) Exc…" at bounding box center [426, 79] width 89 height 17
click at [262, 117] on div "Senior Product Manager - Fleet Security and [GEOGRAPHIC_DATA] Growth" at bounding box center [284, 123] width 157 height 20
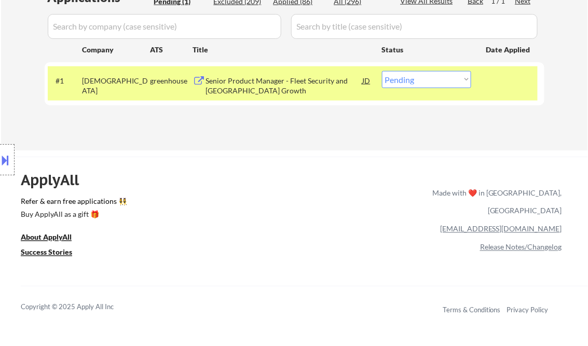
click at [441, 83] on select "Choose an option... Pending Applied Excluded (Questions) Excluded (Expired) Exc…" at bounding box center [426, 79] width 89 height 17
select select ""excluded__bad_match_""
click at [382, 71] on select "Choose an option... Pending Applied Excluded (Questions) Excluded (Expired) Exc…" at bounding box center [426, 79] width 89 height 17
click at [272, 163] on div "ApplyAll Refer & earn free applications 👯‍♀️ Buy ApplyAll as a gift 🎁 About App…" at bounding box center [294, 237] width 588 height 161
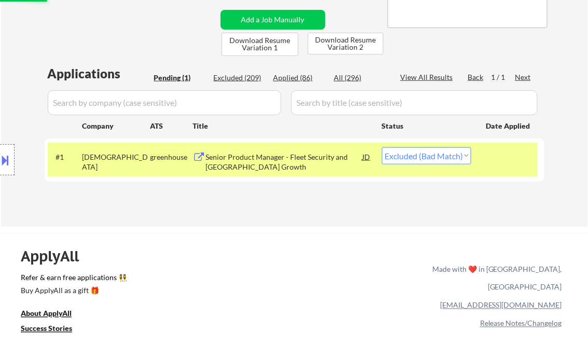
scroll to position [166, 0]
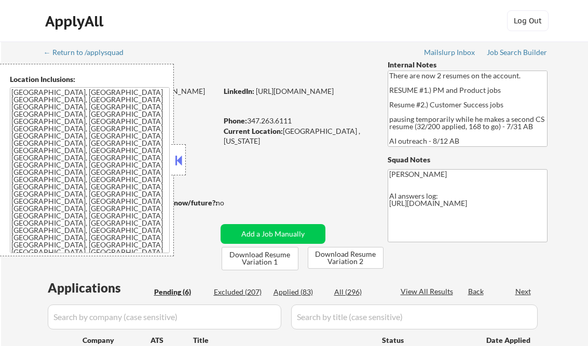
select select ""pending""
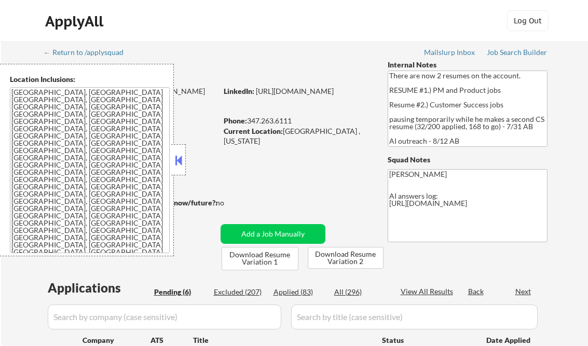
select select ""pending""
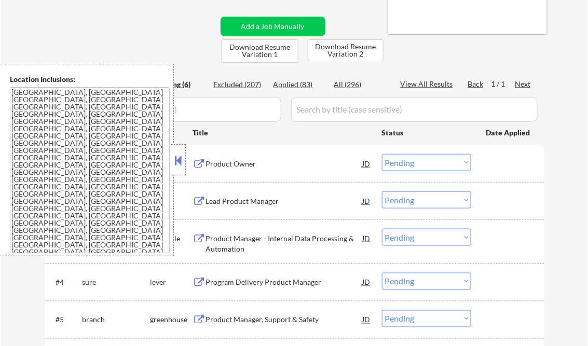
click at [176, 155] on button at bounding box center [178, 161] width 11 height 16
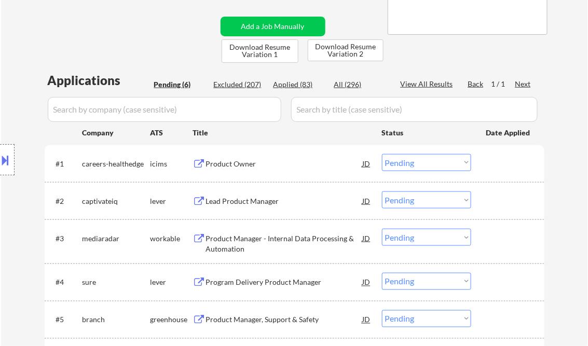
click at [284, 81] on div "Applied (83)" at bounding box center [299, 84] width 52 height 10
select select ""applied""
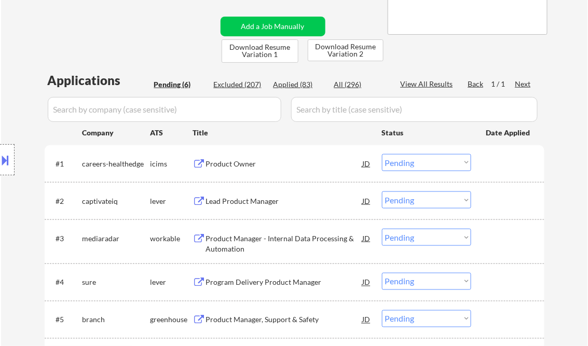
select select ""applied""
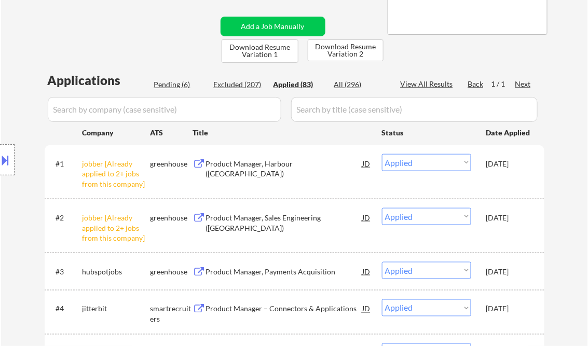
select select ""applied""
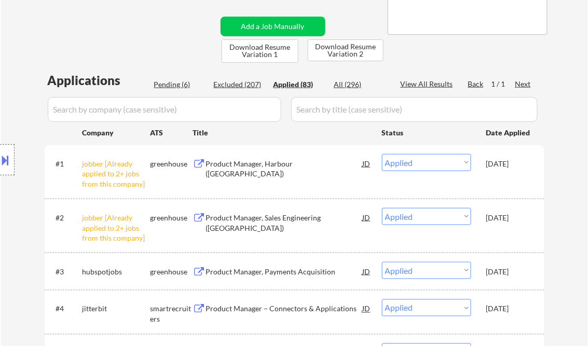
select select ""applied""
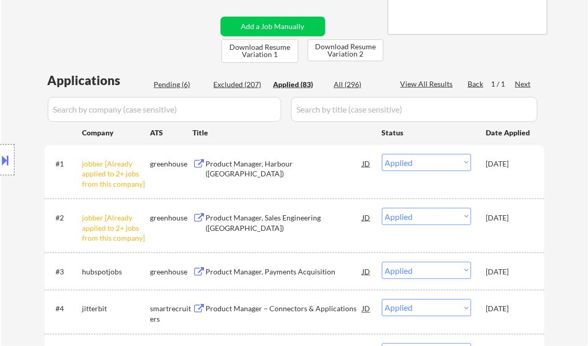
select select ""applied""
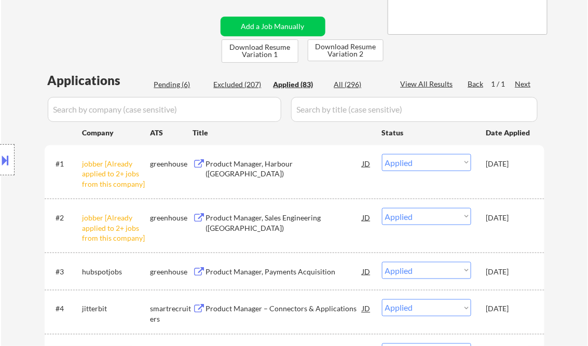
select select ""applied""
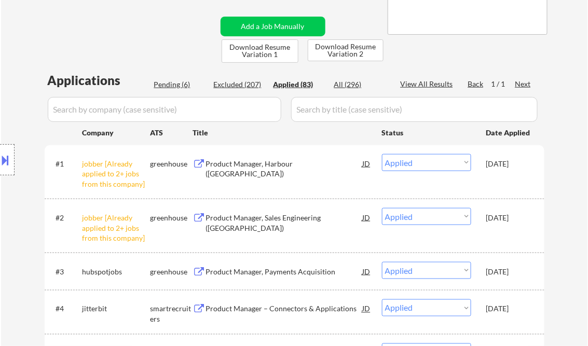
select select ""applied""
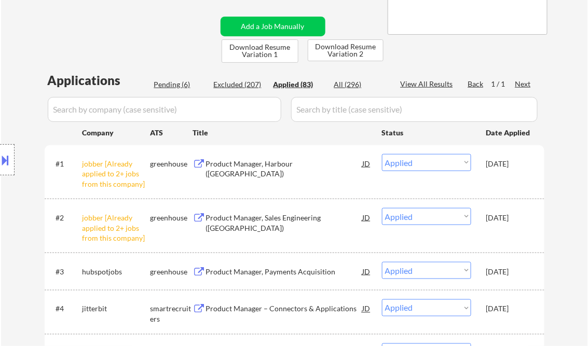
select select ""applied""
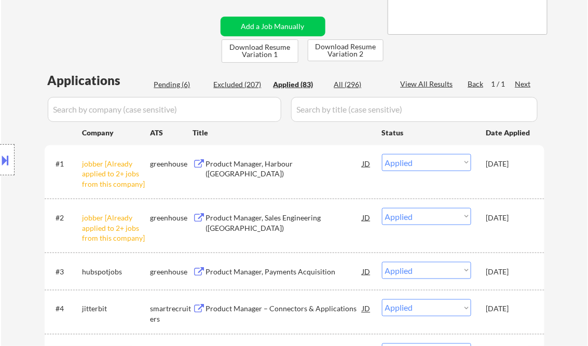
select select ""applied""
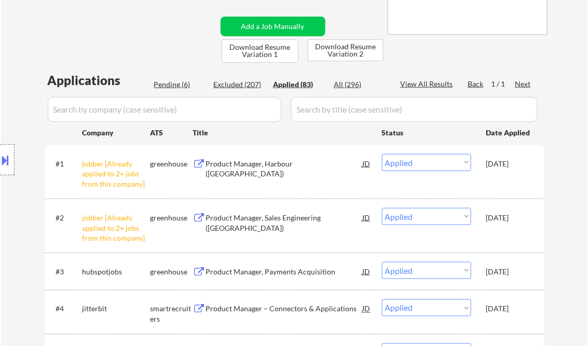
select select ""applied""
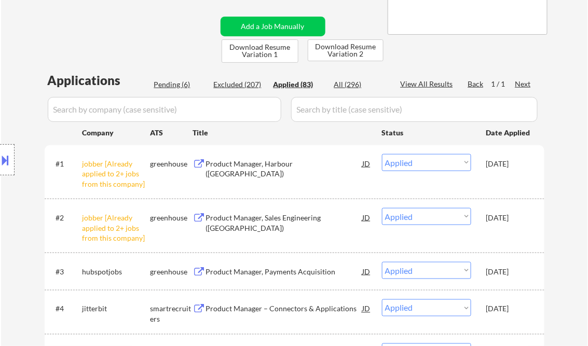
select select ""applied""
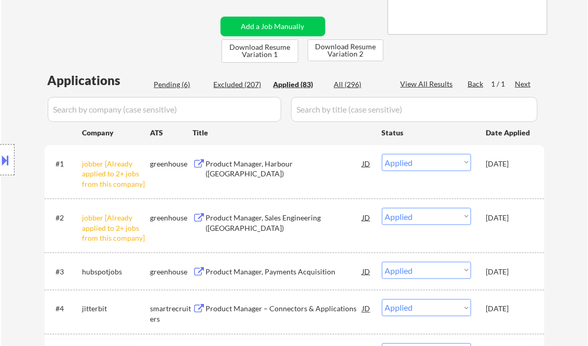
select select ""applied""
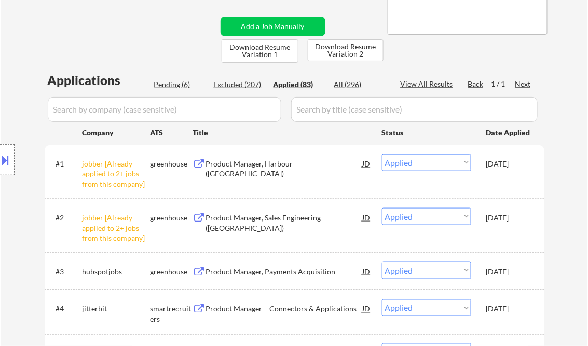
select select ""applied""
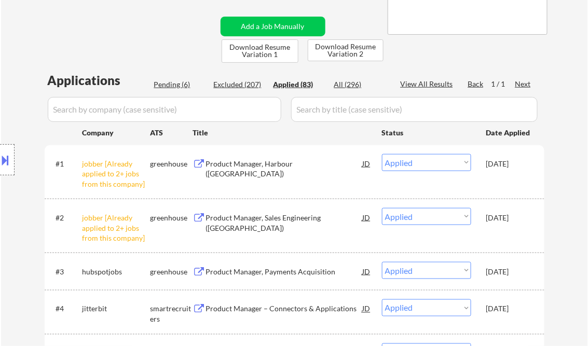
select select ""applied""
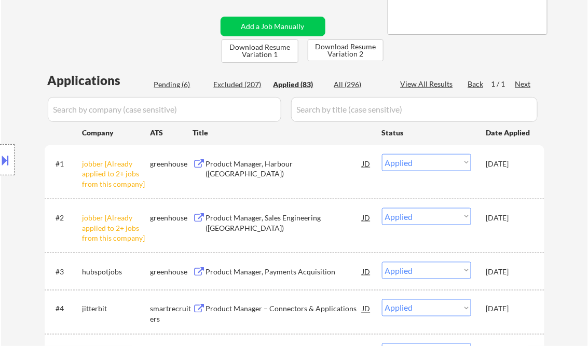
select select ""applied""
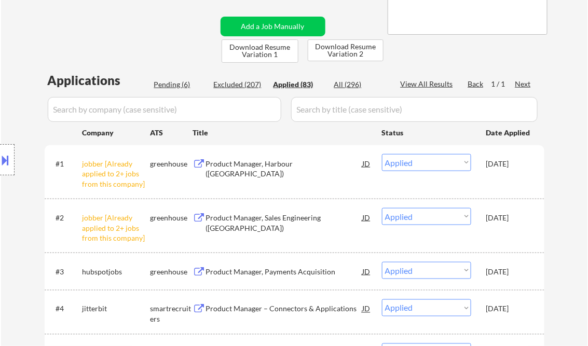
select select ""applied""
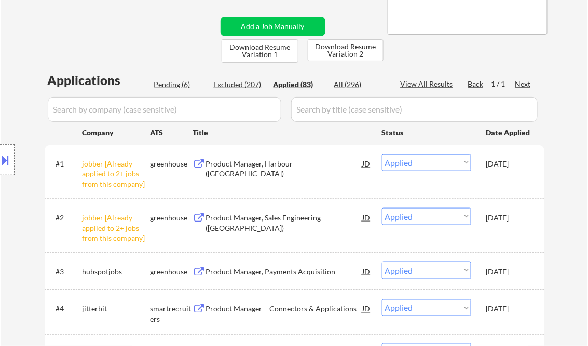
select select ""applied""
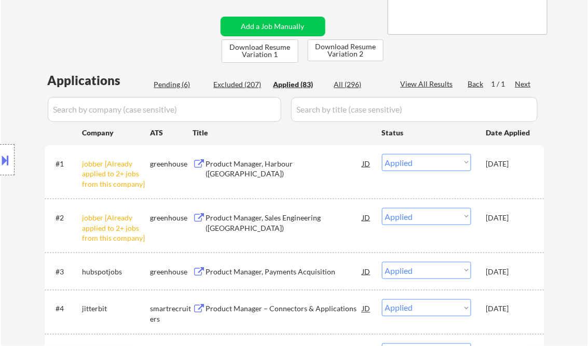
select select ""applied""
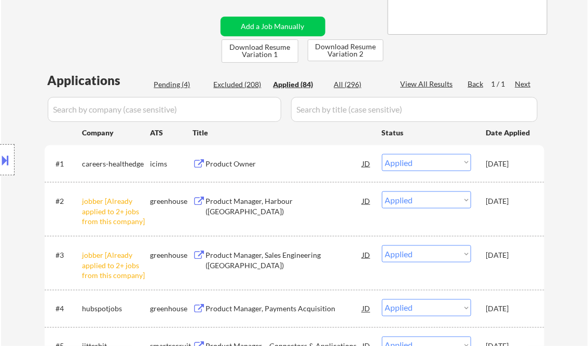
select select ""applied""
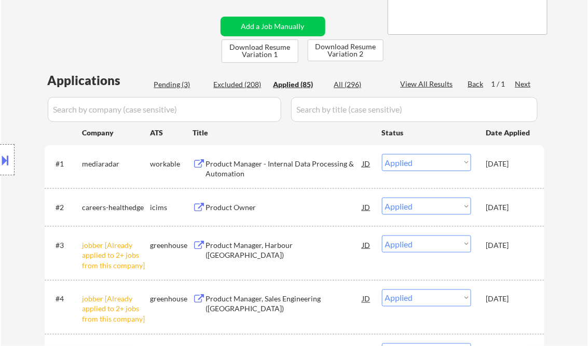
select select ""applied""
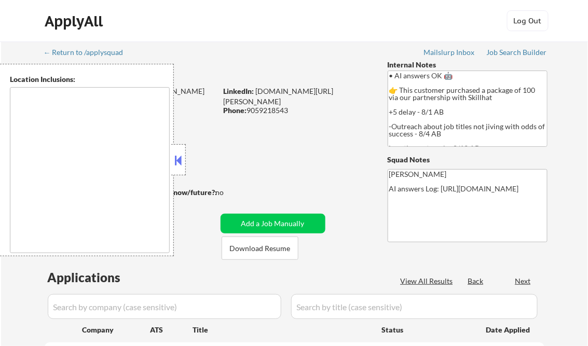
type textarea "[GEOGRAPHIC_DATA], ON [GEOGRAPHIC_DATA], ON [GEOGRAPHIC_DATA], ON [GEOGRAPHIC_D…"
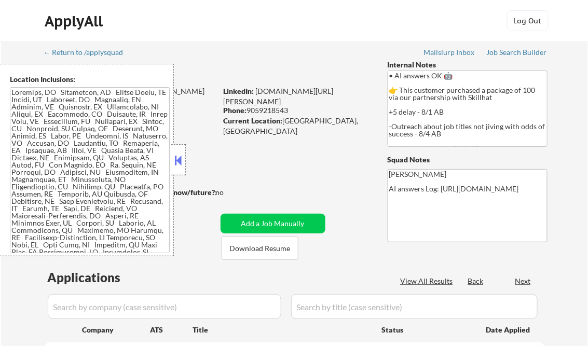
select select ""pending""
click at [181, 160] on button at bounding box center [178, 161] width 11 height 16
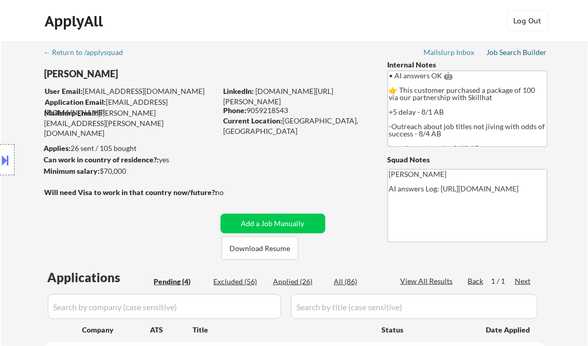
click at [511, 52] on div "Job Search Builder" at bounding box center [517, 52] width 61 height 7
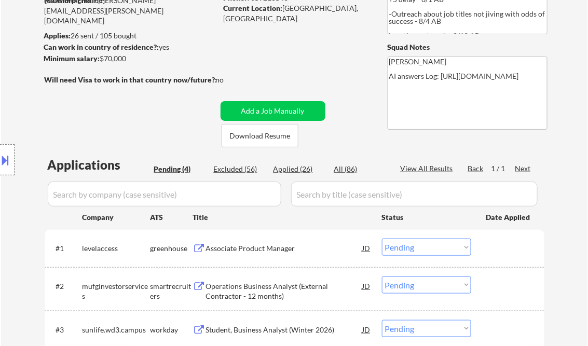
scroll to position [125, 0]
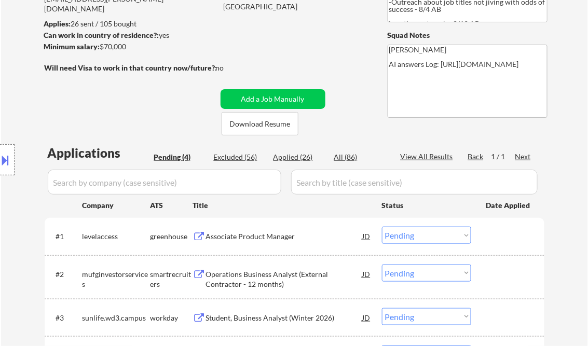
click at [243, 236] on div "Associate Product Manager" at bounding box center [284, 236] width 157 height 10
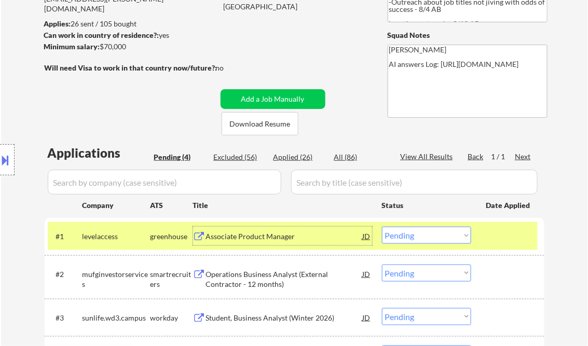
click at [434, 234] on select "Choose an option... Pending Applied Excluded (Questions) Excluded (Expired) Exc…" at bounding box center [426, 235] width 89 height 17
click at [382, 227] on select "Choose an option... Pending Applied Excluded (Questions) Excluded (Expired) Exc…" at bounding box center [426, 235] width 89 height 17
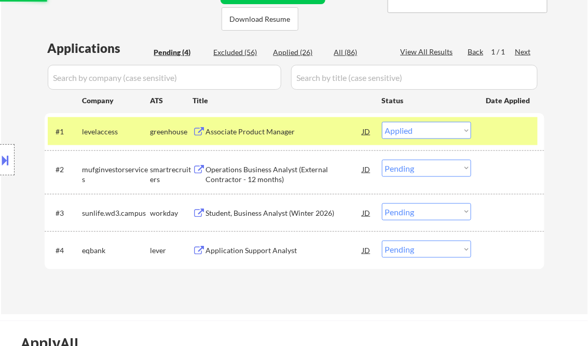
scroll to position [249, 0]
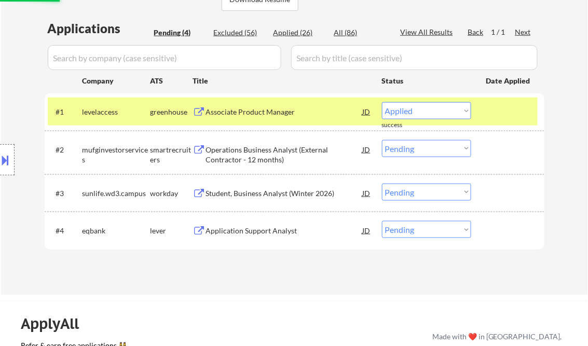
select select ""pending""
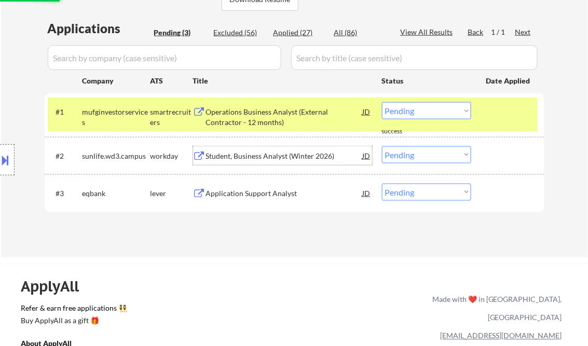
click at [261, 151] on div "Student, Business Analyst (Winter 2026)" at bounding box center [284, 156] width 157 height 10
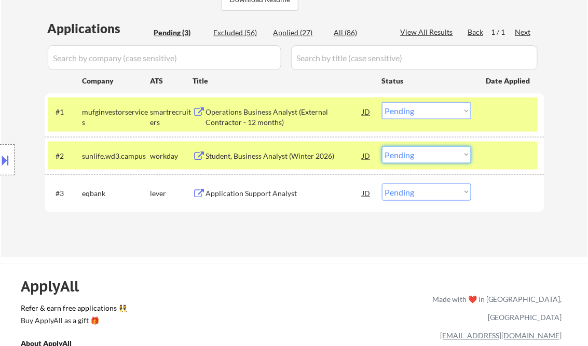
drag, startPoint x: 448, startPoint y: 154, endPoint x: 453, endPoint y: 162, distance: 8.8
click at [448, 155] on select "Choose an option... Pending Applied Excluded (Questions) Excluded (Expired) Exc…" at bounding box center [426, 154] width 89 height 17
click at [382, 146] on select "Choose an option... Pending Applied Excluded (Questions) Excluded (Expired) Exc…" at bounding box center [426, 154] width 89 height 17
click at [497, 116] on div at bounding box center [509, 111] width 46 height 19
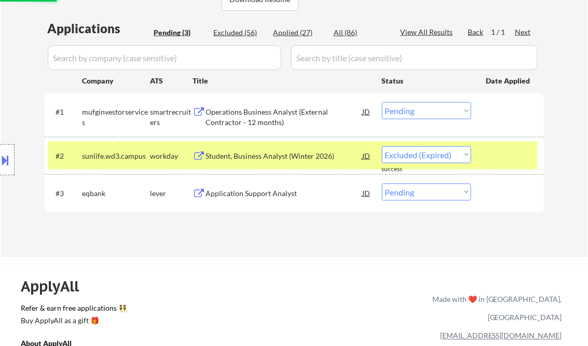
select select ""pending""
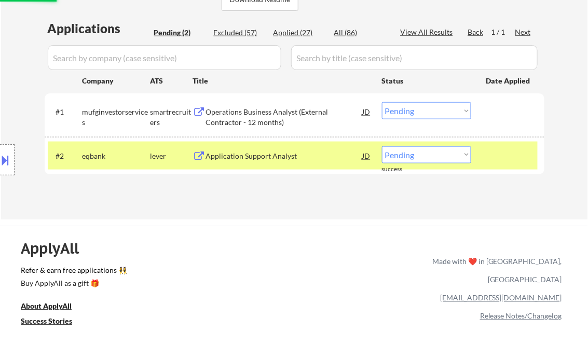
click at [244, 114] on div "Operations Business Analyst (External Contractor - 12 months)" at bounding box center [284, 117] width 157 height 20
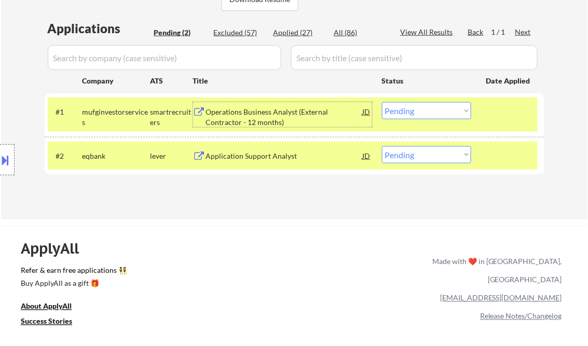
click at [434, 108] on select "Choose an option... Pending Applied Excluded (Questions) Excluded (Expired) Exc…" at bounding box center [426, 110] width 89 height 17
click at [382, 102] on select "Choose an option... Pending Applied Excluded (Questions) Excluded (Expired) Exc…" at bounding box center [426, 110] width 89 height 17
click at [271, 154] on div "Application Support Analyst" at bounding box center [284, 156] width 157 height 10
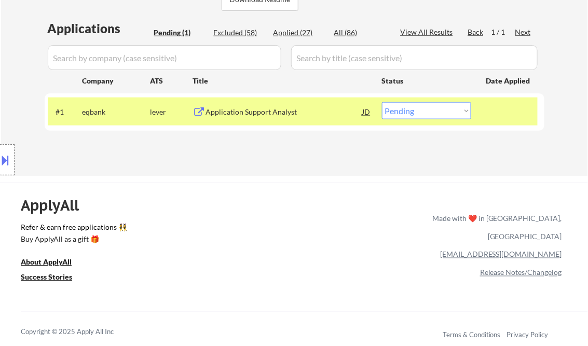
click at [7, 156] on button at bounding box center [5, 160] width 11 height 17
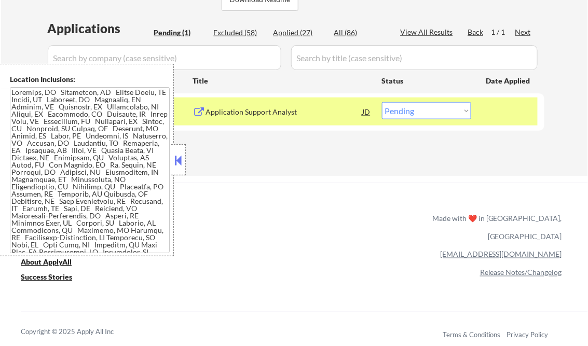
click at [183, 162] on button at bounding box center [178, 161] width 11 height 16
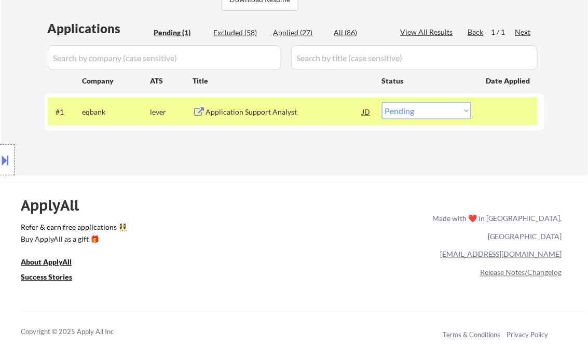
drag, startPoint x: 431, startPoint y: 111, endPoint x: 434, endPoint y: 120, distance: 10.0
click at [431, 111] on select "Choose an option... Pending Applied Excluded (Questions) Excluded (Expired) Exc…" at bounding box center [426, 110] width 89 height 17
select select ""applied""
click at [382, 102] on select "Choose an option... Pending Applied Excluded (Questions) Excluded (Expired) Exc…" at bounding box center [426, 110] width 89 height 17
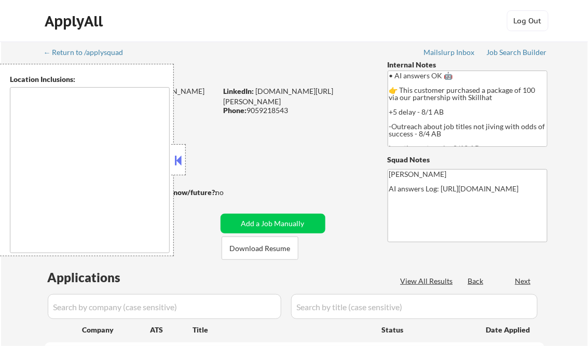
type textarea "[GEOGRAPHIC_DATA], ON [GEOGRAPHIC_DATA], ON [GEOGRAPHIC_DATA], ON [GEOGRAPHIC_D…"
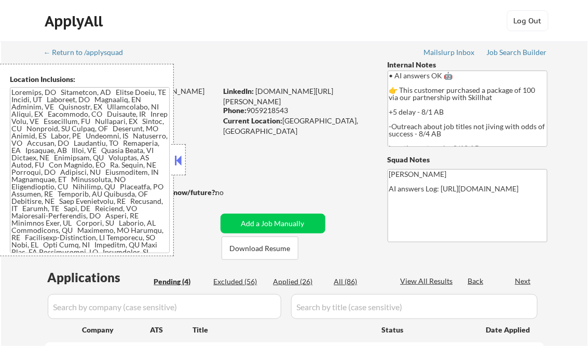
select select ""pending""
click at [179, 159] on button at bounding box center [178, 161] width 11 height 16
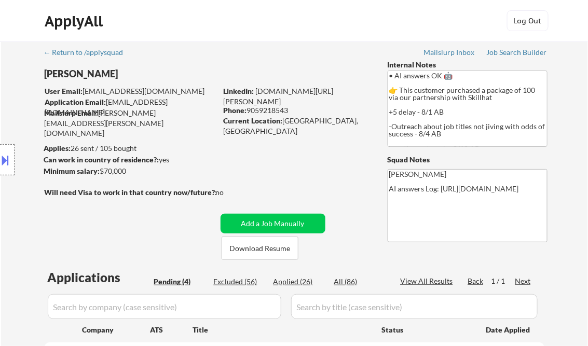
click at [295, 282] on div "Applied (26)" at bounding box center [299, 282] width 52 height 10
select select ""applied""
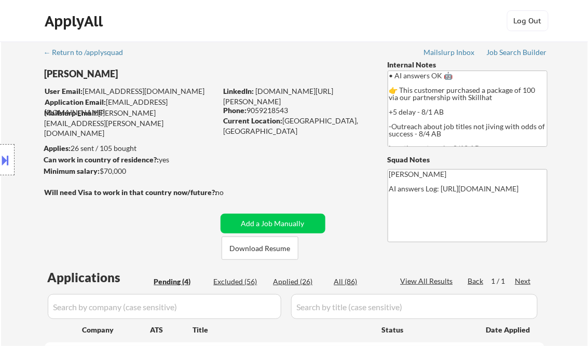
select select ""applied""
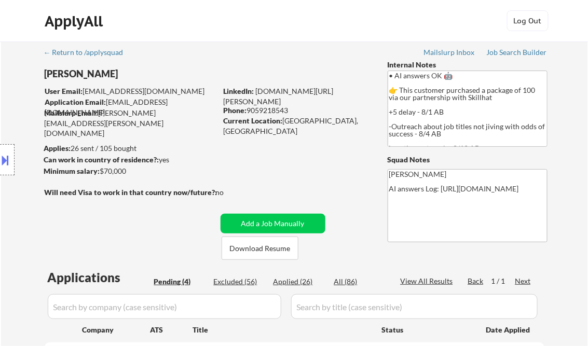
select select ""applied""
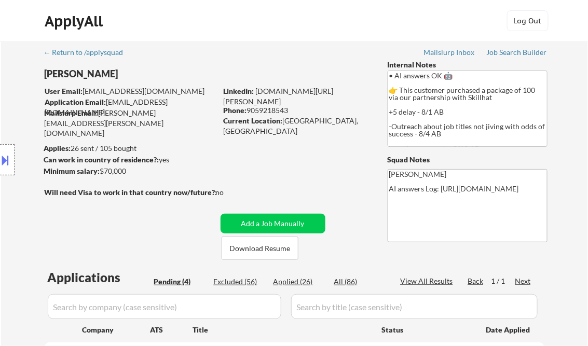
select select ""applied""
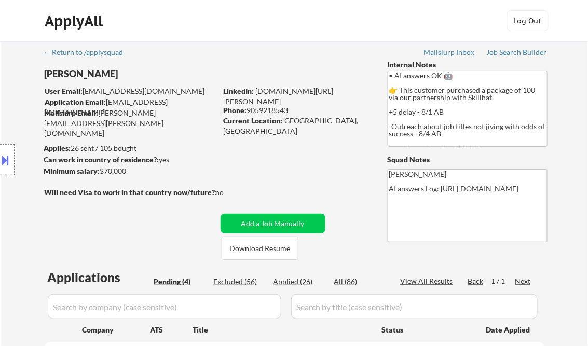
select select ""applied""
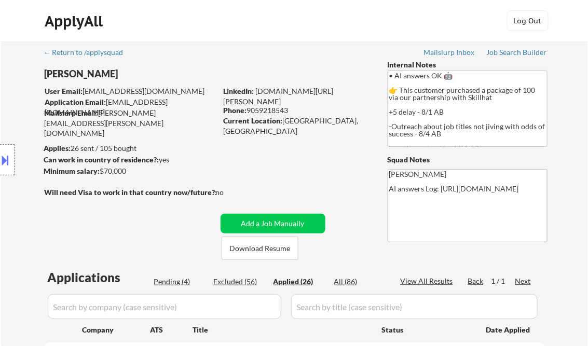
select select ""applied""
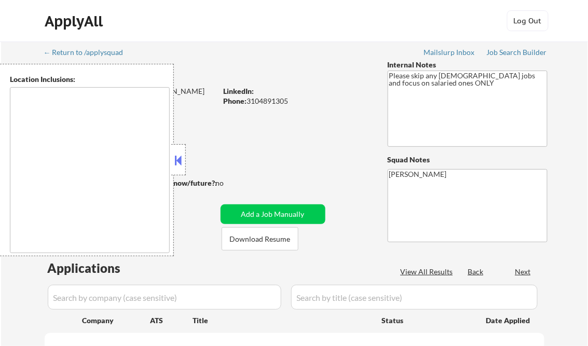
type textarea "[GEOGRAPHIC_DATA], [GEOGRAPHIC_DATA] [GEOGRAPHIC_DATA], [GEOGRAPHIC_DATA] [GEOG…"
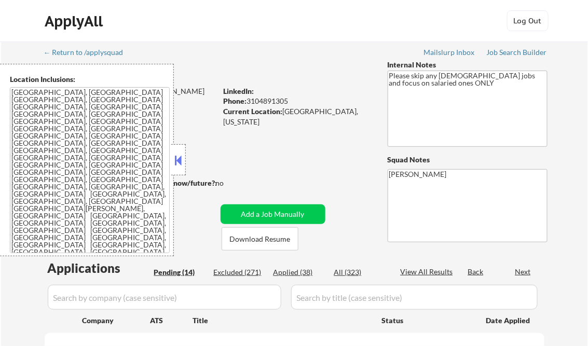
select select ""pending""
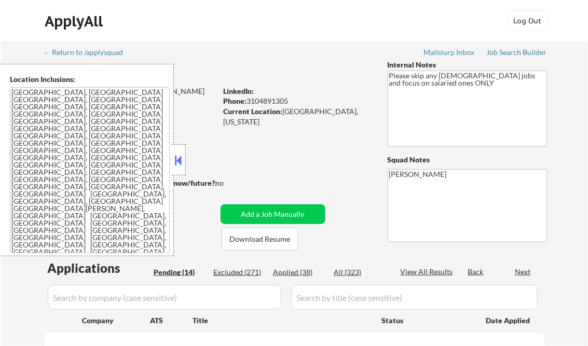
select select ""pending""
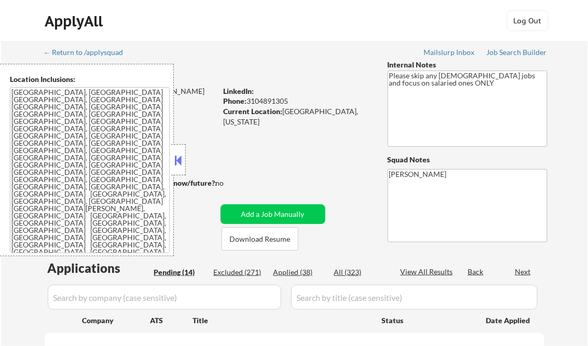
select select ""pending""
click at [179, 159] on button at bounding box center [178, 161] width 11 height 16
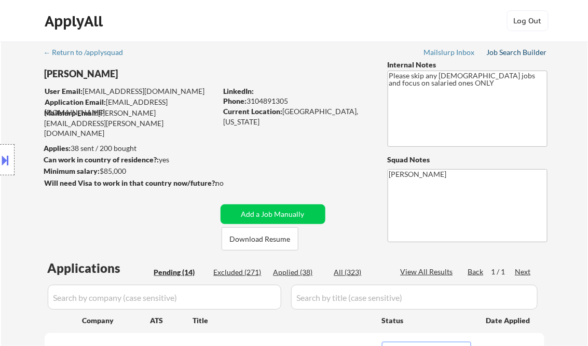
click at [521, 56] on div "Job Search Builder" at bounding box center [517, 52] width 61 height 7
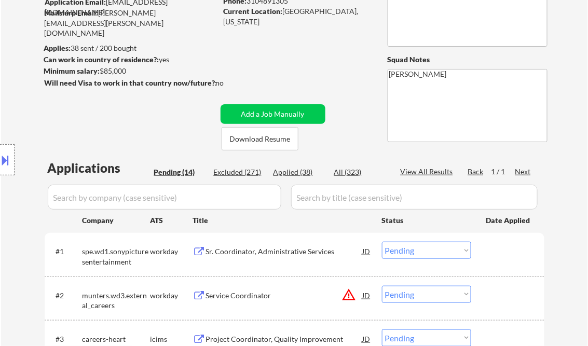
scroll to position [166, 0]
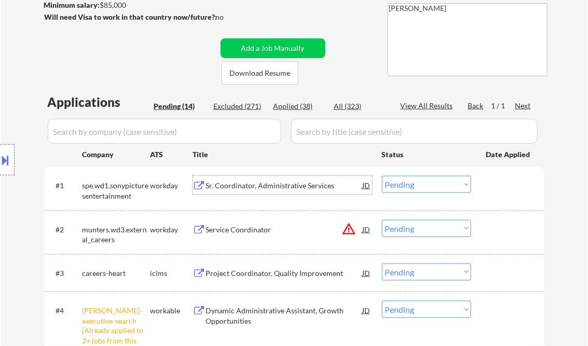
click at [240, 182] on div "Sr. Coordinator, Administrative Services" at bounding box center [284, 186] width 157 height 10
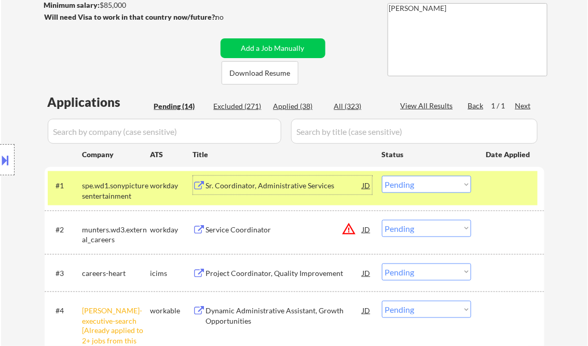
drag, startPoint x: 418, startPoint y: 186, endPoint x: 427, endPoint y: 191, distance: 10.1
click at [418, 186] on select "Choose an option... Pending Applied Excluded (Questions) Excluded (Expired) Exc…" at bounding box center [426, 184] width 89 height 17
click at [382, 176] on select "Choose an option... Pending Applied Excluded (Questions) Excluded (Expired) Exc…" at bounding box center [426, 184] width 89 height 17
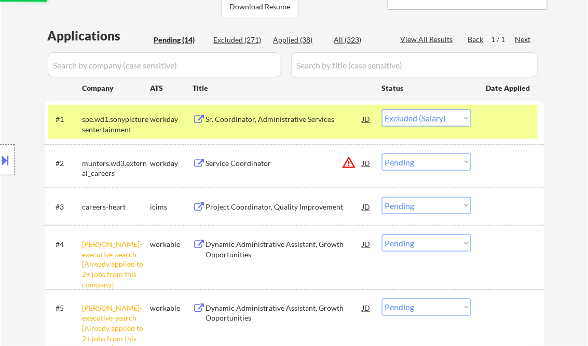
scroll to position [249, 0]
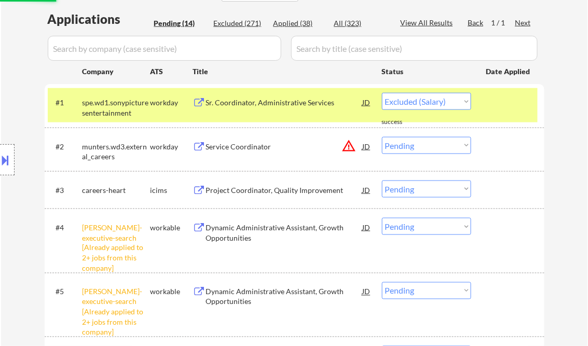
select select ""pending""
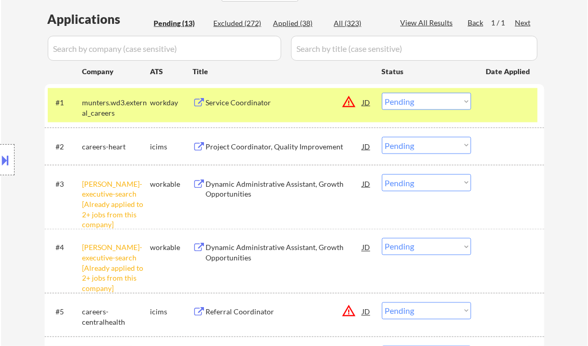
click at [421, 249] on select "Choose an option... Pending Applied Excluded (Questions) Excluded (Expired) Exc…" at bounding box center [426, 246] width 89 height 17
click at [382, 238] on select "Choose an option... Pending Applied Excluded (Questions) Excluded (Expired) Exc…" at bounding box center [426, 246] width 89 height 17
drag, startPoint x: 418, startPoint y: 180, endPoint x: 421, endPoint y: 191, distance: 11.3
click at [418, 180] on select "Choose an option... Pending Applied Excluded (Questions) Excluded (Expired) Exc…" at bounding box center [426, 182] width 89 height 17
select select ""pending""
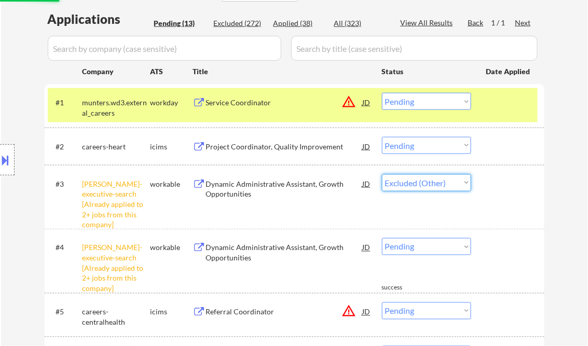
click at [382, 174] on select "Choose an option... Pending Applied Excluded (Questions) Excluded (Expired) Exc…" at bounding box center [426, 182] width 89 height 17
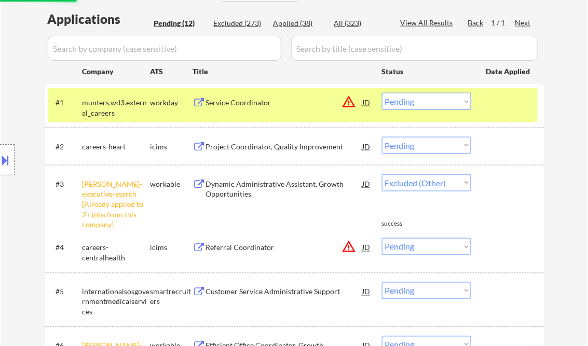
select select ""pending""
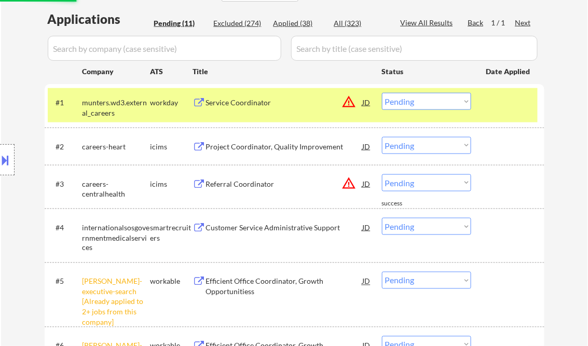
click at [493, 106] on div at bounding box center [509, 102] width 46 height 19
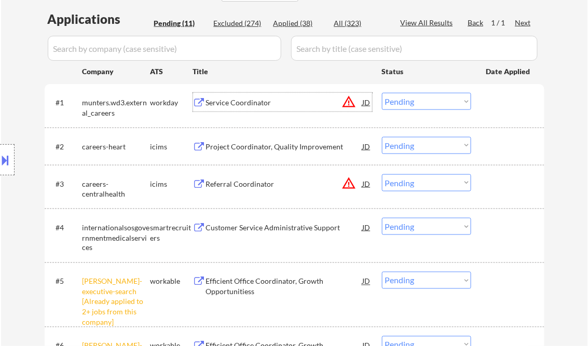
click at [223, 94] on div "Service Coordinator" at bounding box center [284, 102] width 157 height 19
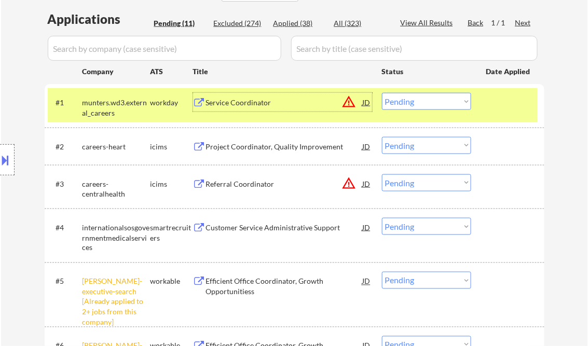
click at [6, 153] on button at bounding box center [5, 160] width 11 height 17
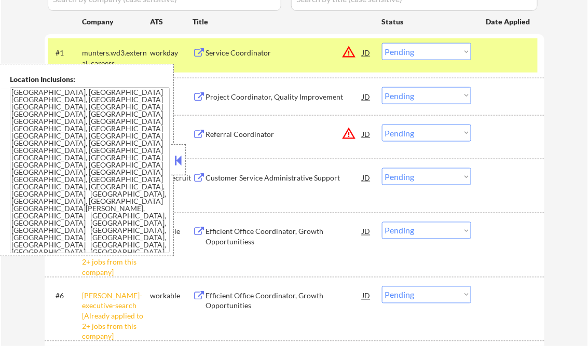
scroll to position [291, 0]
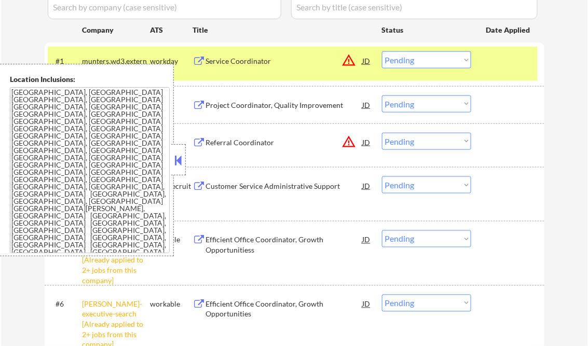
click at [175, 158] on button at bounding box center [178, 161] width 11 height 16
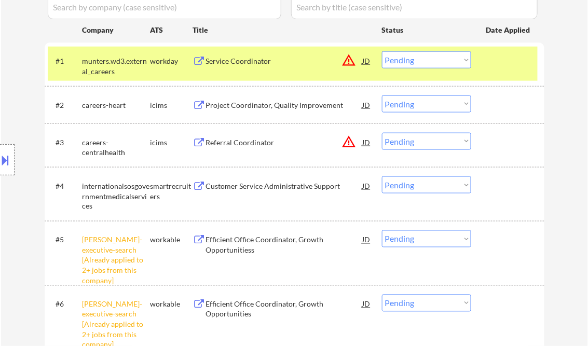
drag, startPoint x: 448, startPoint y: 56, endPoint x: 448, endPoint y: 63, distance: 6.8
click at [448, 56] on select "Choose an option... Pending Applied Excluded (Questions) Excluded (Expired) Exc…" at bounding box center [426, 59] width 89 height 17
click at [382, 51] on select "Choose an option... Pending Applied Excluded (Questions) Excluded (Expired) Exc…" at bounding box center [426, 59] width 89 height 17
select select ""pending""
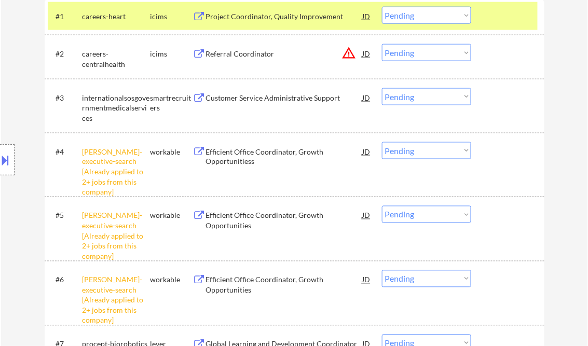
scroll to position [374, 0]
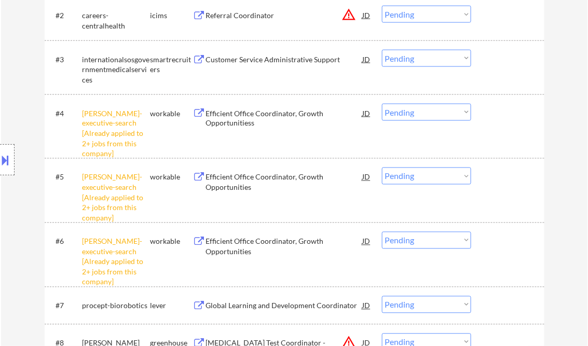
click at [413, 111] on select "Choose an option... Pending Applied Excluded (Questions) Excluded (Expired) Exc…" at bounding box center [426, 112] width 89 height 17
click at [382, 104] on select "Choose an option... Pending Applied Excluded (Questions) Excluded (Expired) Exc…" at bounding box center [426, 112] width 89 height 17
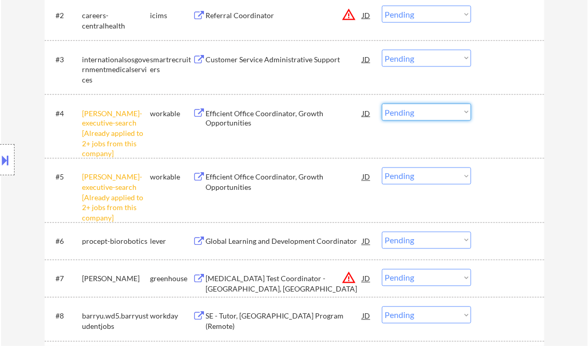
click at [407, 114] on select "Choose an option... Pending Applied Excluded (Questions) Excluded (Expired) Exc…" at bounding box center [426, 112] width 89 height 17
click at [382, 104] on select "Choose an option... Pending Applied Excluded (Questions) Excluded (Expired) Exc…" at bounding box center [426, 112] width 89 height 17
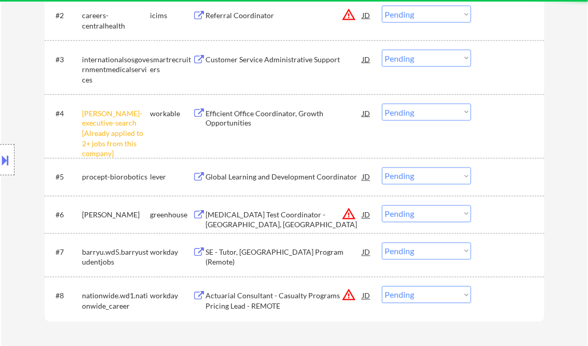
click at [412, 113] on select "Choose an option... Pending Applied Excluded (Questions) Excluded (Expired) Exc…" at bounding box center [426, 112] width 89 height 17
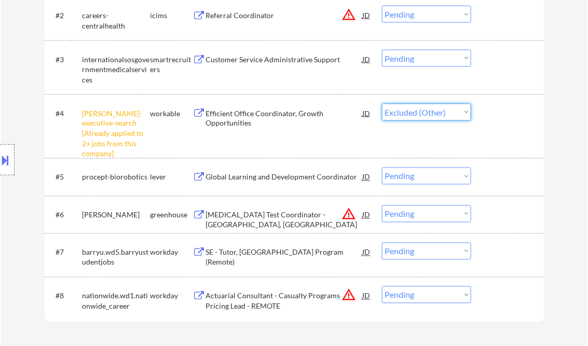
click at [382, 104] on select "Choose an option... Pending Applied Excluded (Questions) Excluded (Expired) Exc…" at bounding box center [426, 112] width 89 height 17
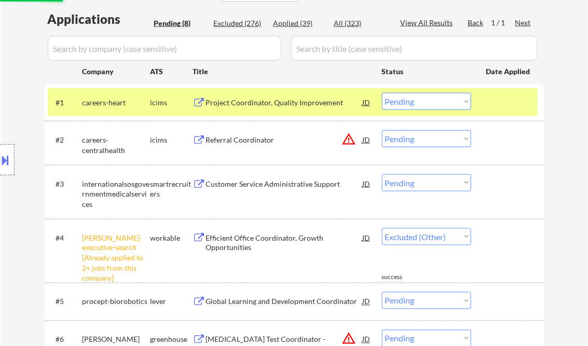
select select ""pending""
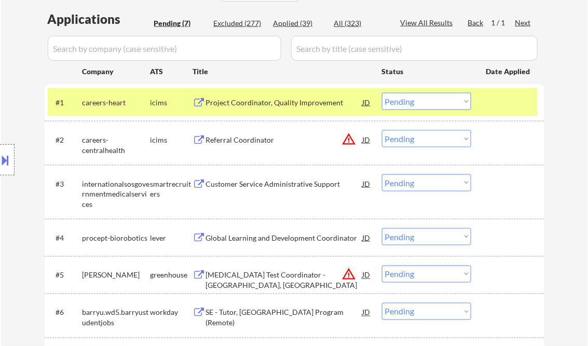
click at [258, 101] on div "Project Coordinator, Quality Improvement" at bounding box center [284, 103] width 157 height 10
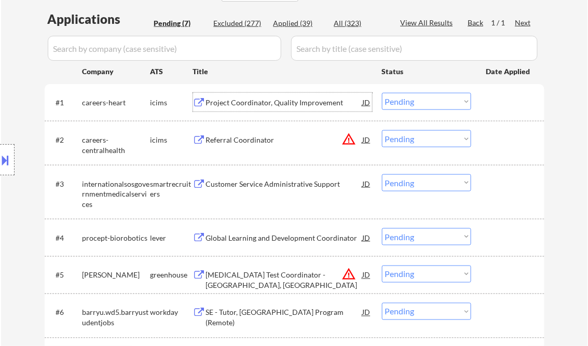
drag, startPoint x: 416, startPoint y: 97, endPoint x: 448, endPoint y: 111, distance: 34.6
click at [423, 98] on select "Choose an option... Pending Applied Excluded (Questions) Excluded (Expired) Exc…" at bounding box center [426, 101] width 89 height 17
click at [382, 93] on select "Choose an option... Pending Applied Excluded (Questions) Excluded (Expired) Exc…" at bounding box center [426, 101] width 89 height 17
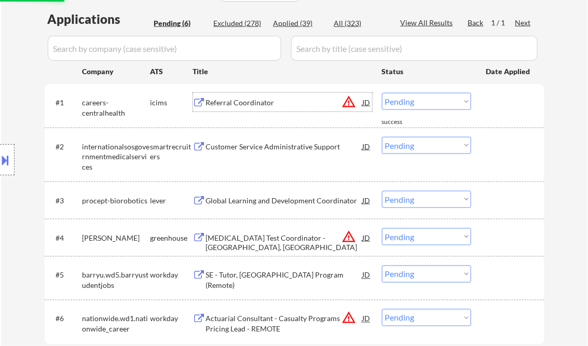
click at [259, 103] on div "Referral Coordinator" at bounding box center [284, 103] width 157 height 10
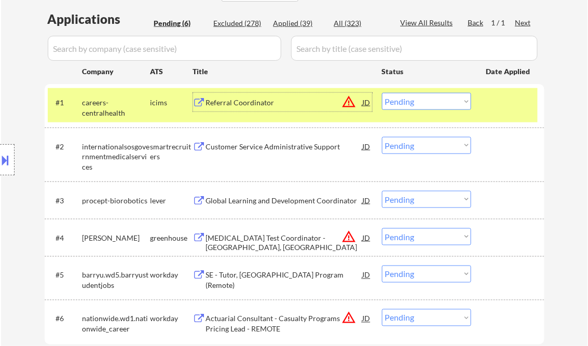
click at [429, 100] on select "Choose an option... Pending Applied Excluded (Questions) Excluded (Expired) Exc…" at bounding box center [426, 101] width 89 height 17
click at [382, 93] on select "Choose an option... Pending Applied Excluded (Questions) Excluded (Expired) Exc…" at bounding box center [426, 101] width 89 height 17
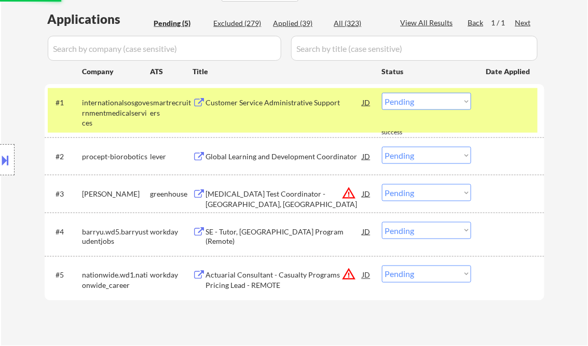
click at [243, 106] on div "Customer Service Administrative Support" at bounding box center [284, 103] width 157 height 10
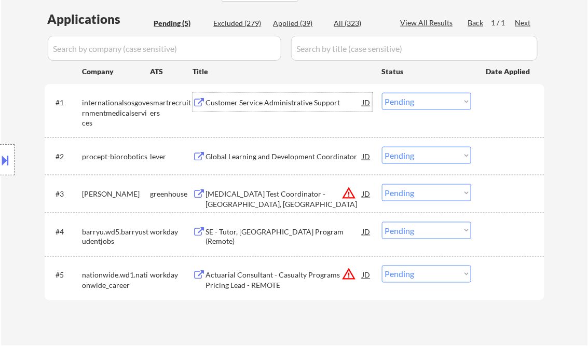
click at [412, 101] on select "Choose an option... Pending Applied Excluded (Questions) Excluded (Expired) Exc…" at bounding box center [426, 101] width 89 height 17
click at [382, 93] on select "Choose an option... Pending Applied Excluded (Questions) Excluded (Expired) Exc…" at bounding box center [426, 101] width 89 height 17
click at [255, 159] on div "Global Learning and Development Coordinator" at bounding box center [284, 157] width 157 height 10
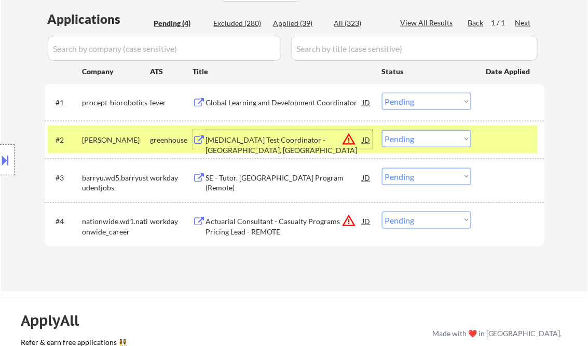
drag, startPoint x: 417, startPoint y: 103, endPoint x: 422, endPoint y: 111, distance: 8.6
click at [417, 103] on select "Choose an option... Pending Applied Excluded (Questions) Excluded (Expired) Exc…" at bounding box center [426, 101] width 89 height 17
click at [382, 93] on select "Choose an option... Pending Applied Excluded (Questions) Excluded (Expired) Exc…" at bounding box center [426, 101] width 89 height 17
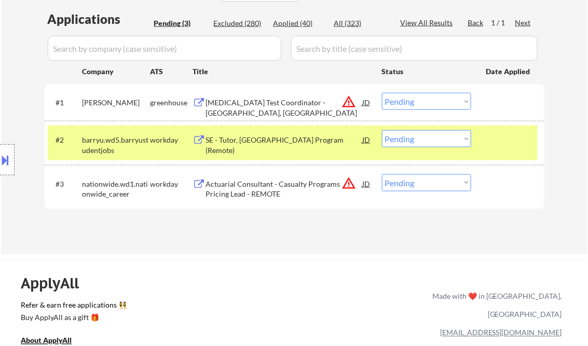
click at [275, 101] on div "[MEDICAL_DATA] Test Coordinator - [GEOGRAPHIC_DATA], [GEOGRAPHIC_DATA]" at bounding box center [284, 108] width 157 height 20
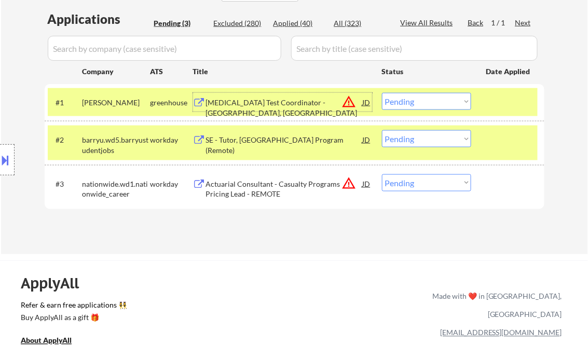
drag, startPoint x: 421, startPoint y: 103, endPoint x: 427, endPoint y: 110, distance: 8.8
click at [421, 103] on select "Choose an option... Pending Applied Excluded (Questions) Excluded (Expired) Exc…" at bounding box center [426, 101] width 89 height 17
click at [382, 93] on select "Choose an option... Pending Applied Excluded (Questions) Excluded (Expired) Exc…" at bounding box center [426, 101] width 89 height 17
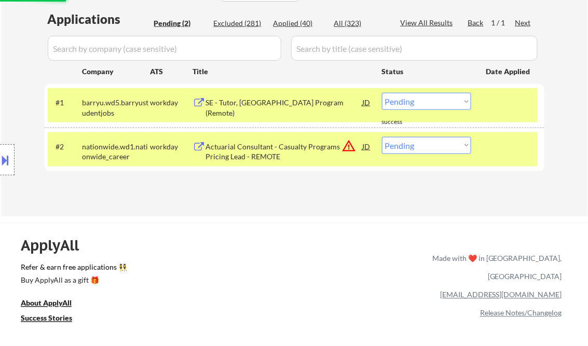
click at [257, 104] on div "SE - Tutor, [GEOGRAPHIC_DATA] Program (Remote)" at bounding box center [284, 108] width 157 height 20
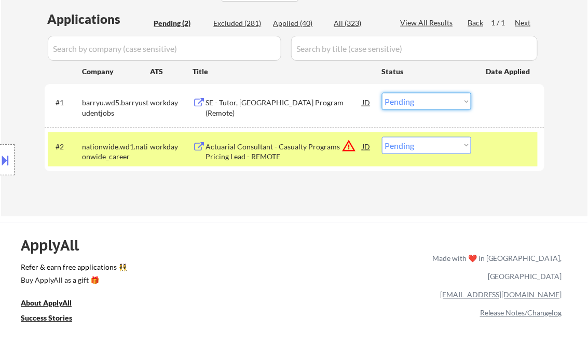
drag, startPoint x: 420, startPoint y: 102, endPoint x: 437, endPoint y: 110, distance: 18.3
click at [420, 102] on select "Choose an option... Pending Applied Excluded (Questions) Excluded (Expired) Exc…" at bounding box center [426, 101] width 89 height 17
click at [382, 93] on select "Choose an option... Pending Applied Excluded (Questions) Excluded (Expired) Exc…" at bounding box center [426, 101] width 89 height 17
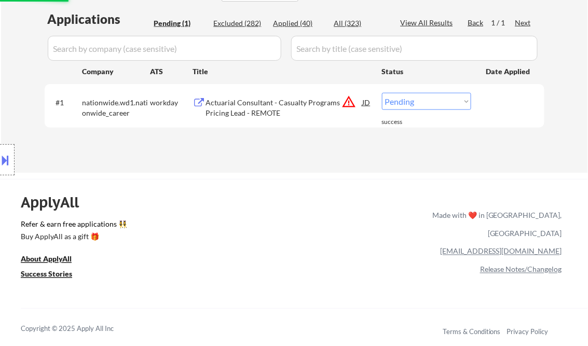
click at [263, 102] on div "Actuarial Consultant - Casualty Programs Pricing Lead - REMOTE" at bounding box center [284, 108] width 157 height 20
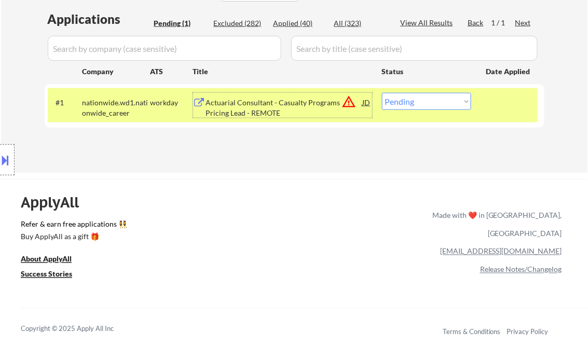
drag, startPoint x: 411, startPoint y: 101, endPoint x: 432, endPoint y: 105, distance: 21.8
click at [412, 101] on select "Choose an option... Pending Applied Excluded (Questions) Excluded (Expired) Exc…" at bounding box center [426, 101] width 89 height 17
select select ""excluded__bad_match_""
click at [382, 93] on select "Choose an option... Pending Applied Excluded (Questions) Excluded (Expired) Exc…" at bounding box center [426, 101] width 89 height 17
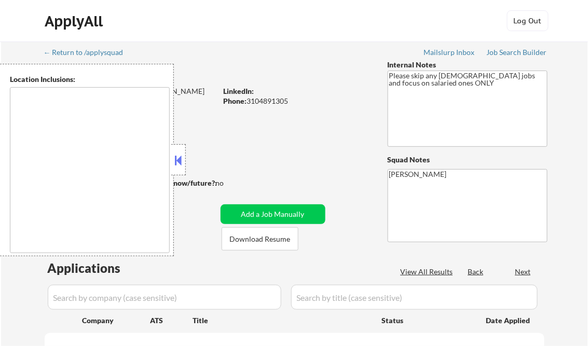
type textarea "[GEOGRAPHIC_DATA], [GEOGRAPHIC_DATA] [GEOGRAPHIC_DATA], [GEOGRAPHIC_DATA] [GEOG…"
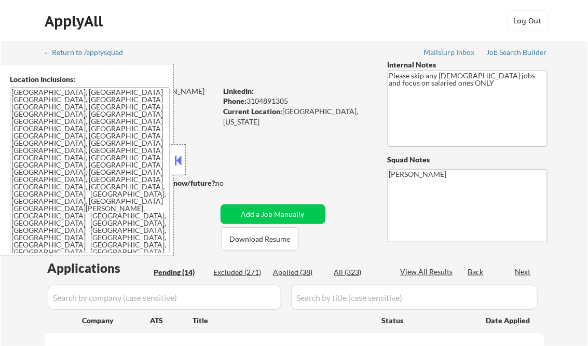
select select ""pending""
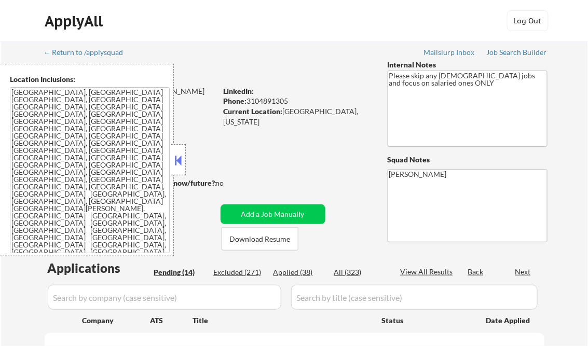
select select ""pending""
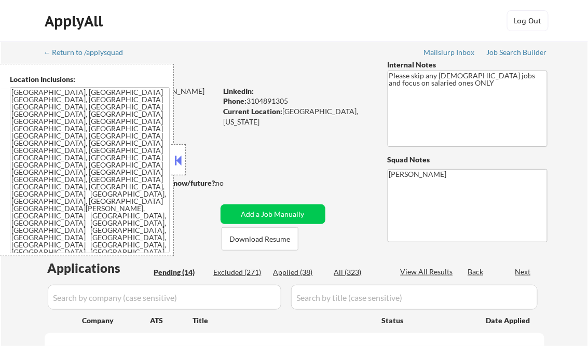
select select ""pending""
click at [178, 155] on button at bounding box center [178, 161] width 11 height 16
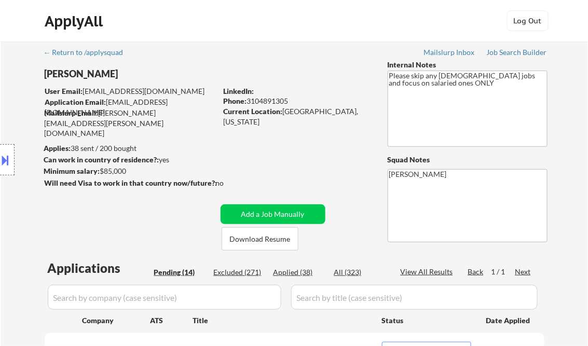
select select ""pending""
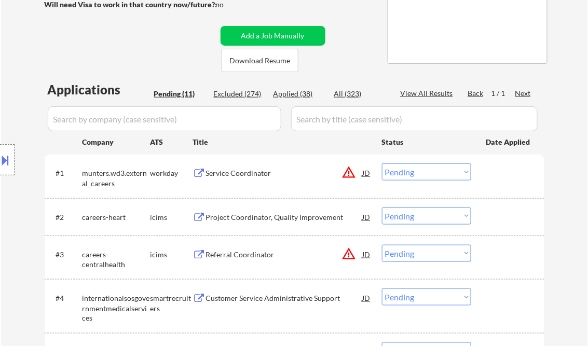
click at [301, 92] on div "Applied (38)" at bounding box center [299, 94] width 52 height 10
select select ""applied""
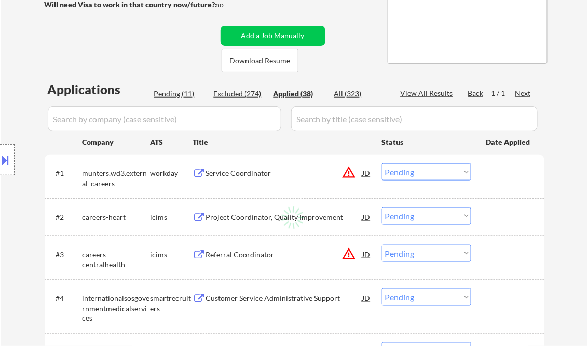
select select ""applied""
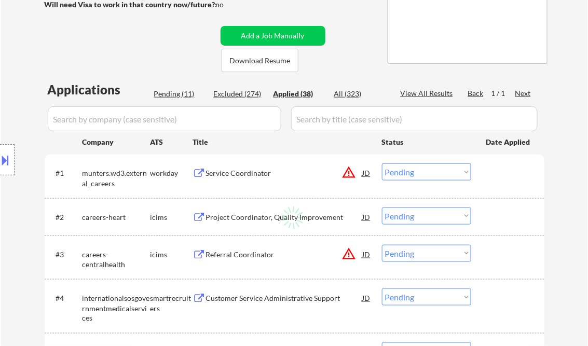
select select ""applied""
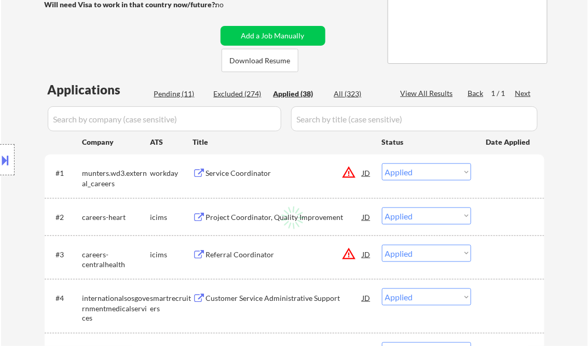
select select ""applied""
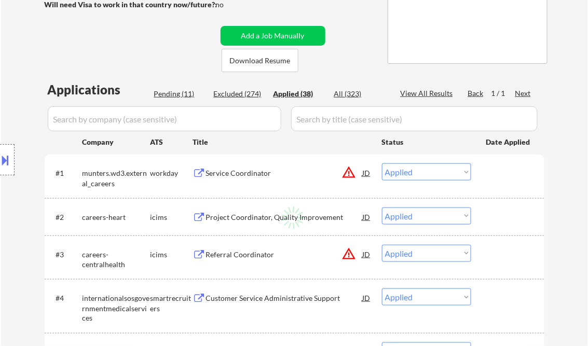
select select ""applied""
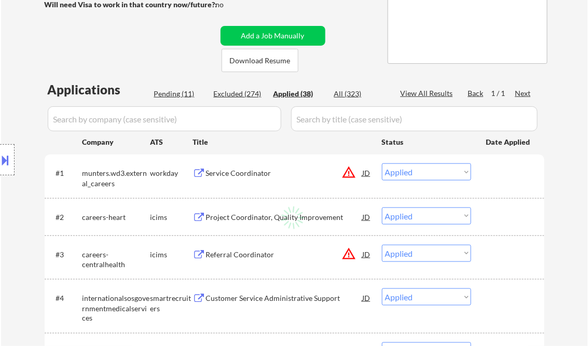
select select ""applied""
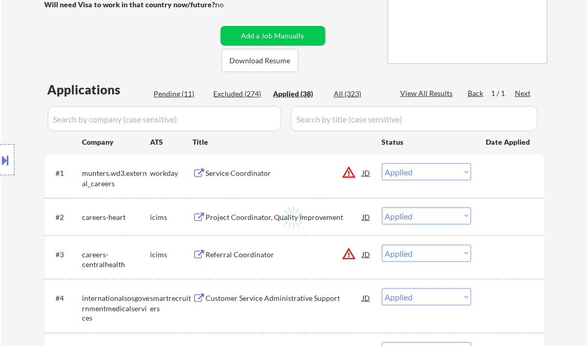
select select ""applied""
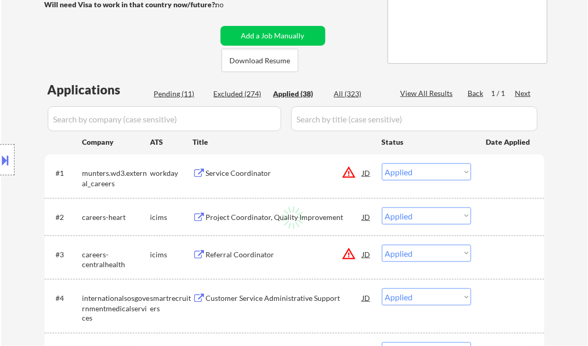
select select ""applied""
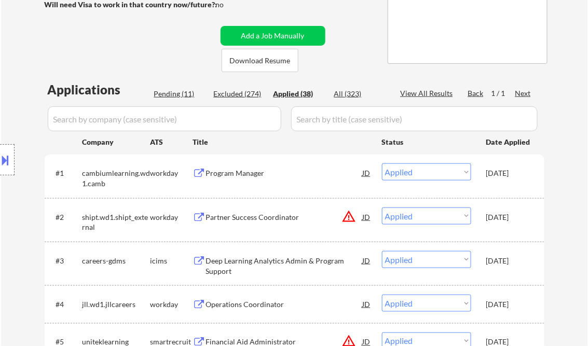
select select ""applied""
